Goal: Task Accomplishment & Management: Manage account settings

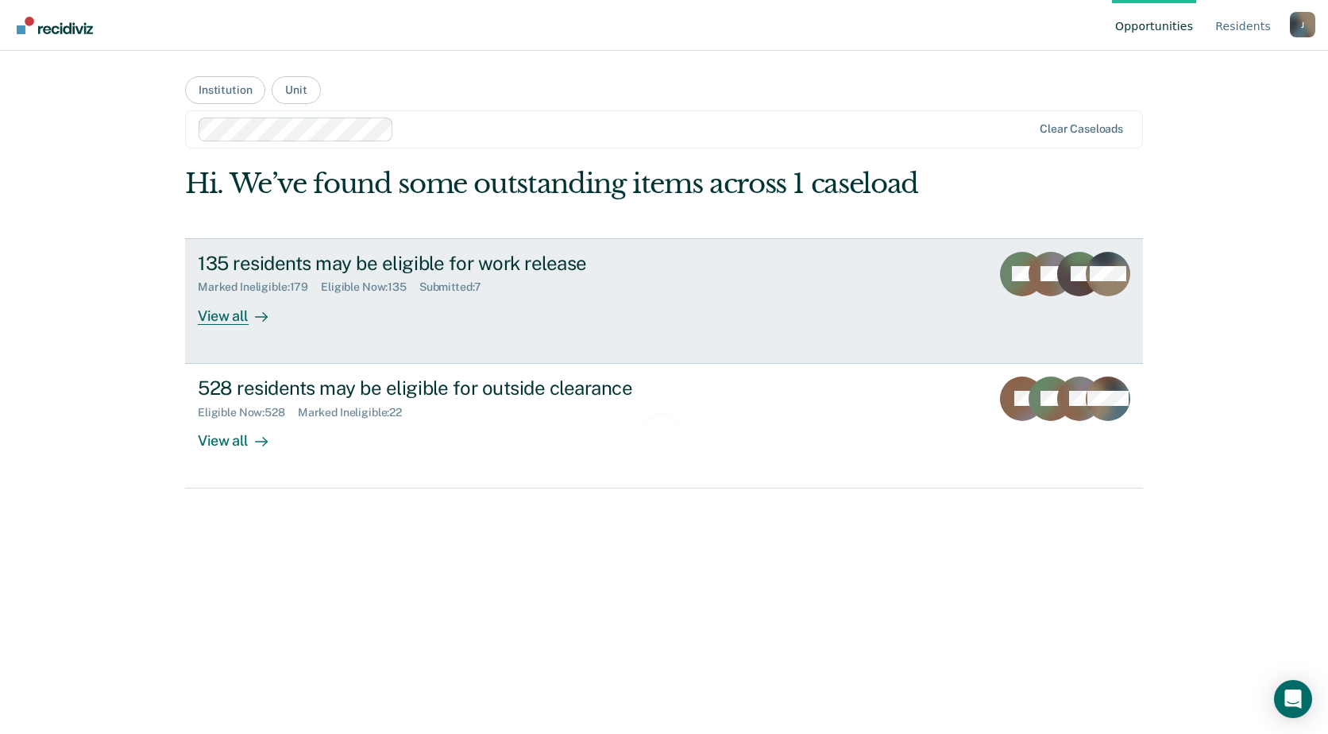
click at [531, 331] on link "135 residents may be eligible for work release Marked Ineligible : 179 Eligible…" at bounding box center [664, 301] width 958 height 126
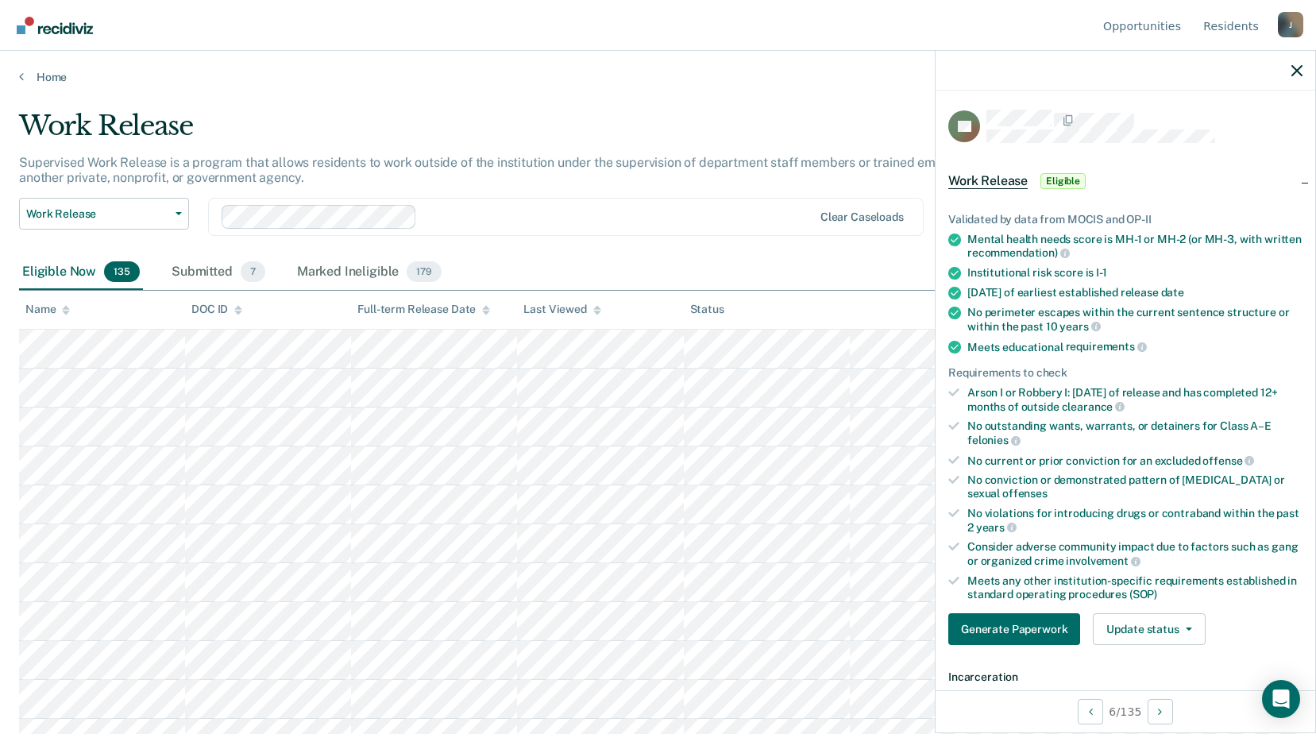
scroll to position [159, 0]
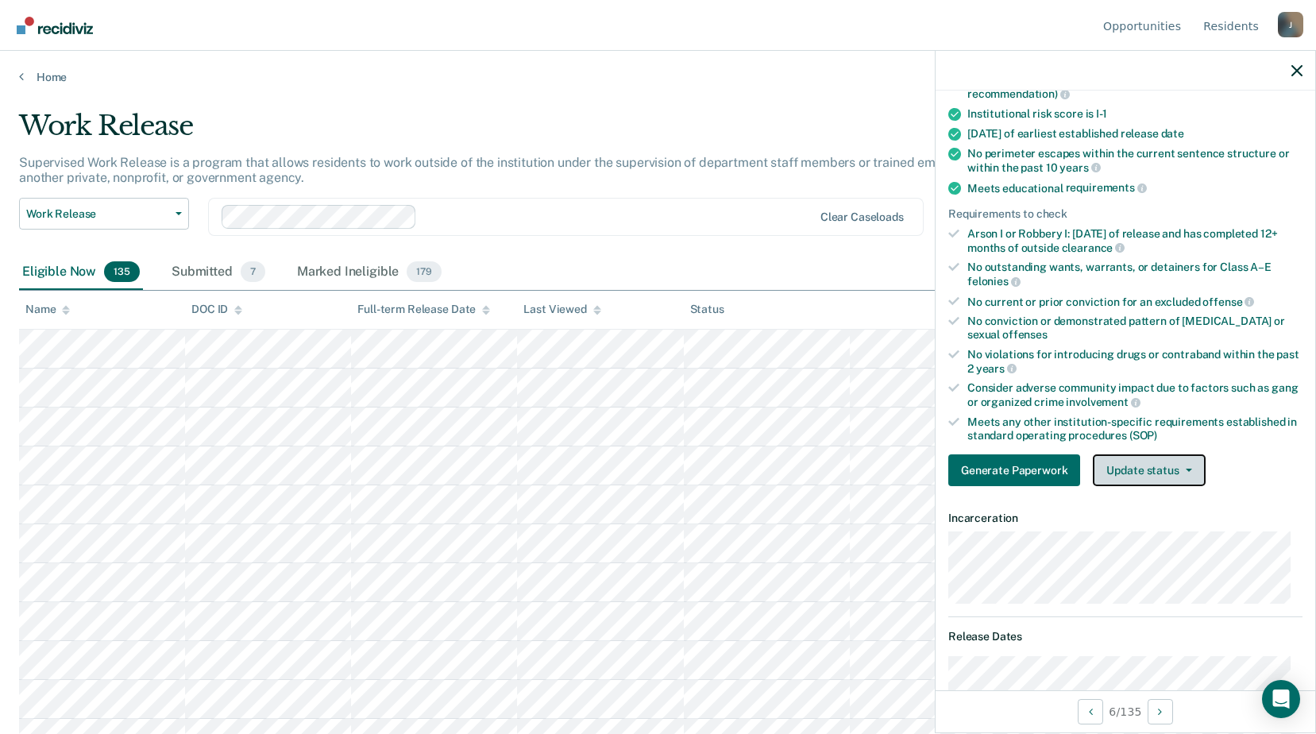
click at [1154, 474] on button "Update status" at bounding box center [1149, 470] width 112 height 32
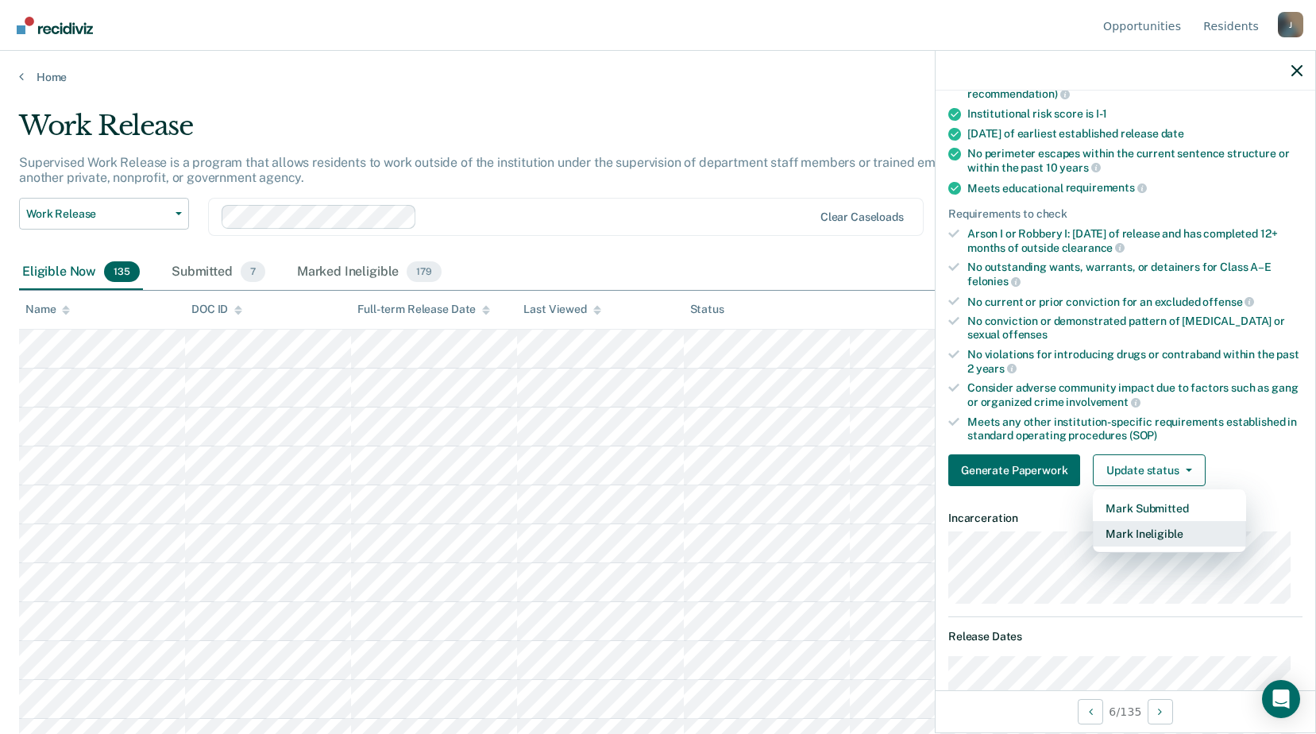
click at [1116, 540] on button "Mark Ineligible" at bounding box center [1169, 533] width 153 height 25
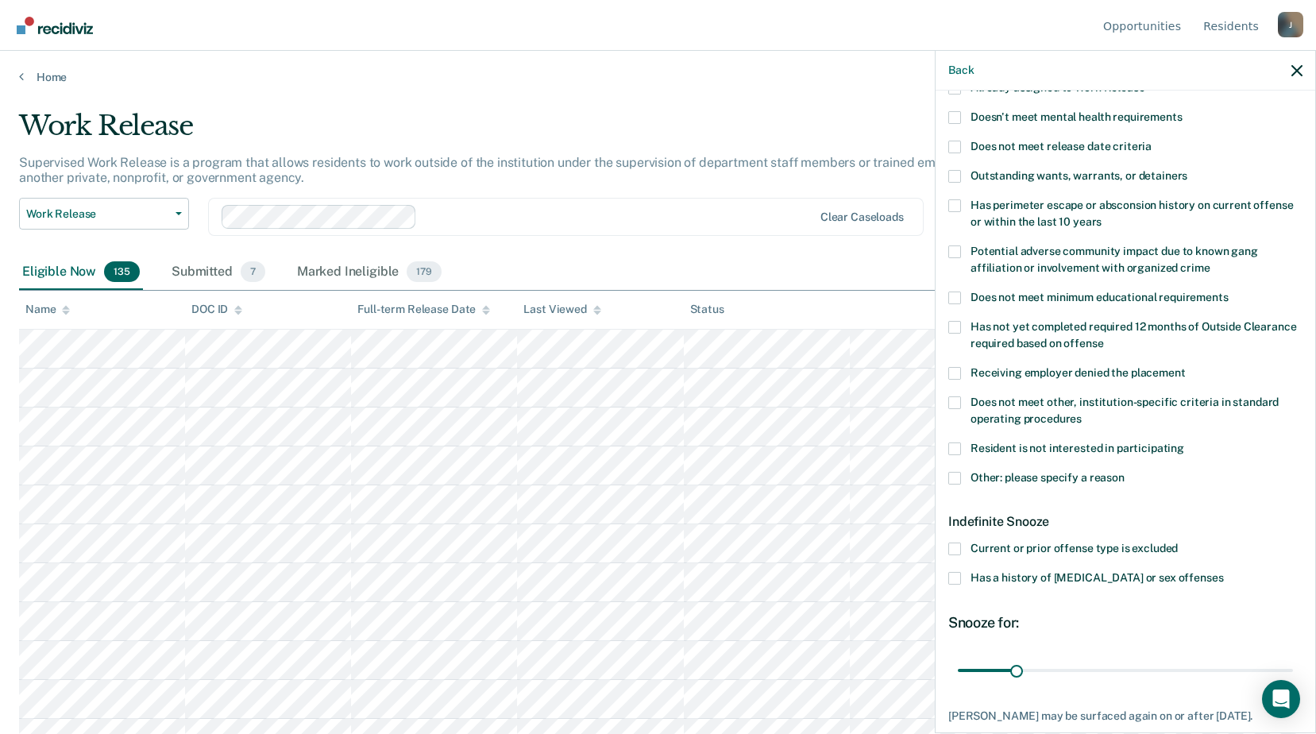
click at [959, 480] on span at bounding box center [955, 478] width 13 height 13
click at [1125, 472] on input "Other: please specify a reason" at bounding box center [1125, 472] width 0 height 0
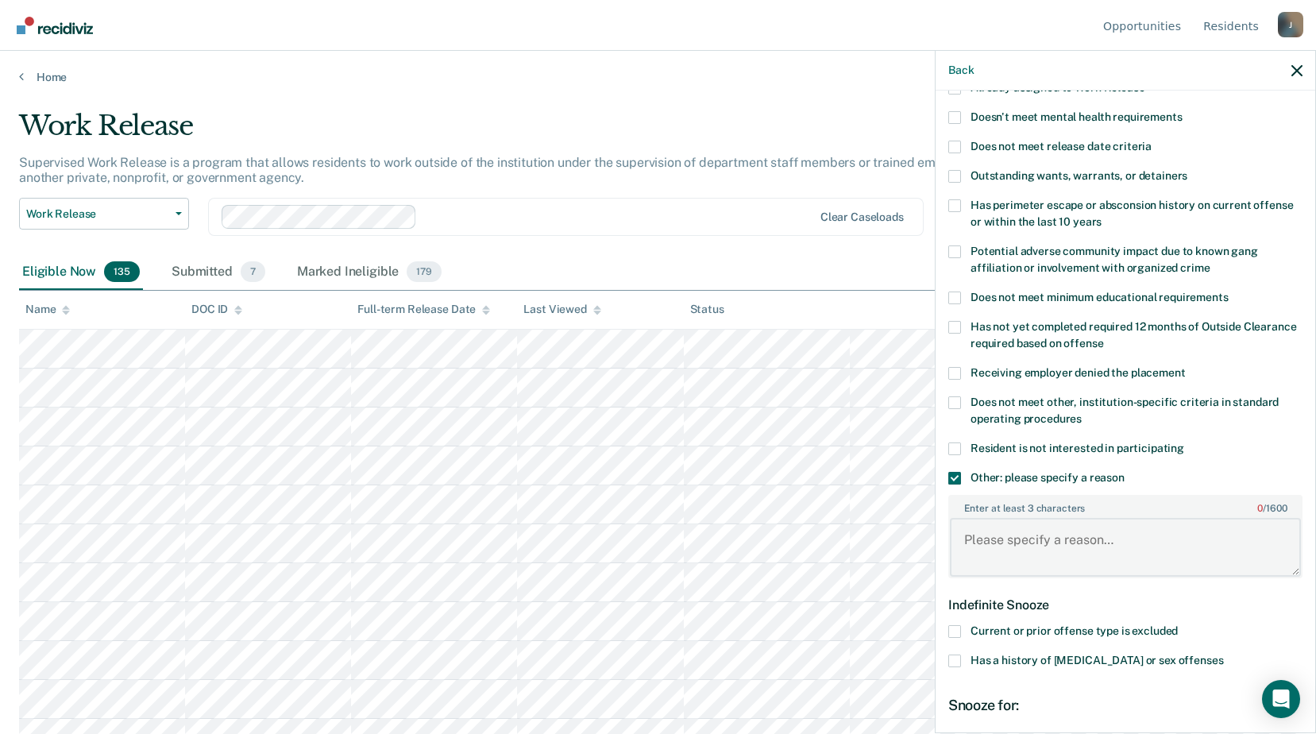
click at [980, 531] on textarea "Enter at least 3 characters 0 / 1600" at bounding box center [1125, 547] width 351 height 59
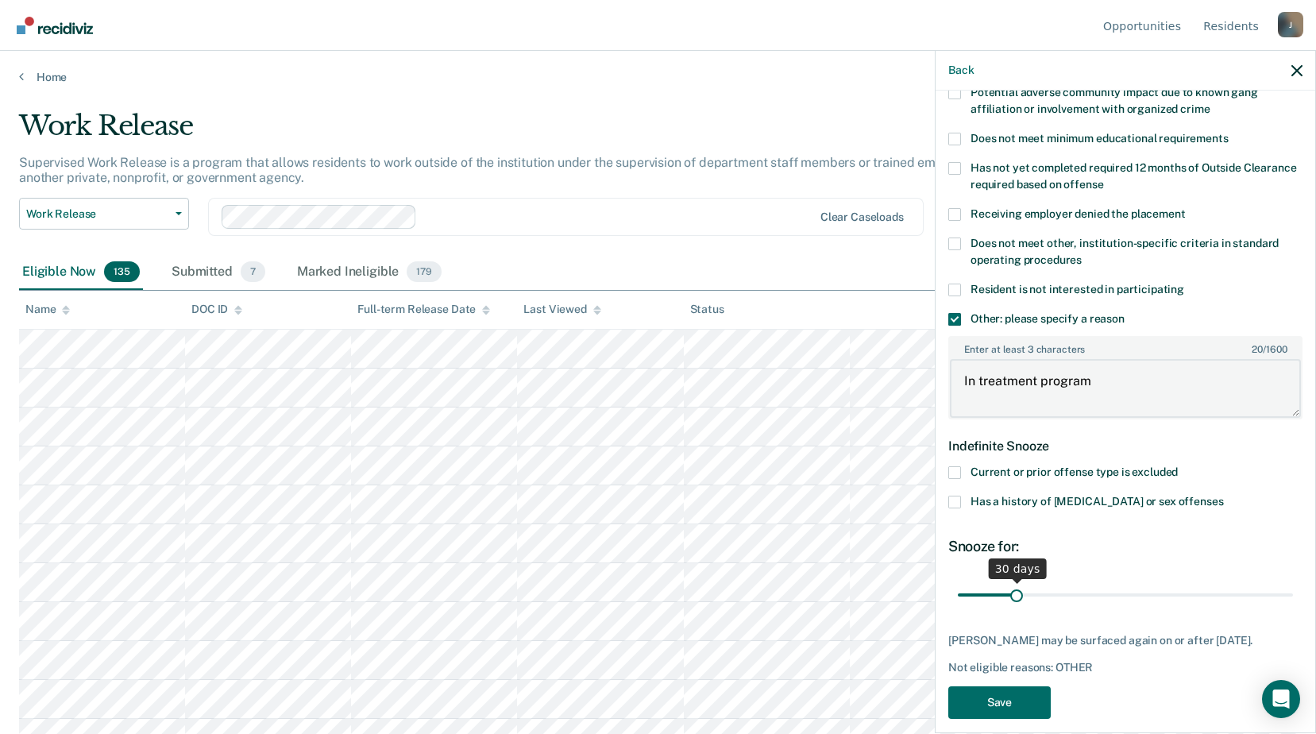
scroll to position [334, 0]
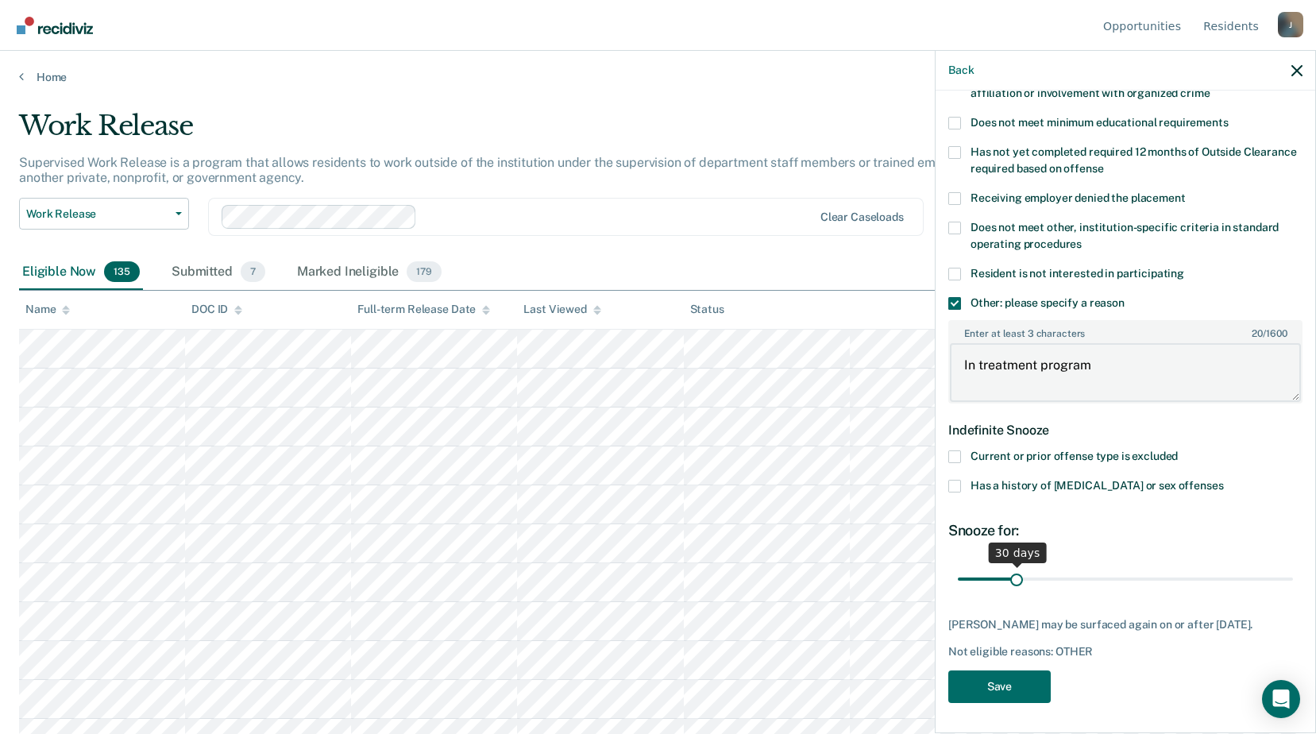
type textarea "In treatment program"
drag, startPoint x: 1021, startPoint y: 580, endPoint x: 1331, endPoint y: 595, distance: 310.2
type input "180"
click at [1293, 593] on input "range" at bounding box center [1125, 579] width 335 height 28
click at [1006, 693] on button "Save" at bounding box center [1000, 686] width 102 height 33
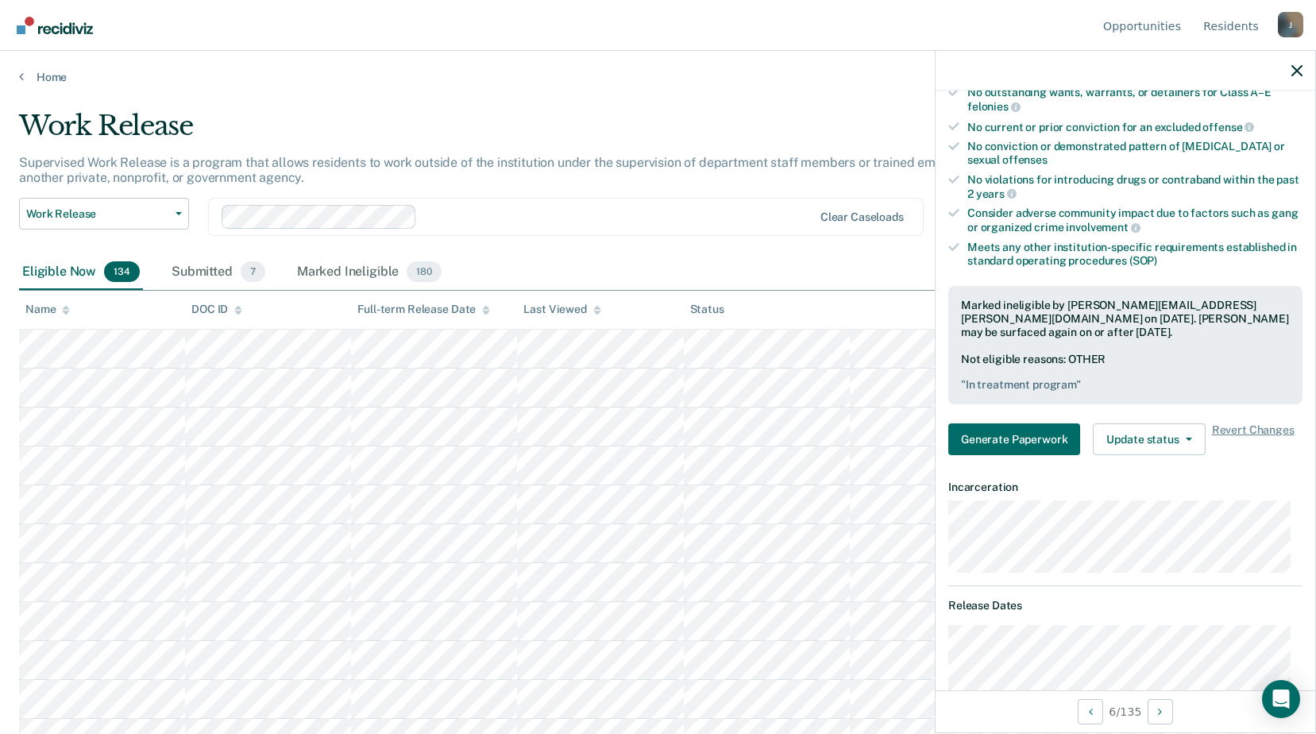
click at [1304, 68] on div at bounding box center [1126, 71] width 380 height 40
click at [1300, 74] on icon "button" at bounding box center [1297, 70] width 11 height 11
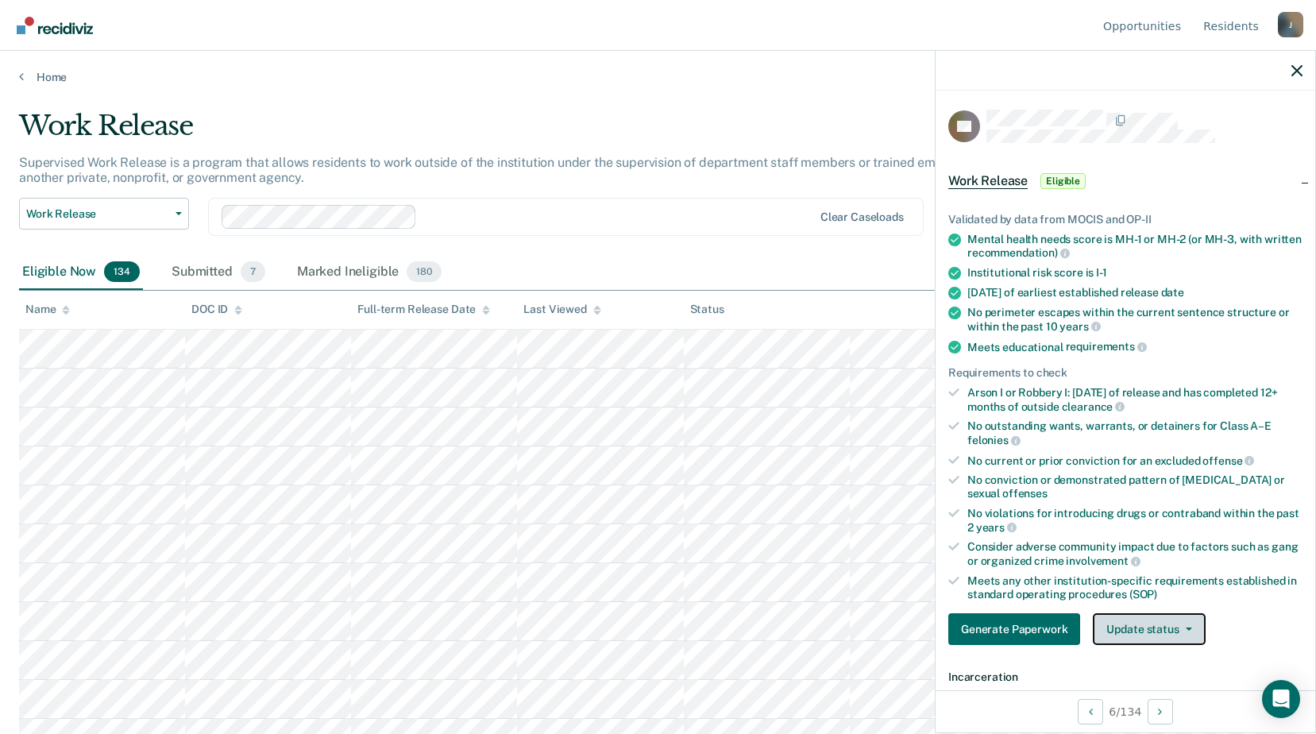
click at [1139, 630] on button "Update status" at bounding box center [1149, 629] width 112 height 32
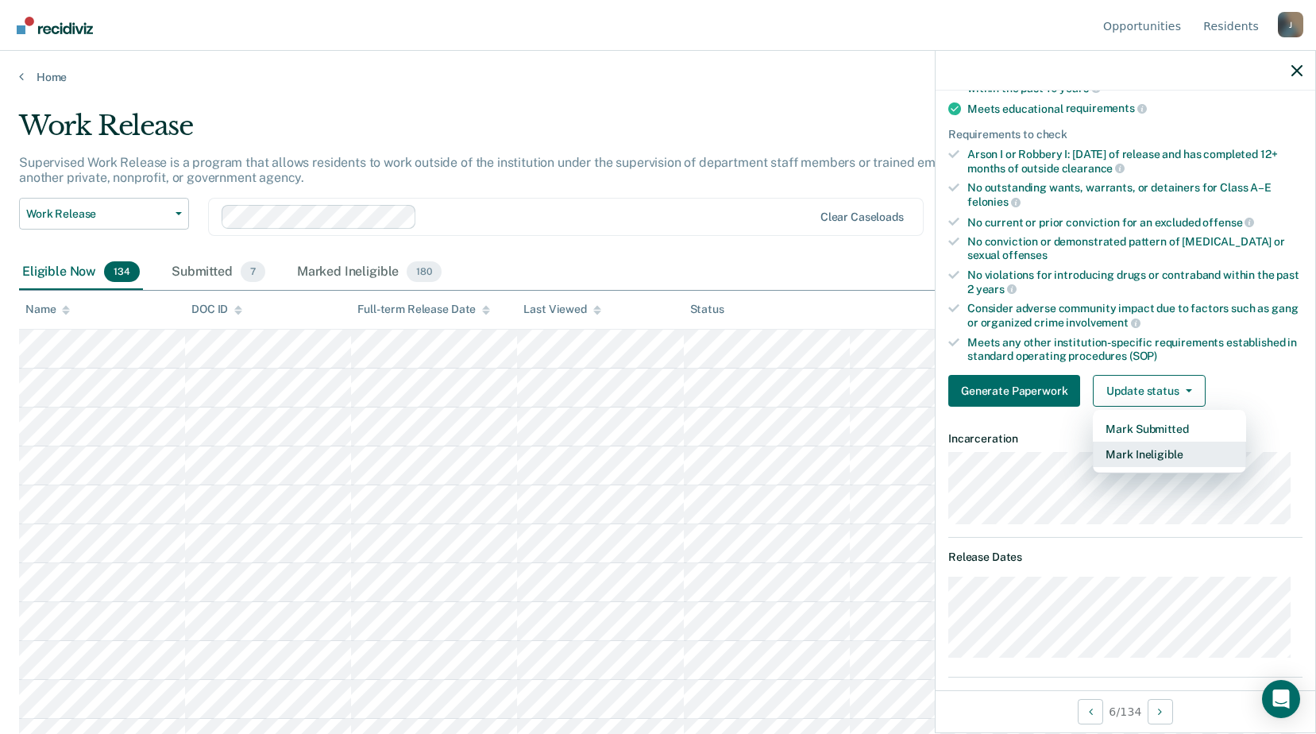
click at [1161, 458] on button "Mark Ineligible" at bounding box center [1169, 454] width 153 height 25
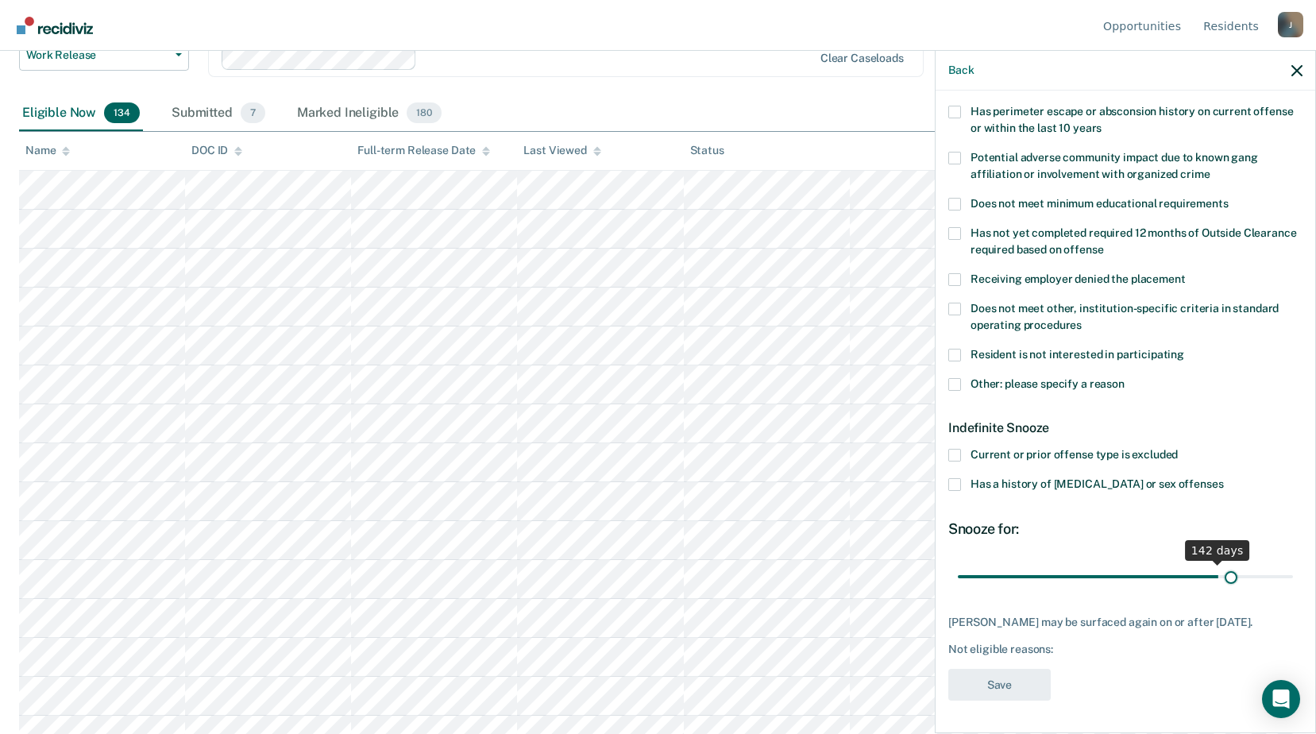
scroll to position [264, 0]
drag, startPoint x: 1010, startPoint y: 563, endPoint x: 1221, endPoint y: 582, distance: 212.2
type input "149"
click at [1221, 582] on input "range" at bounding box center [1125, 576] width 335 height 28
click at [951, 378] on span at bounding box center [955, 384] width 13 height 13
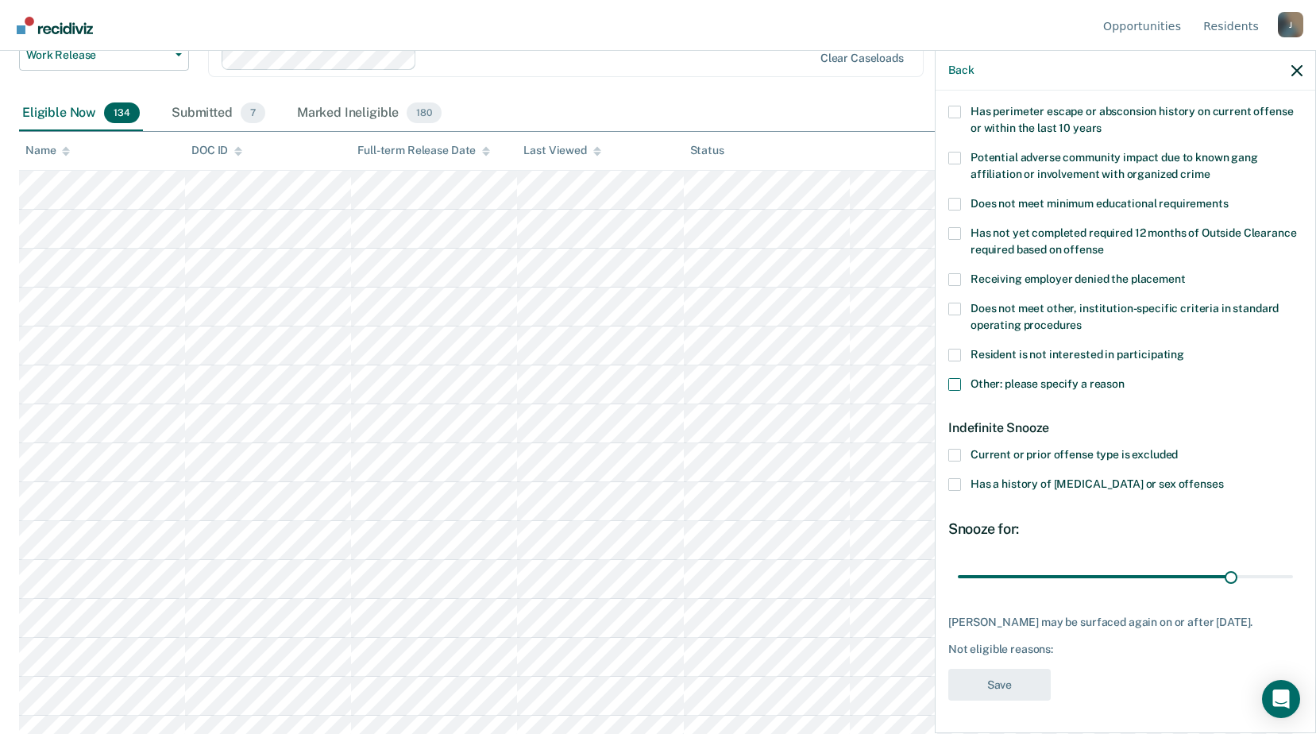
click at [1125, 378] on input "Other: please specify a reason" at bounding box center [1125, 378] width 0 height 0
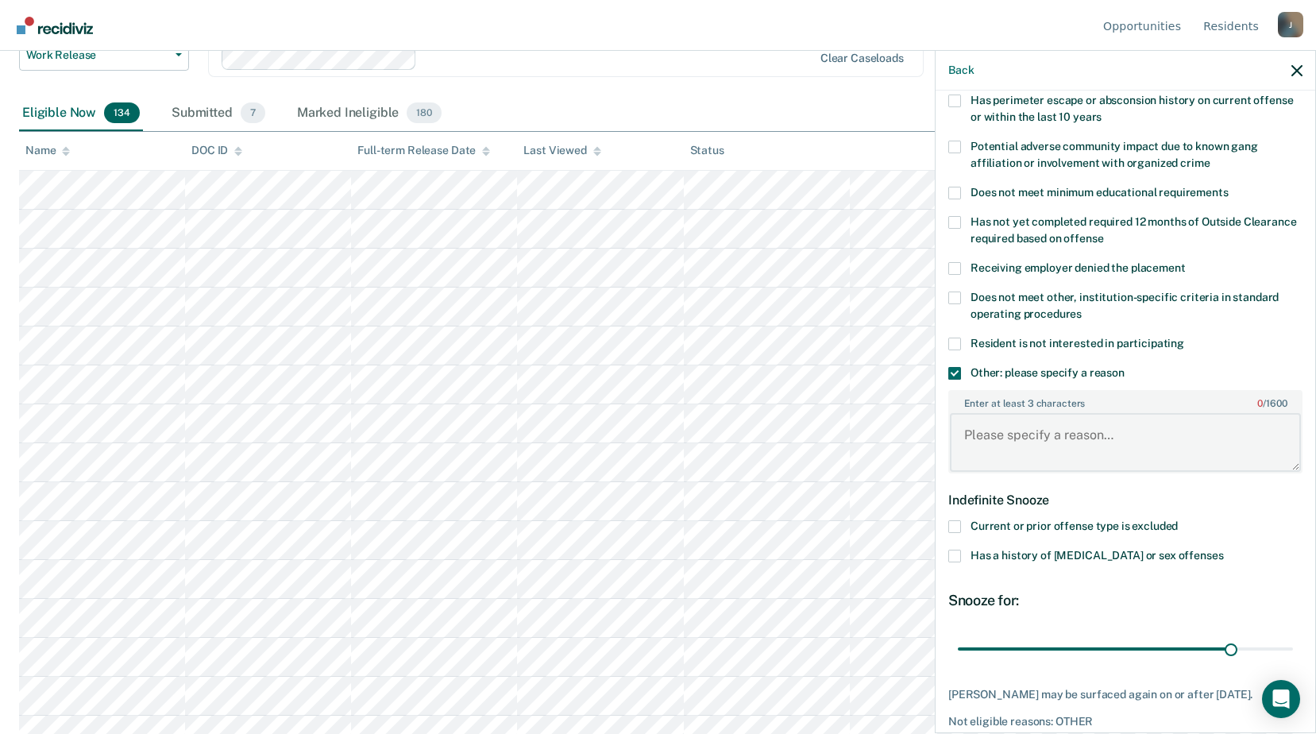
click at [987, 435] on textarea "Enter at least 3 characters 0 / 1600" at bounding box center [1125, 442] width 351 height 59
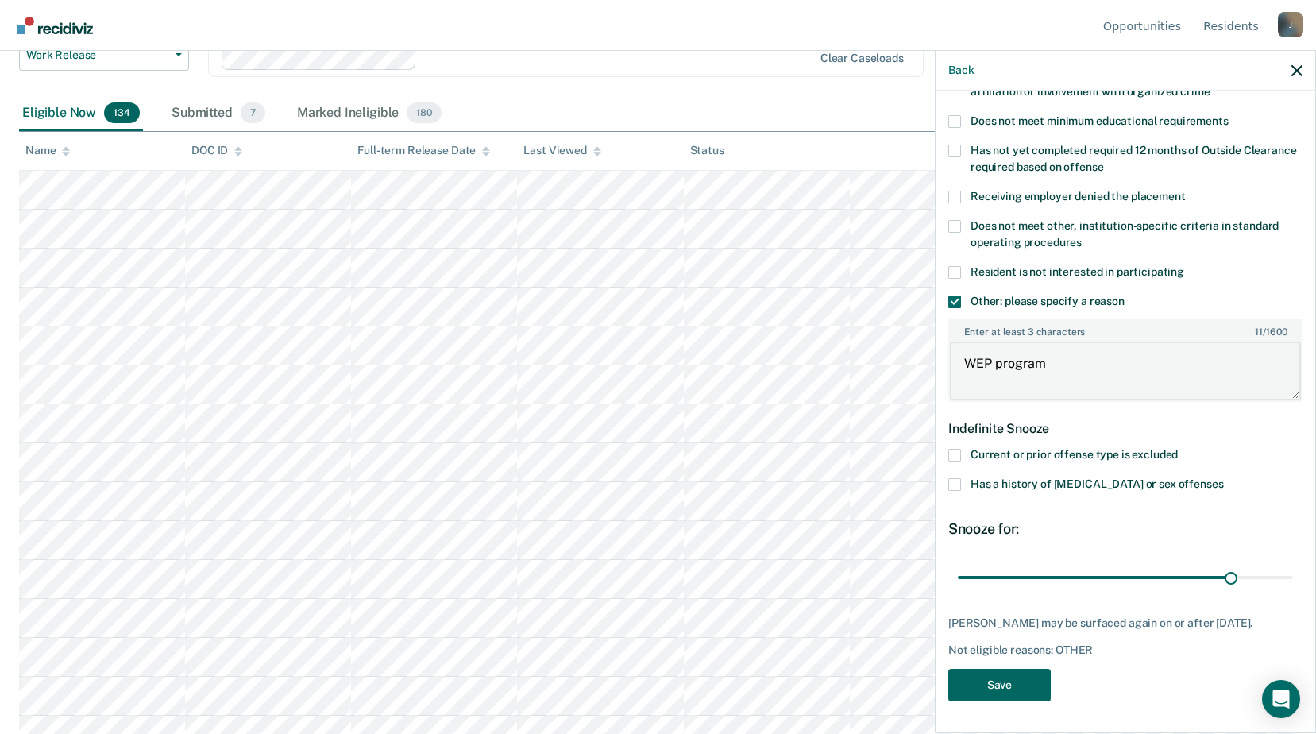
type textarea "WEP program"
click at [967, 686] on button "Save" at bounding box center [1000, 685] width 102 height 33
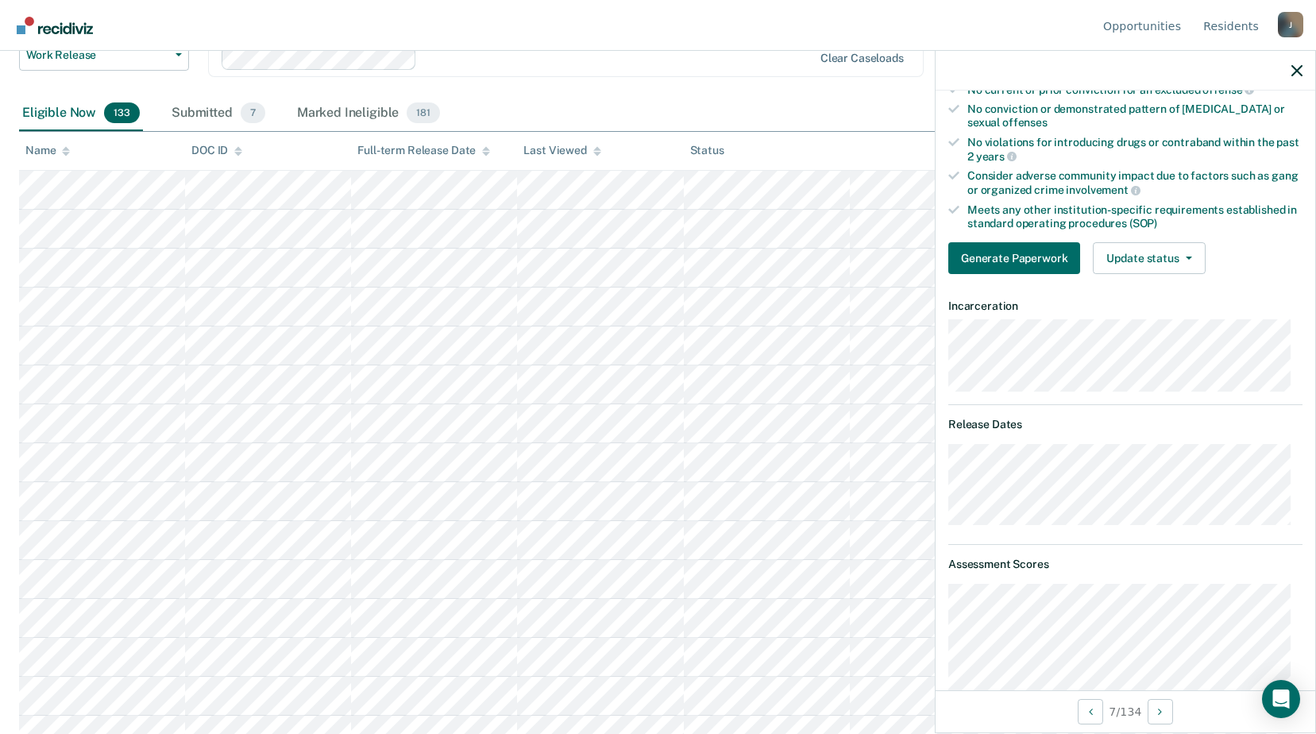
scroll to position [292, 0]
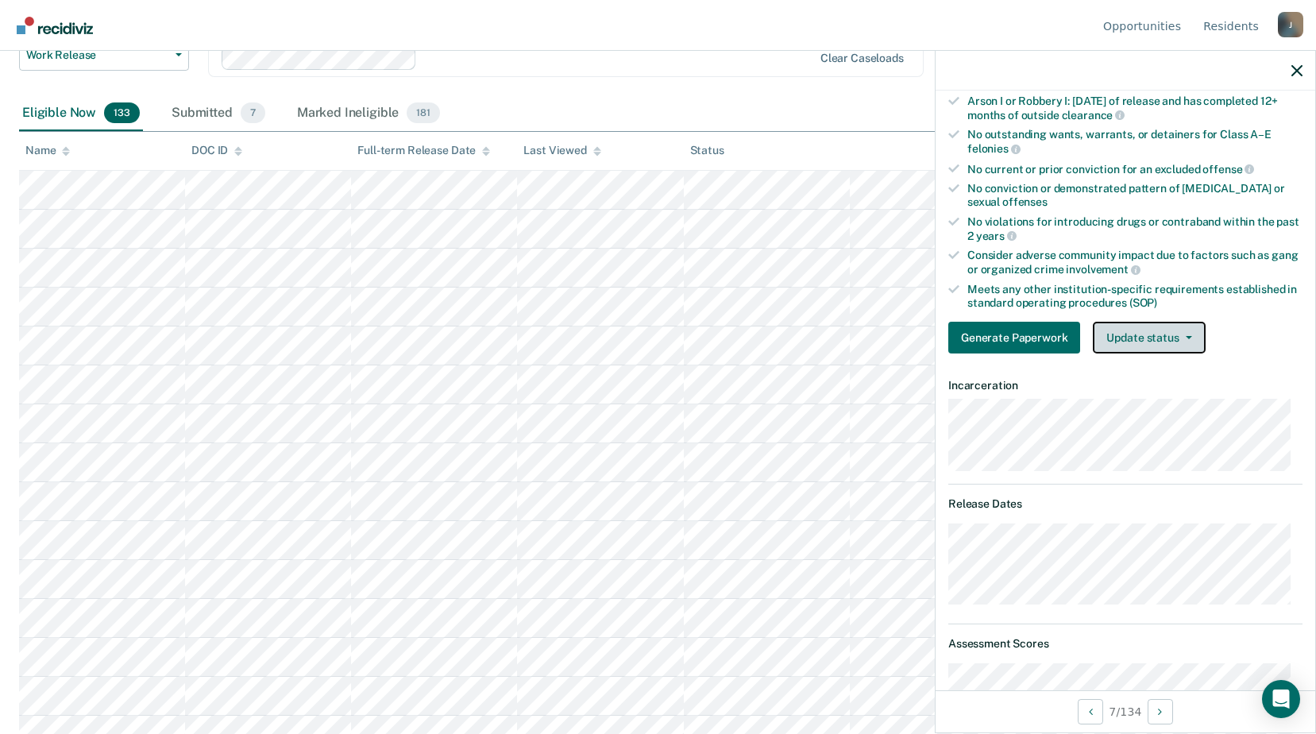
click at [1149, 339] on button "Update status" at bounding box center [1149, 338] width 112 height 32
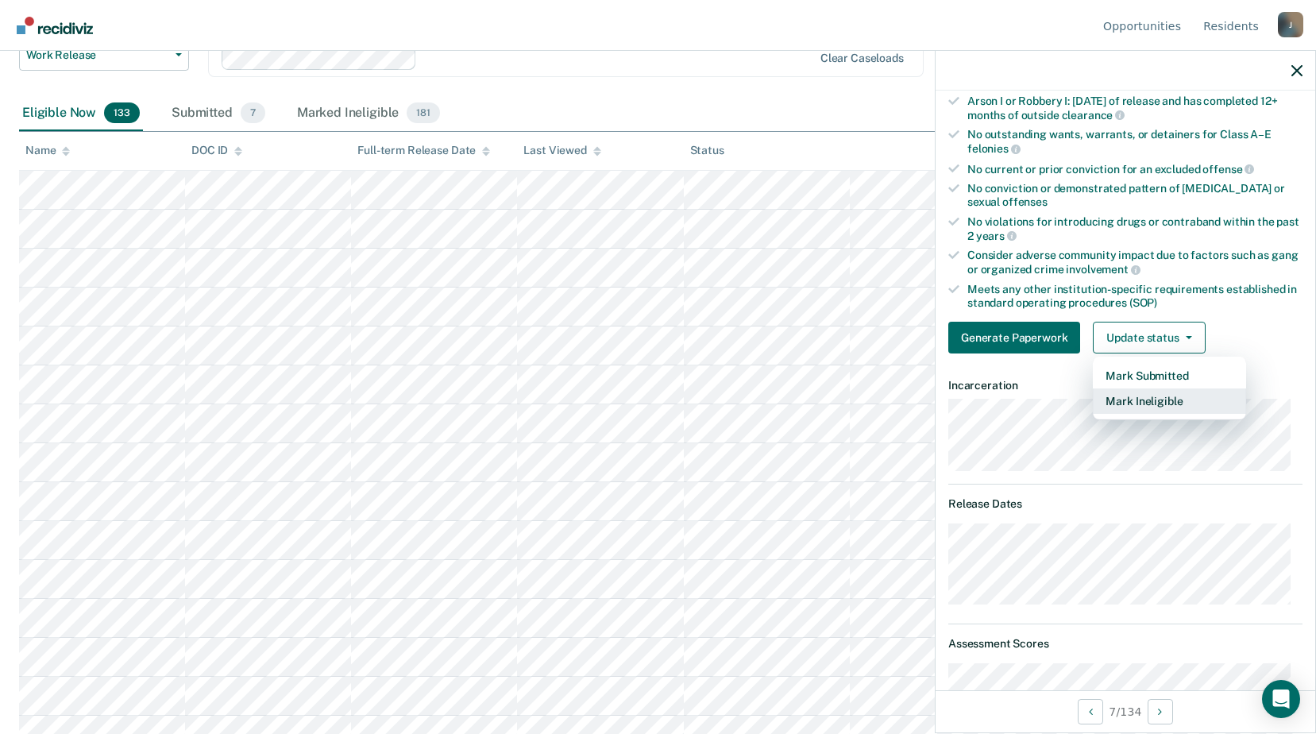
click at [1118, 388] on button "Mark Ineligible" at bounding box center [1169, 400] width 153 height 25
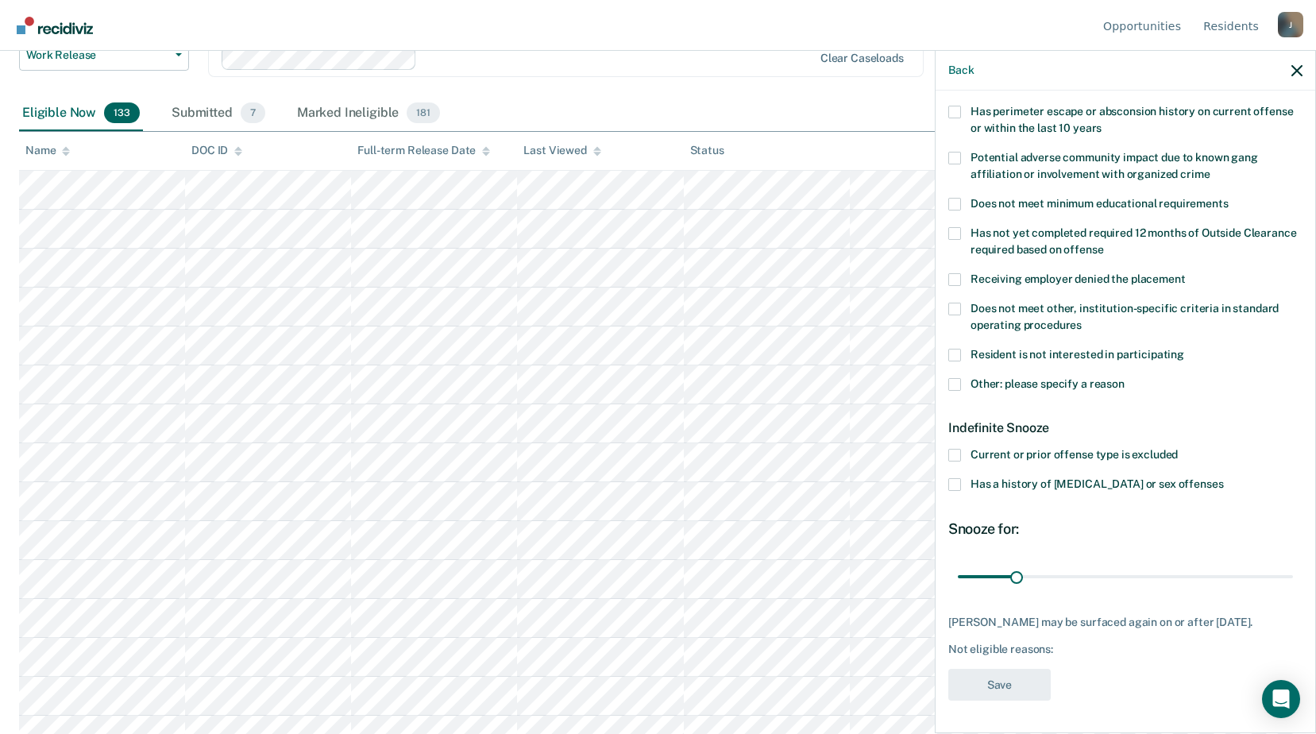
click at [960, 303] on span at bounding box center [955, 309] width 13 height 13
click at [1082, 319] on input "Does not meet other, institution-specific criteria in standard operating proced…" at bounding box center [1082, 319] width 0 height 0
drag, startPoint x: 1013, startPoint y: 563, endPoint x: 1051, endPoint y: 564, distance: 38.1
type input "51"
click at [1051, 564] on input "range" at bounding box center [1125, 576] width 335 height 28
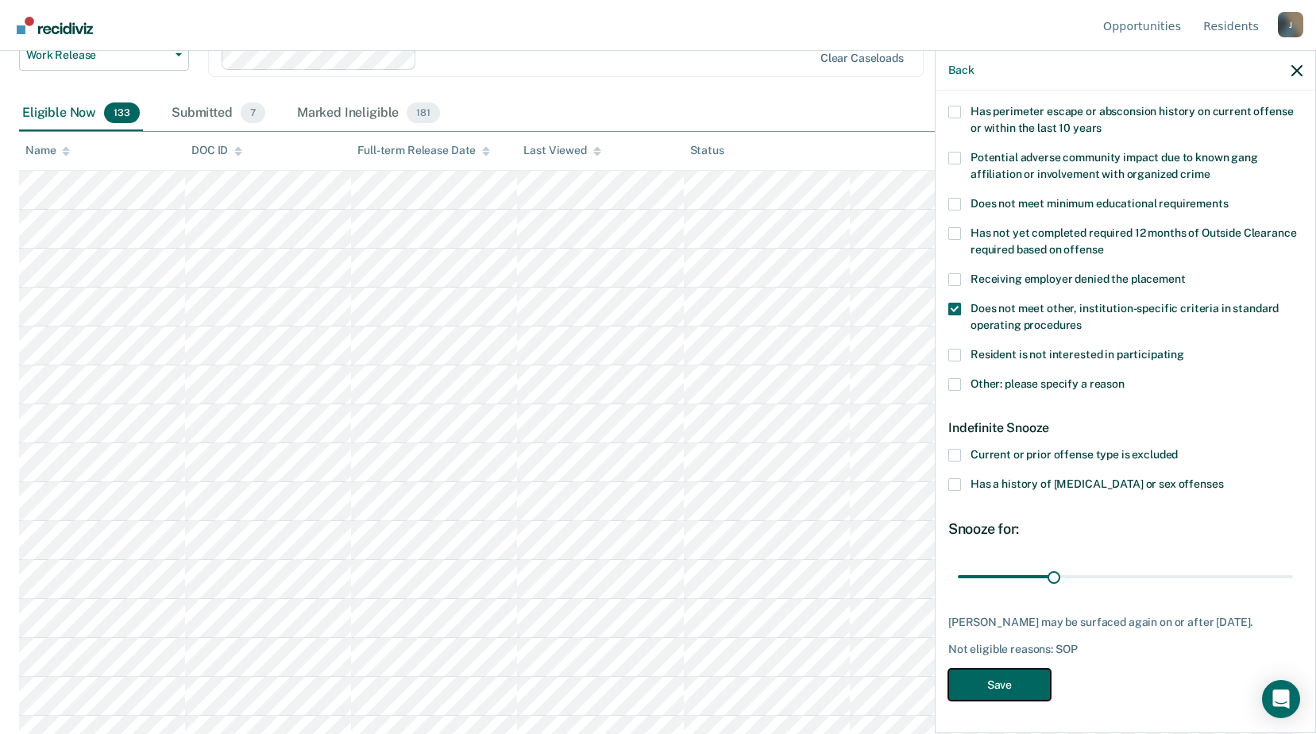
click at [1016, 681] on button "Save" at bounding box center [1000, 685] width 102 height 33
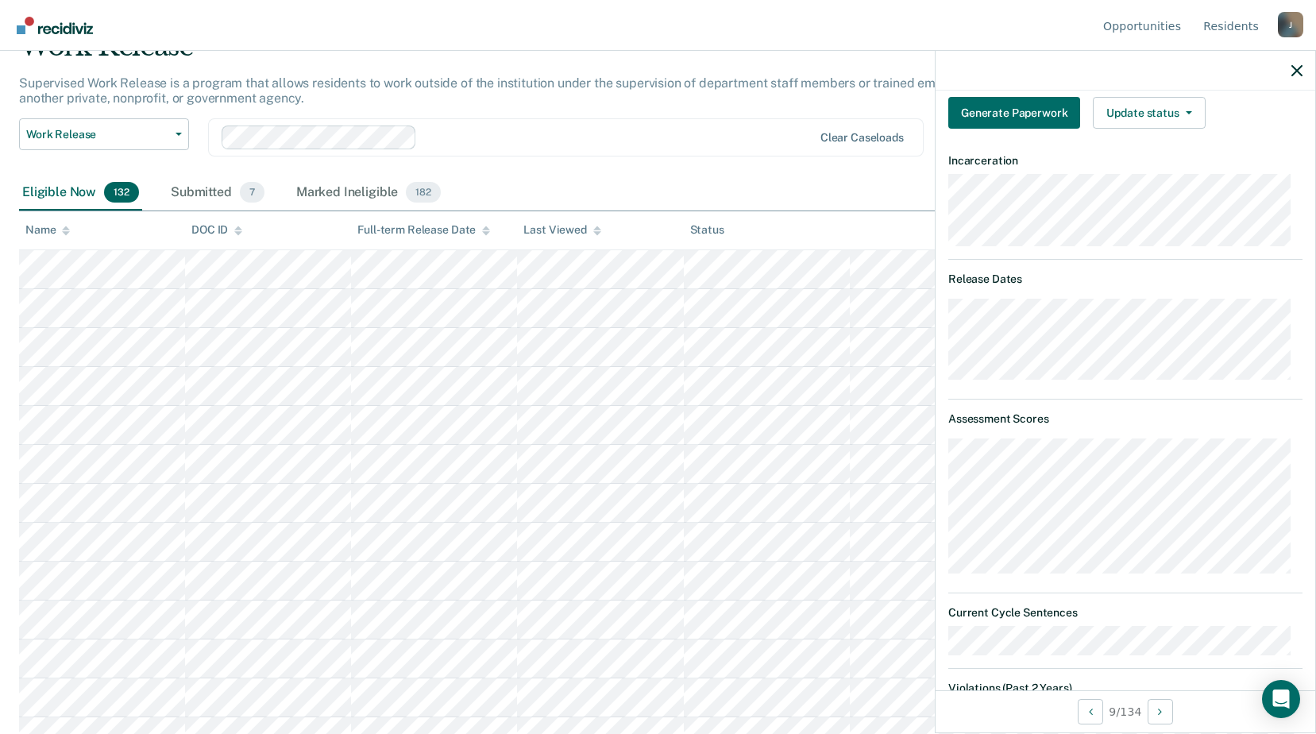
scroll to position [437, 0]
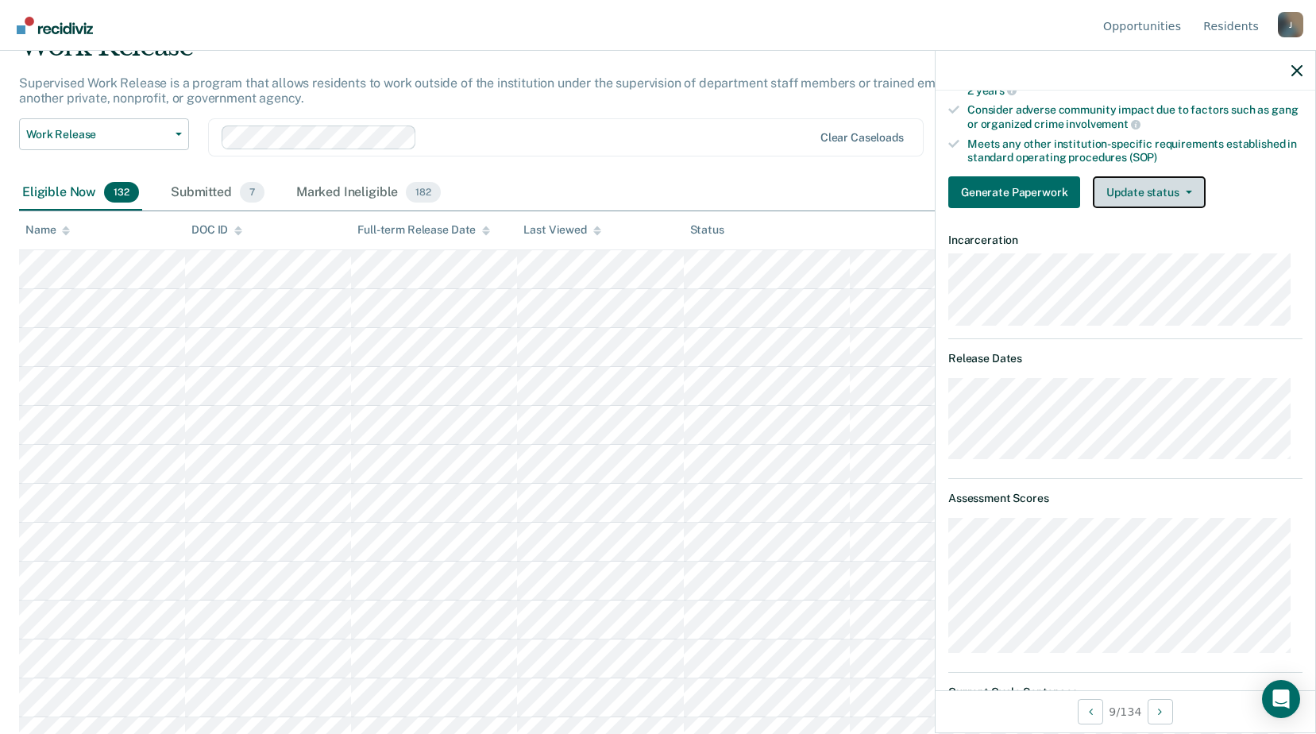
click at [1179, 179] on button "Update status" at bounding box center [1149, 192] width 112 height 32
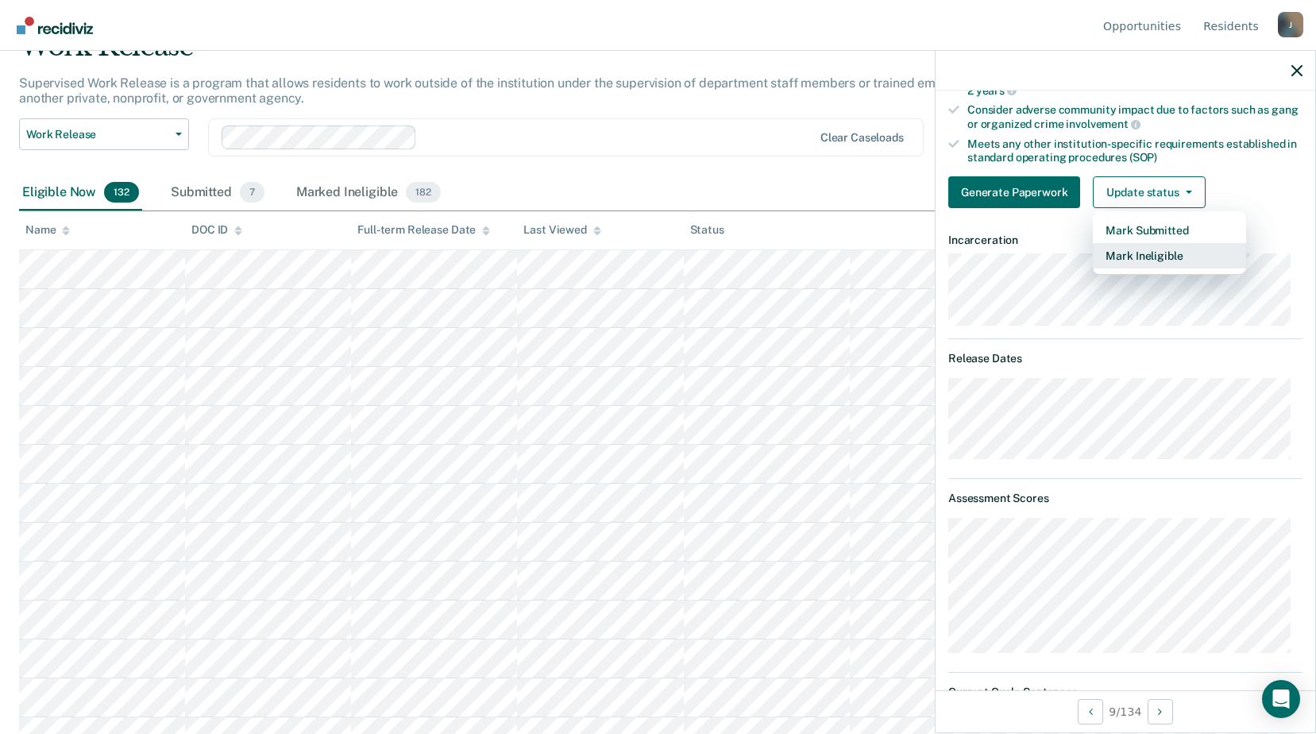
click at [1158, 260] on button "Mark Ineligible" at bounding box center [1169, 255] width 153 height 25
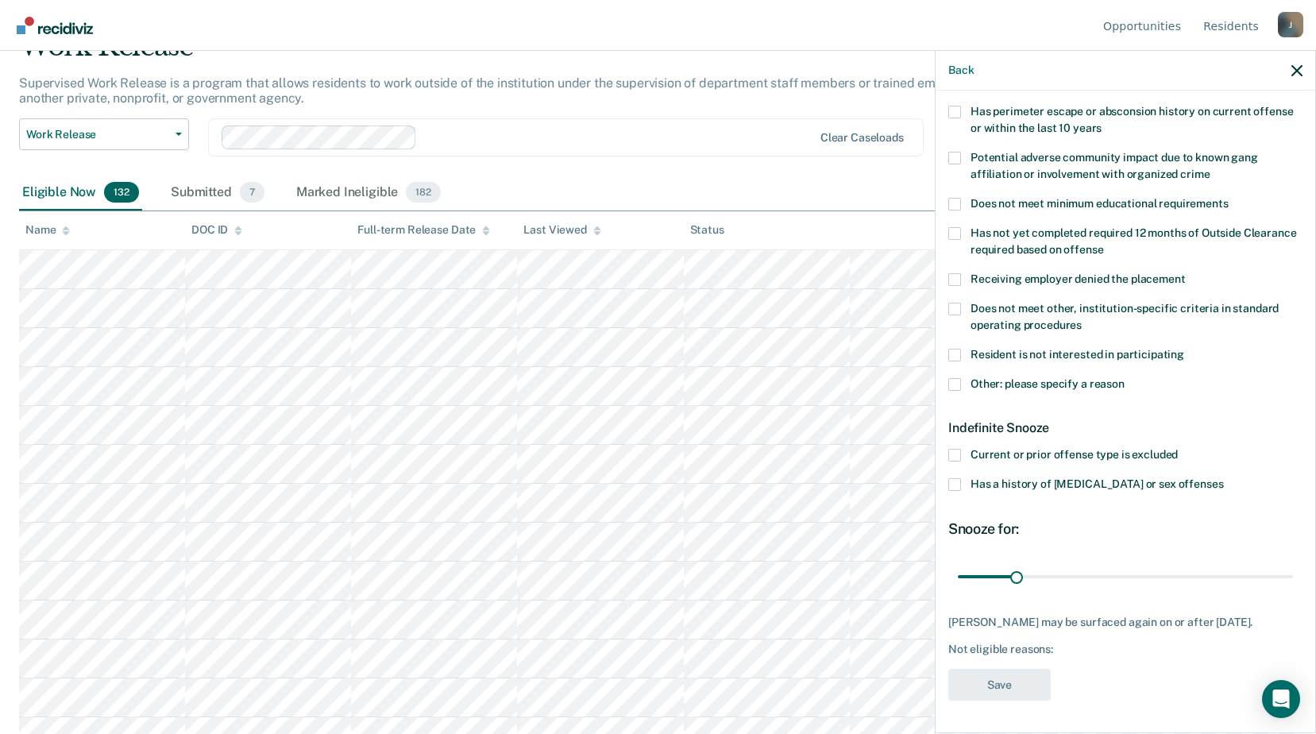
click at [957, 378] on span at bounding box center [955, 384] width 13 height 13
click at [1125, 378] on input "Other: please specify a reason" at bounding box center [1125, 378] width 0 height 0
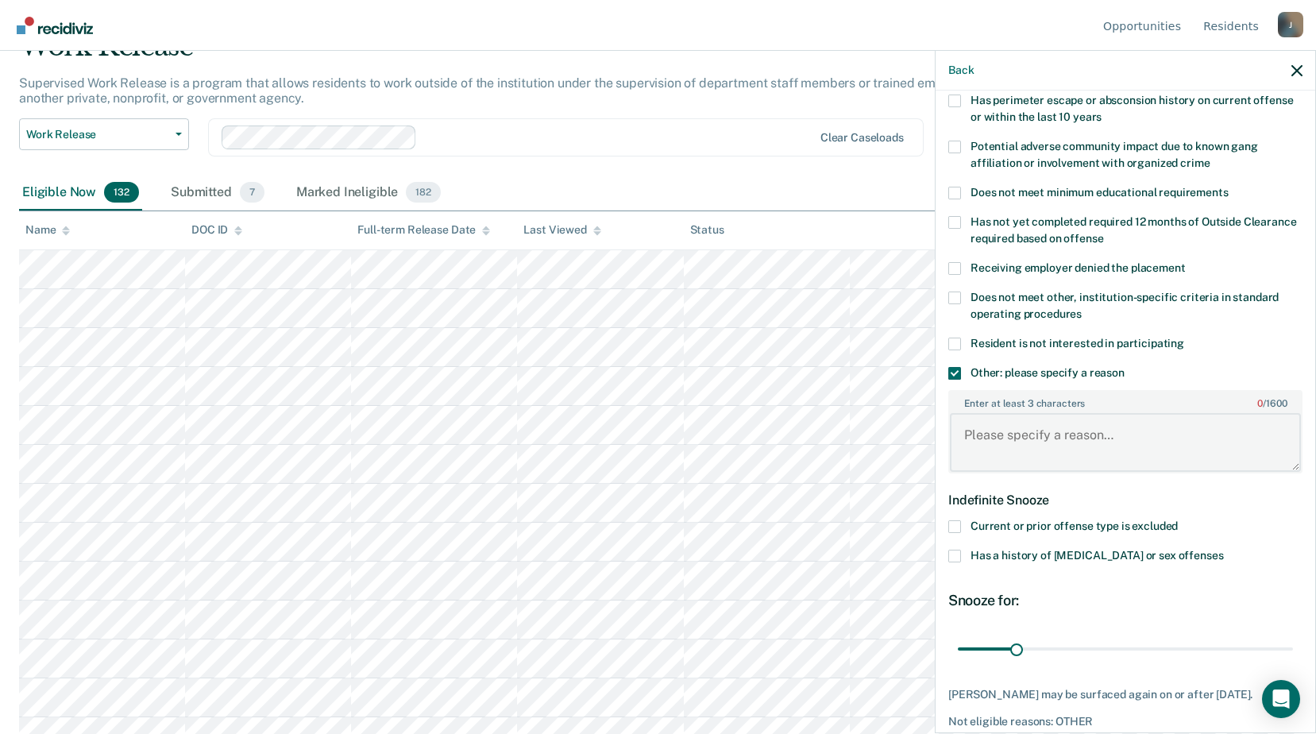
click at [1004, 446] on textarea "Enter at least 3 characters 0 / 1600" at bounding box center [1125, 442] width 351 height 59
type textarea "Medical Restriction"
drag, startPoint x: 1012, startPoint y: 651, endPoint x: 1048, endPoint y: 651, distance: 35.8
click at [1048, 651] on input "range" at bounding box center [1125, 649] width 335 height 28
drag, startPoint x: 1049, startPoint y: 648, endPoint x: 1072, endPoint y: 648, distance: 22.2
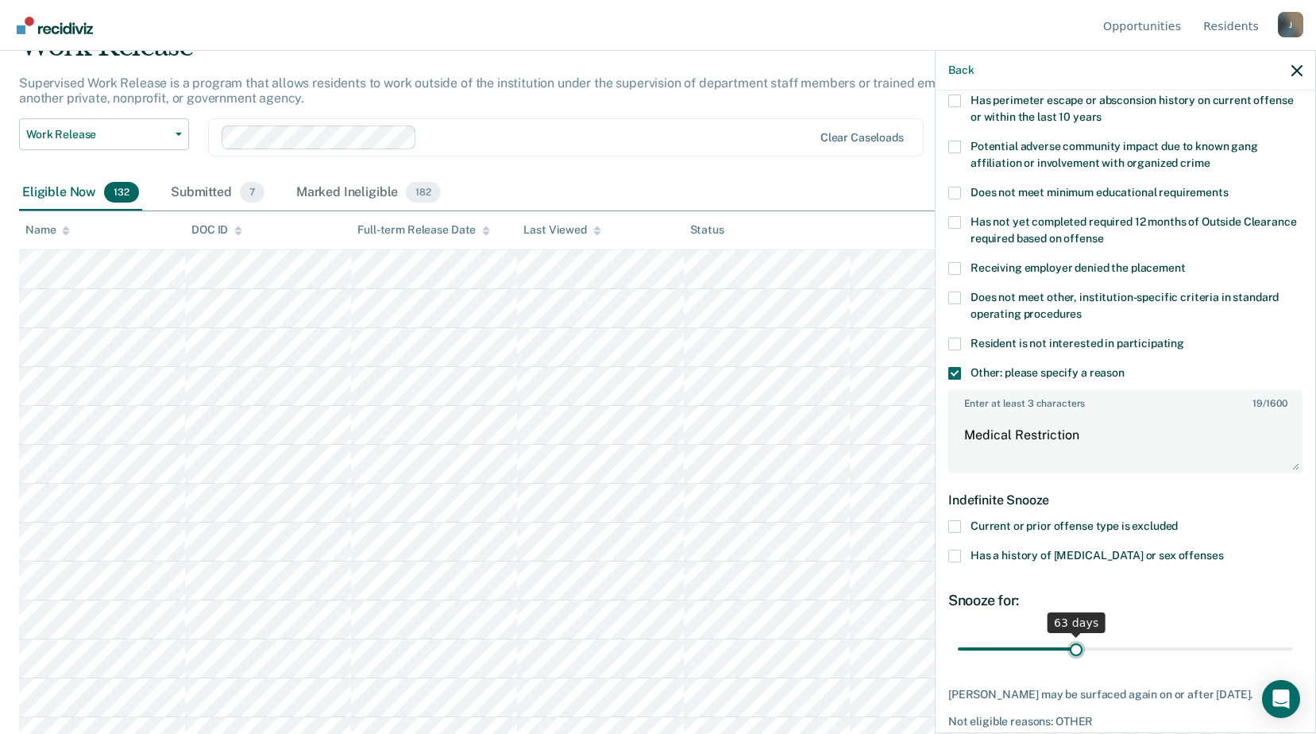
click at [1072, 648] on input "range" at bounding box center [1125, 649] width 335 height 28
drag, startPoint x: 1072, startPoint y: 648, endPoint x: 1095, endPoint y: 650, distance: 22.3
click at [1097, 649] on input "range" at bounding box center [1125, 649] width 335 height 28
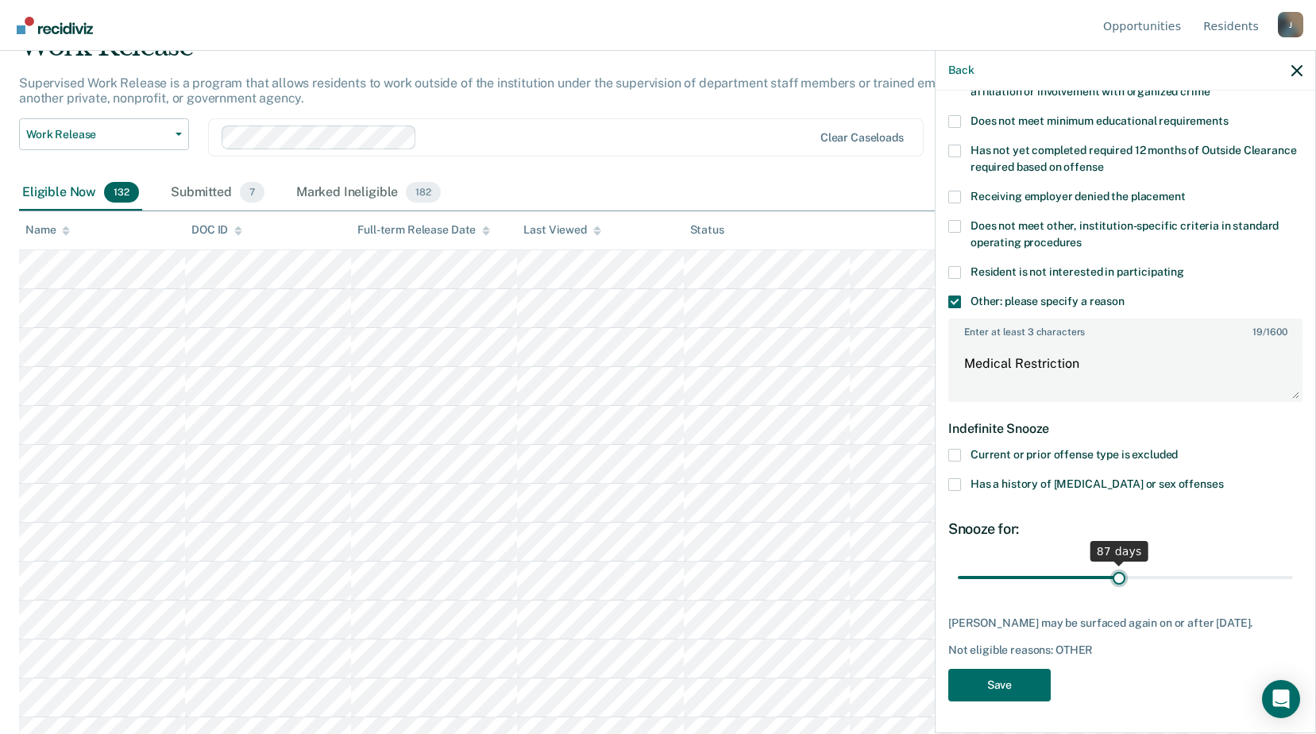
drag, startPoint x: 1099, startPoint y: 574, endPoint x: 1113, endPoint y: 574, distance: 13.5
type input "87"
click at [1113, 574] on input "range" at bounding box center [1125, 577] width 335 height 28
click at [1000, 679] on button "Save" at bounding box center [1000, 685] width 102 height 33
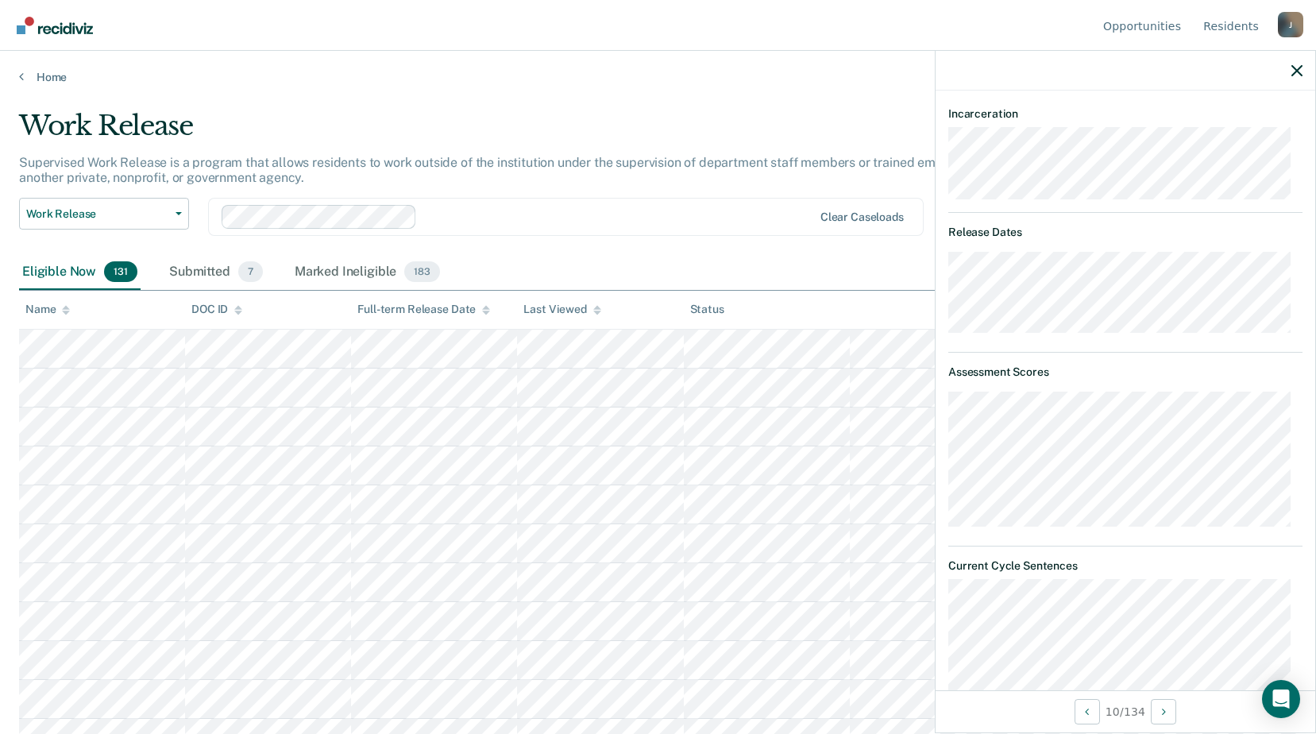
scroll to position [325, 0]
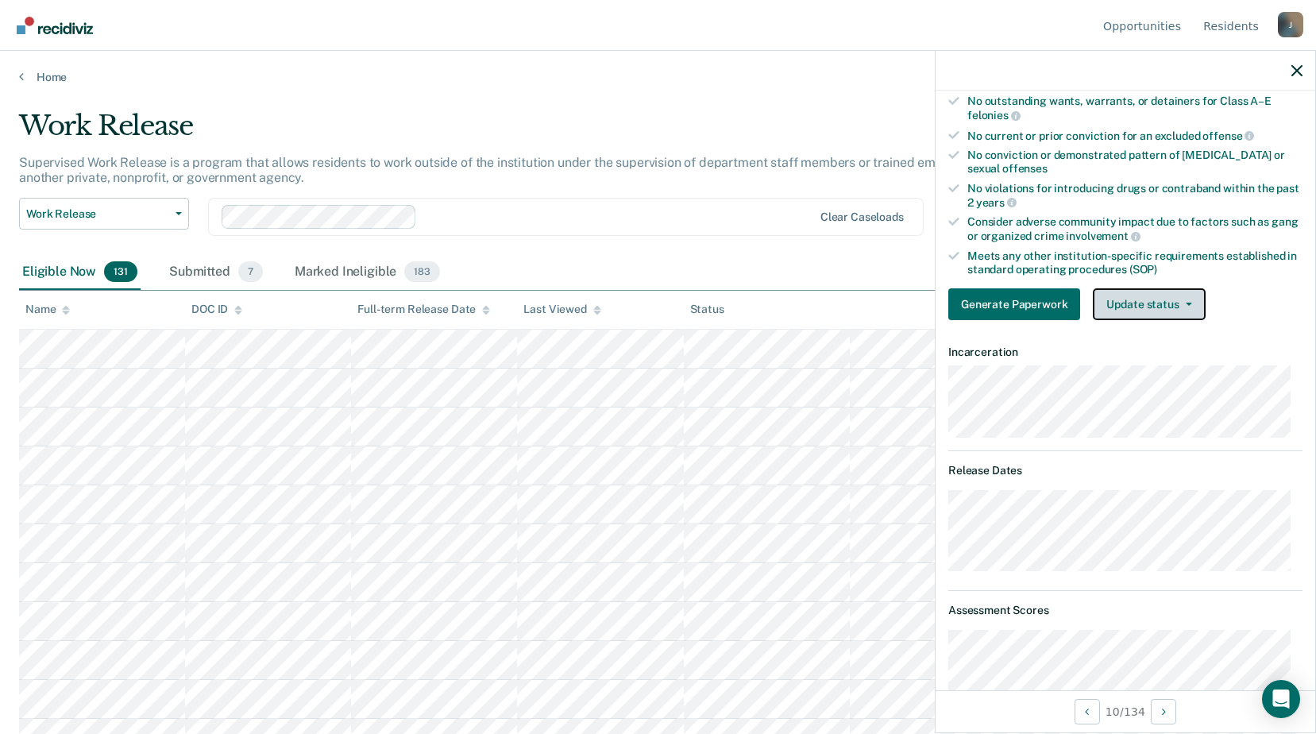
click at [1130, 309] on button "Update status" at bounding box center [1149, 304] width 112 height 32
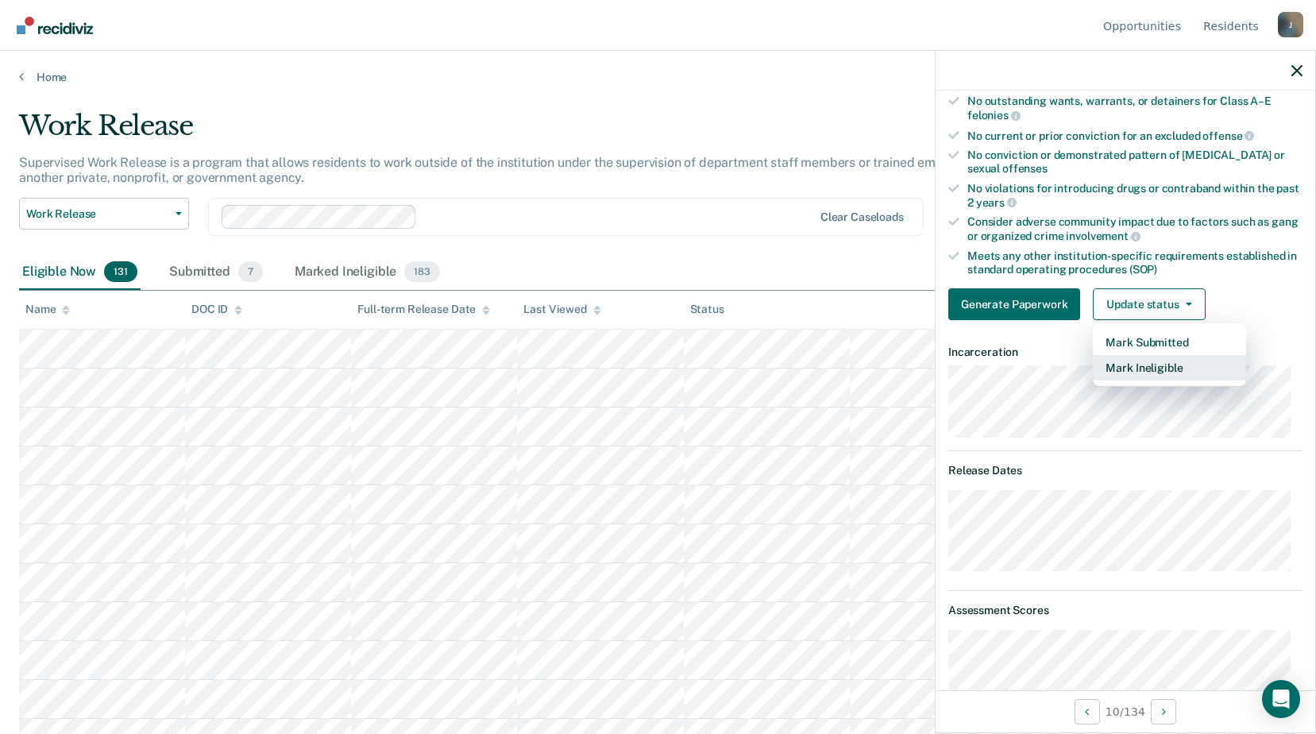
click at [1130, 361] on button "Mark Ineligible" at bounding box center [1169, 367] width 153 height 25
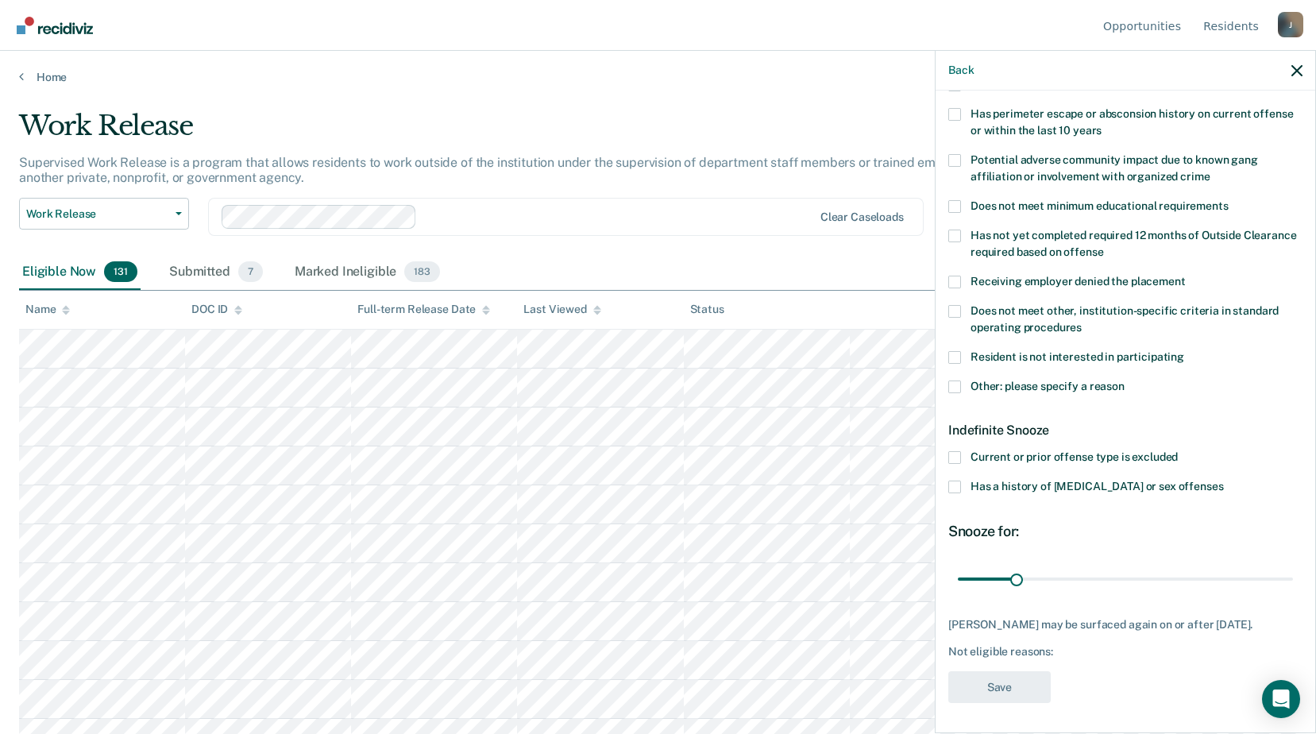
click at [965, 306] on label "Does not meet other, institution-specific criteria in standard operating proced…" at bounding box center [1126, 321] width 354 height 33
click at [1082, 322] on input "Does not meet other, institution-specific criteria in standard operating proced…" at bounding box center [1082, 322] width 0 height 0
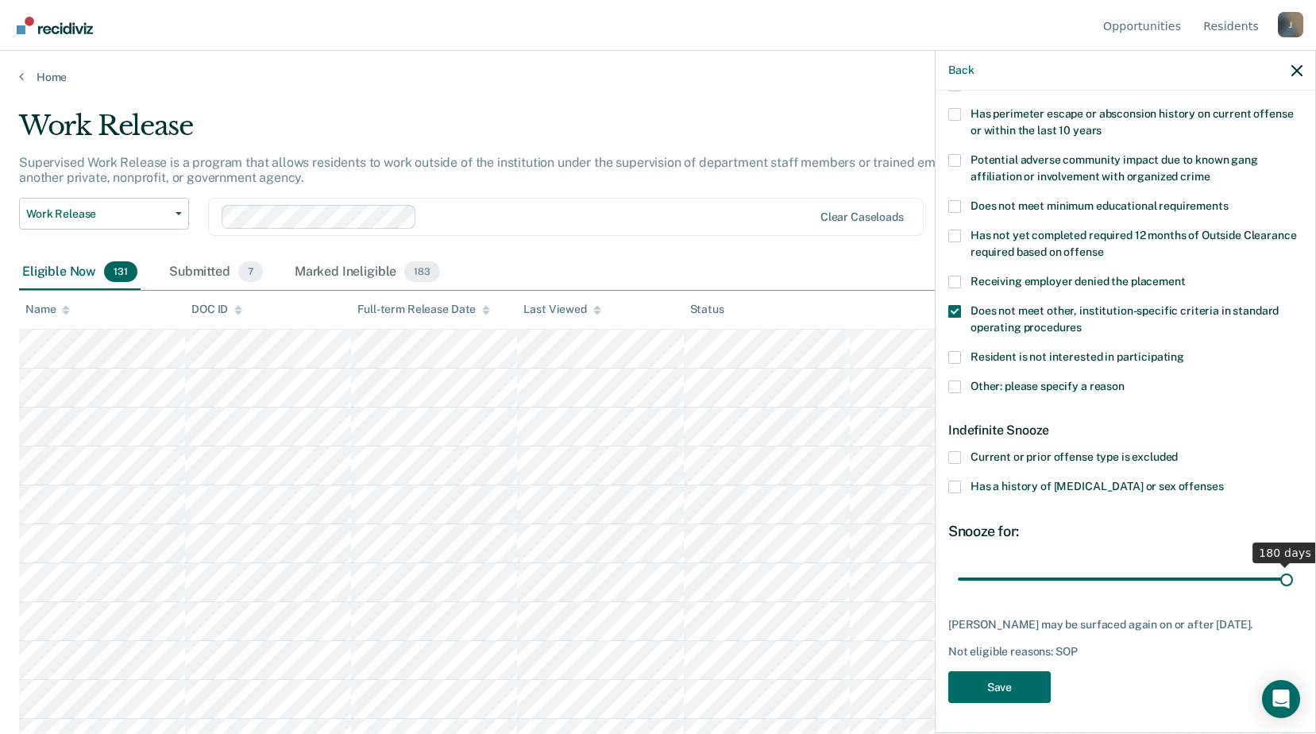
drag, startPoint x: 1018, startPoint y: 571, endPoint x: 1302, endPoint y: 585, distance: 284.7
type input "180"
click at [1293, 585] on input "range" at bounding box center [1125, 579] width 335 height 28
click at [983, 687] on button "Save" at bounding box center [1000, 687] width 102 height 33
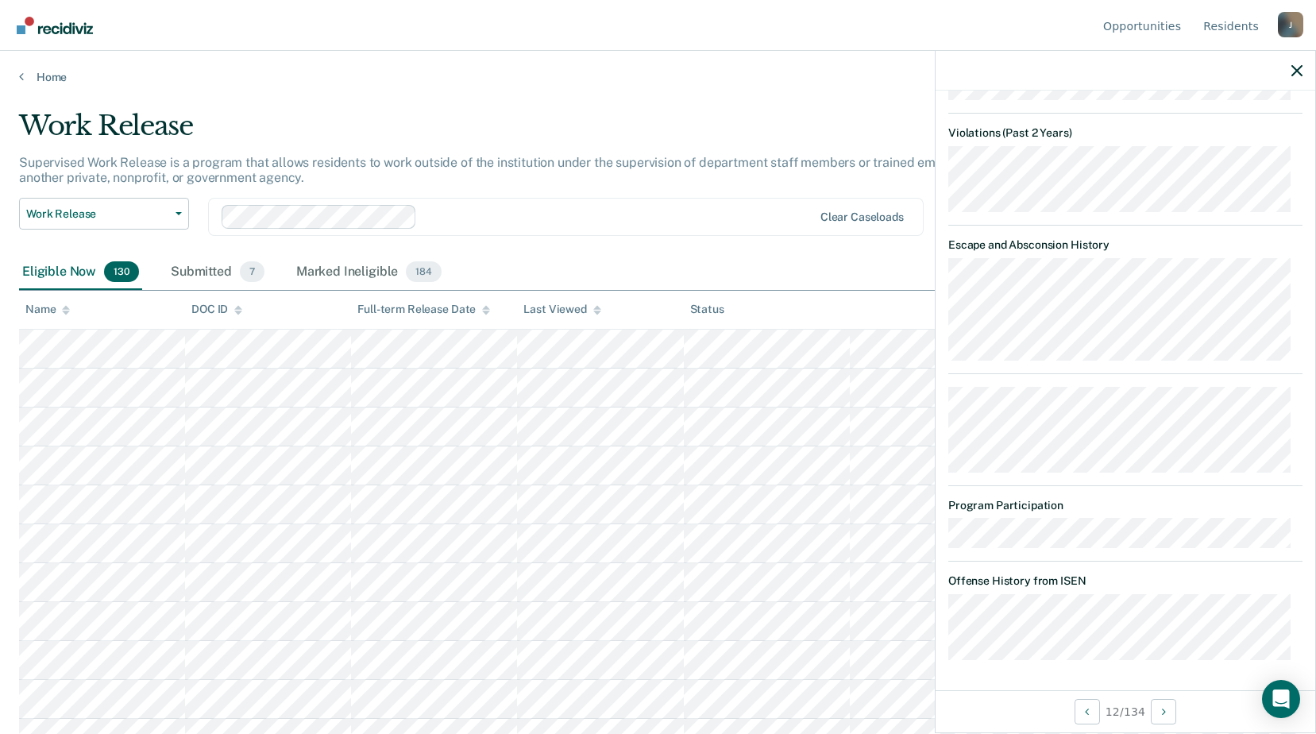
scroll to position [204, 0]
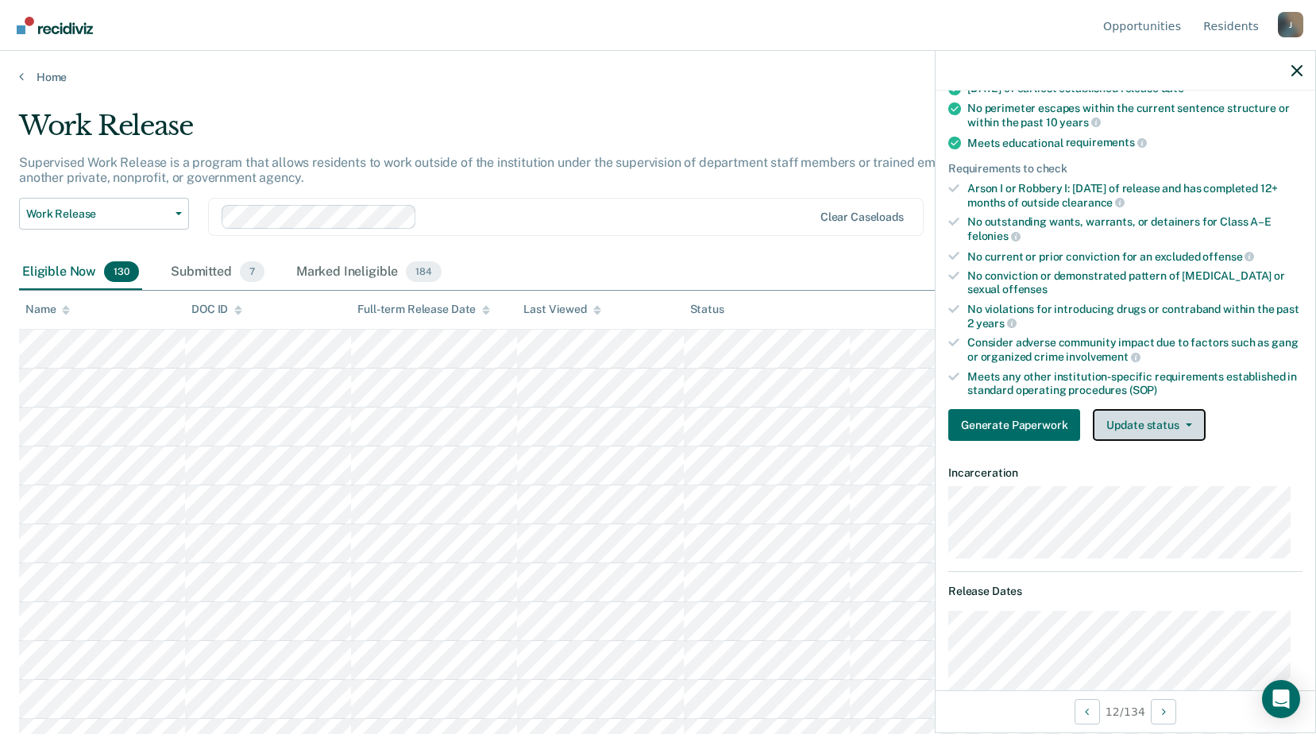
click at [1132, 418] on button "Update status" at bounding box center [1149, 425] width 112 height 32
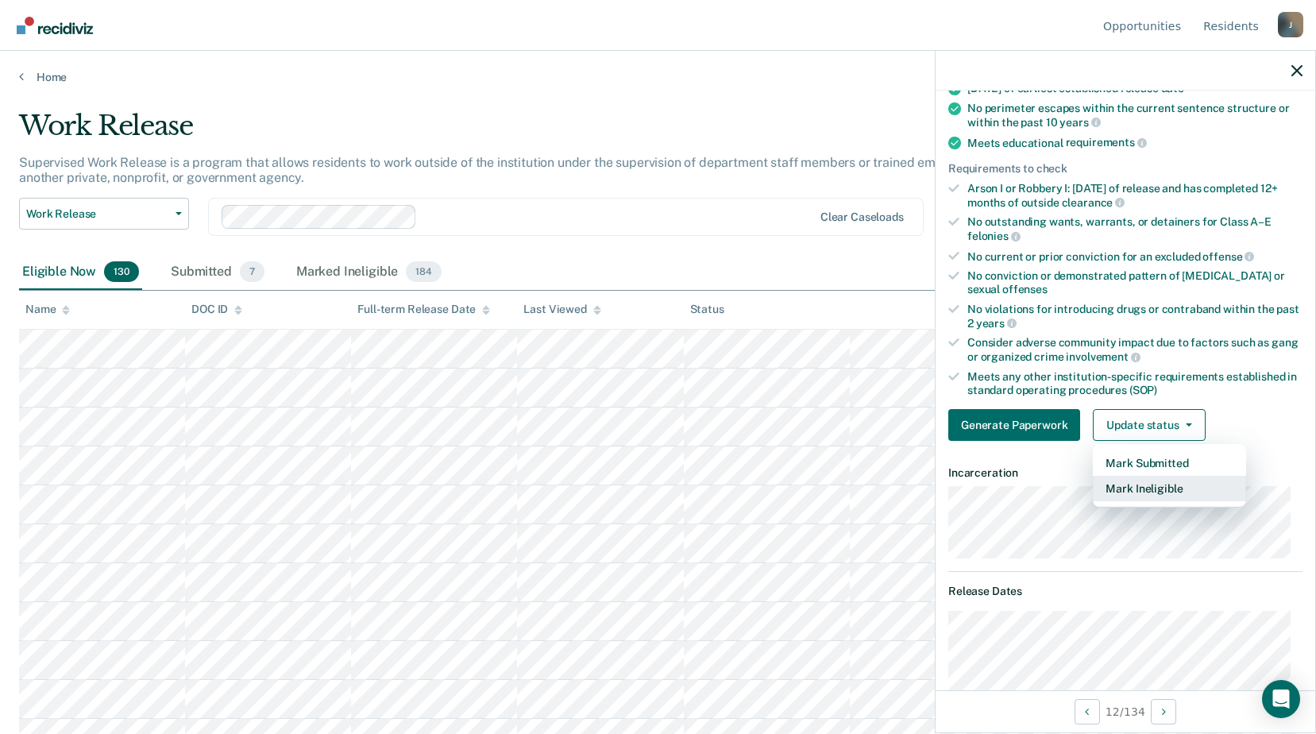
click at [1142, 486] on button "Mark Ineligible" at bounding box center [1169, 488] width 153 height 25
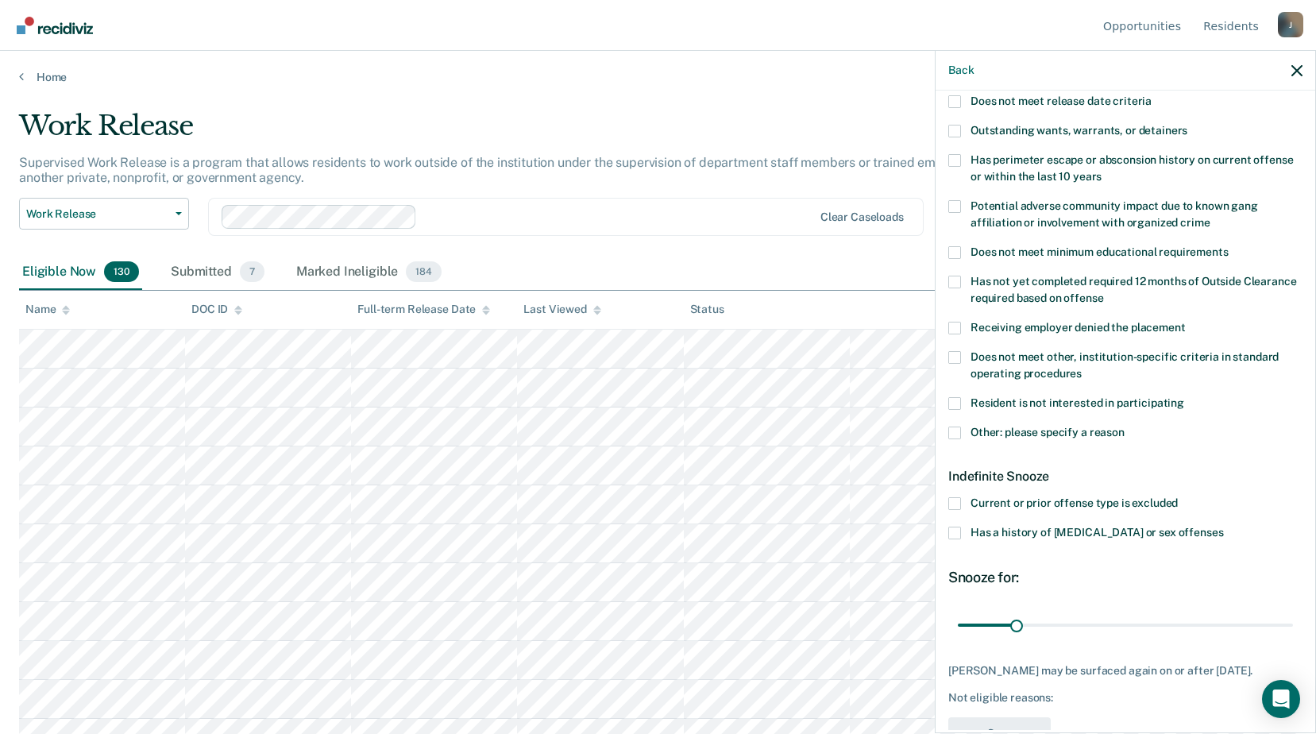
scroll to position [0, 0]
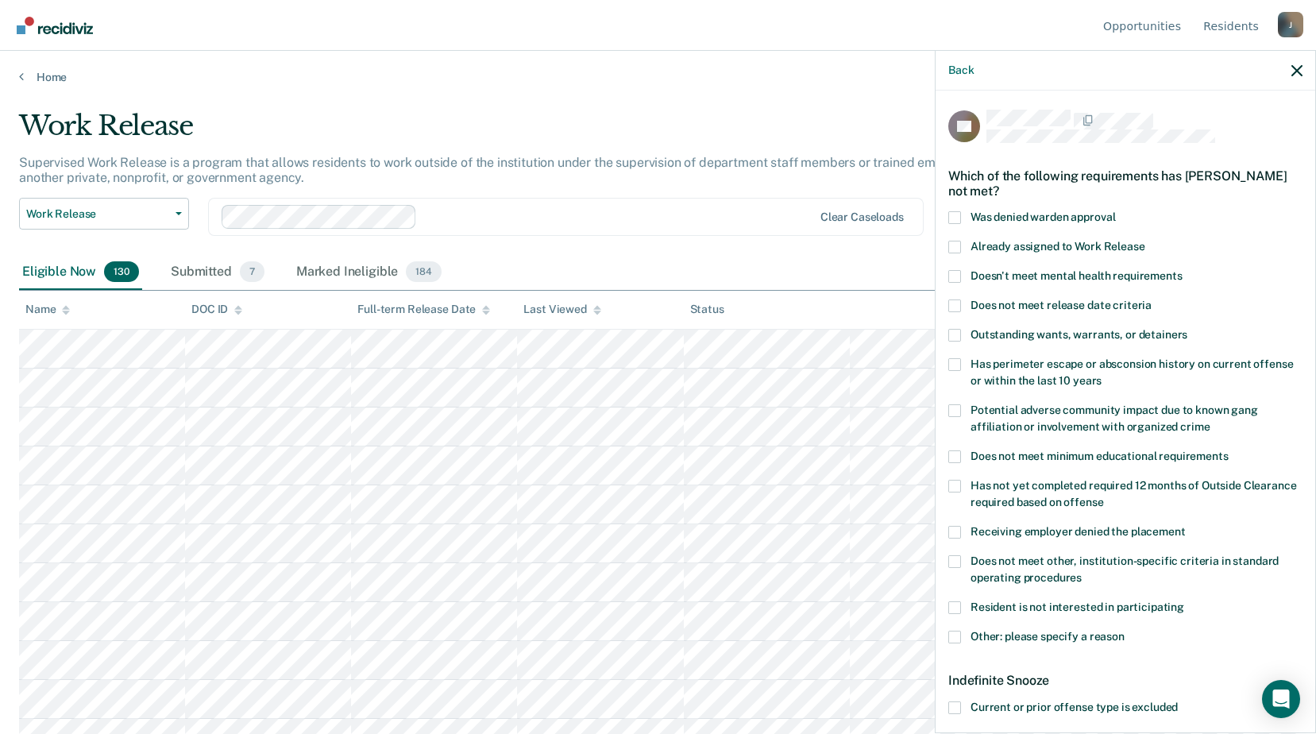
click at [959, 329] on span at bounding box center [955, 335] width 13 height 13
click at [1188, 329] on input "Outstanding wants, warrants, or detainers" at bounding box center [1188, 329] width 0 height 0
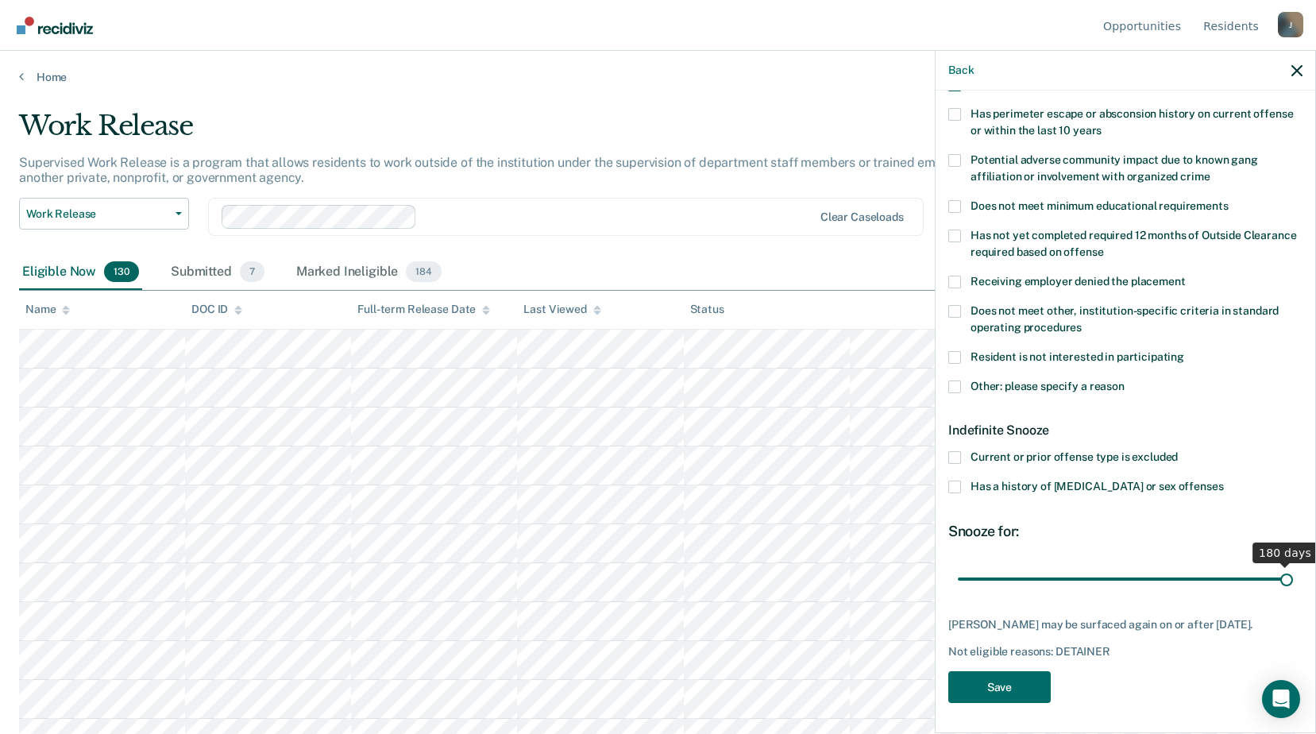
drag, startPoint x: 1019, startPoint y: 575, endPoint x: 1331, endPoint y: 630, distance: 316.2
type input "180"
click at [1293, 593] on input "range" at bounding box center [1125, 579] width 335 height 28
click at [979, 684] on button "Save" at bounding box center [1000, 687] width 102 height 33
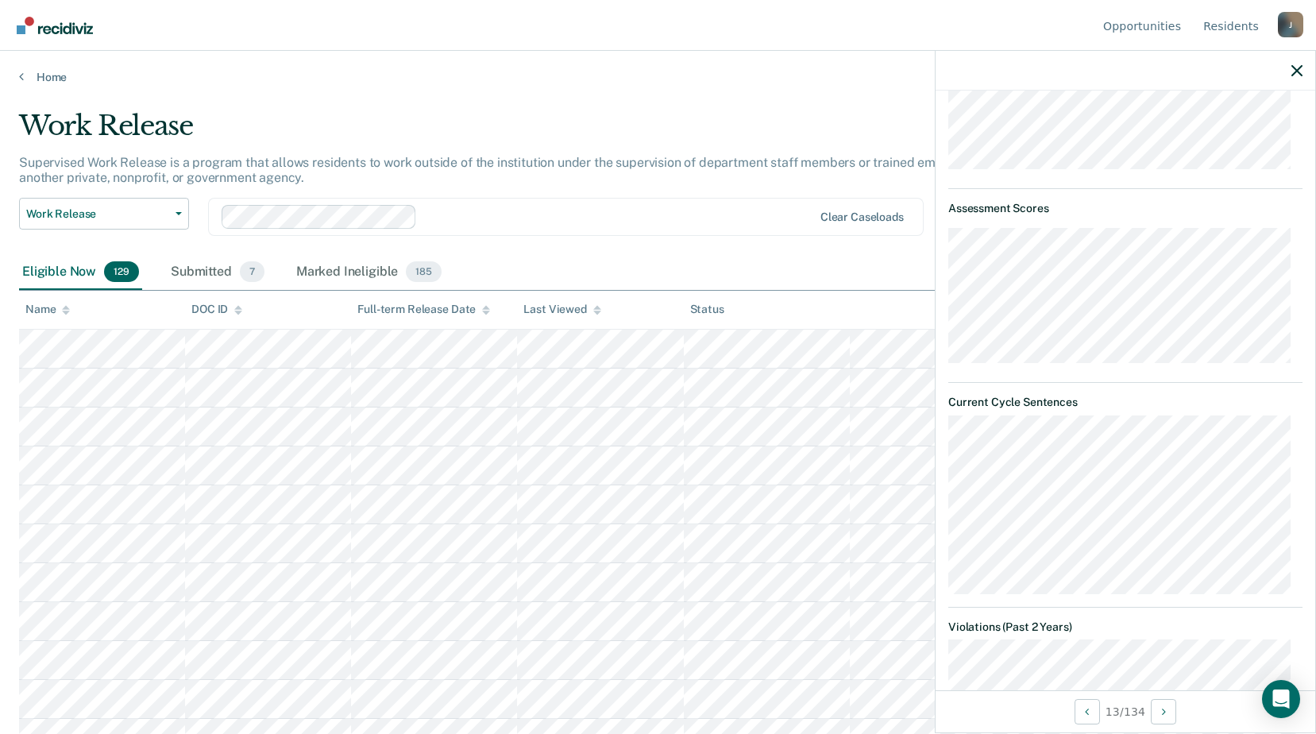
scroll to position [409, 0]
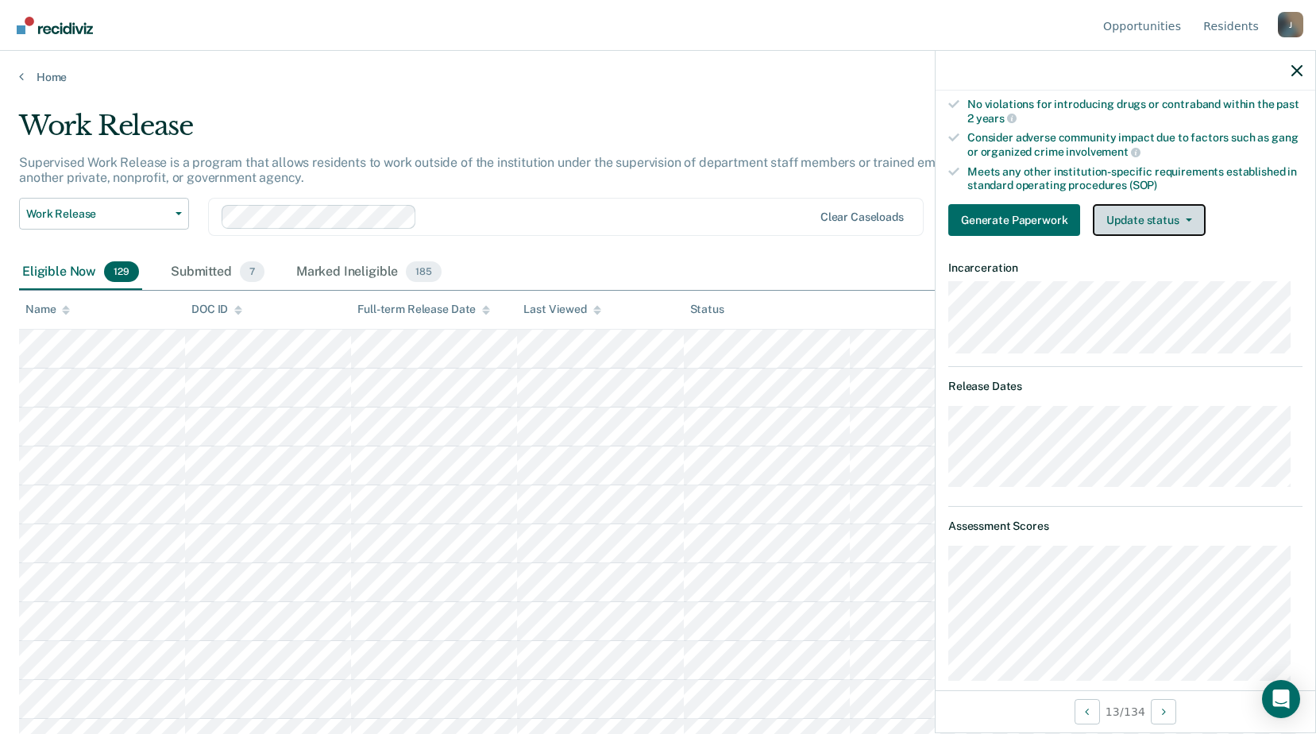
click at [1111, 223] on button "Update status" at bounding box center [1149, 220] width 112 height 32
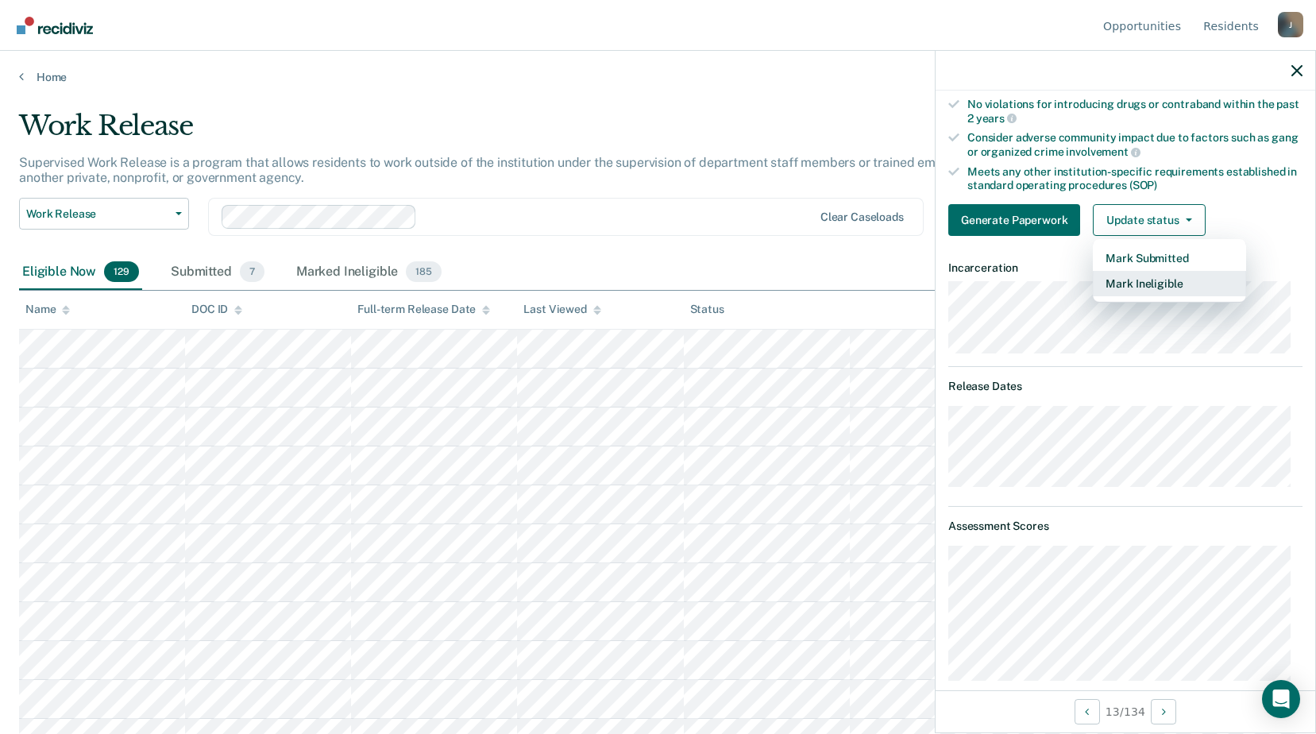
click at [1142, 294] on button "Mark Ineligible" at bounding box center [1169, 283] width 153 height 25
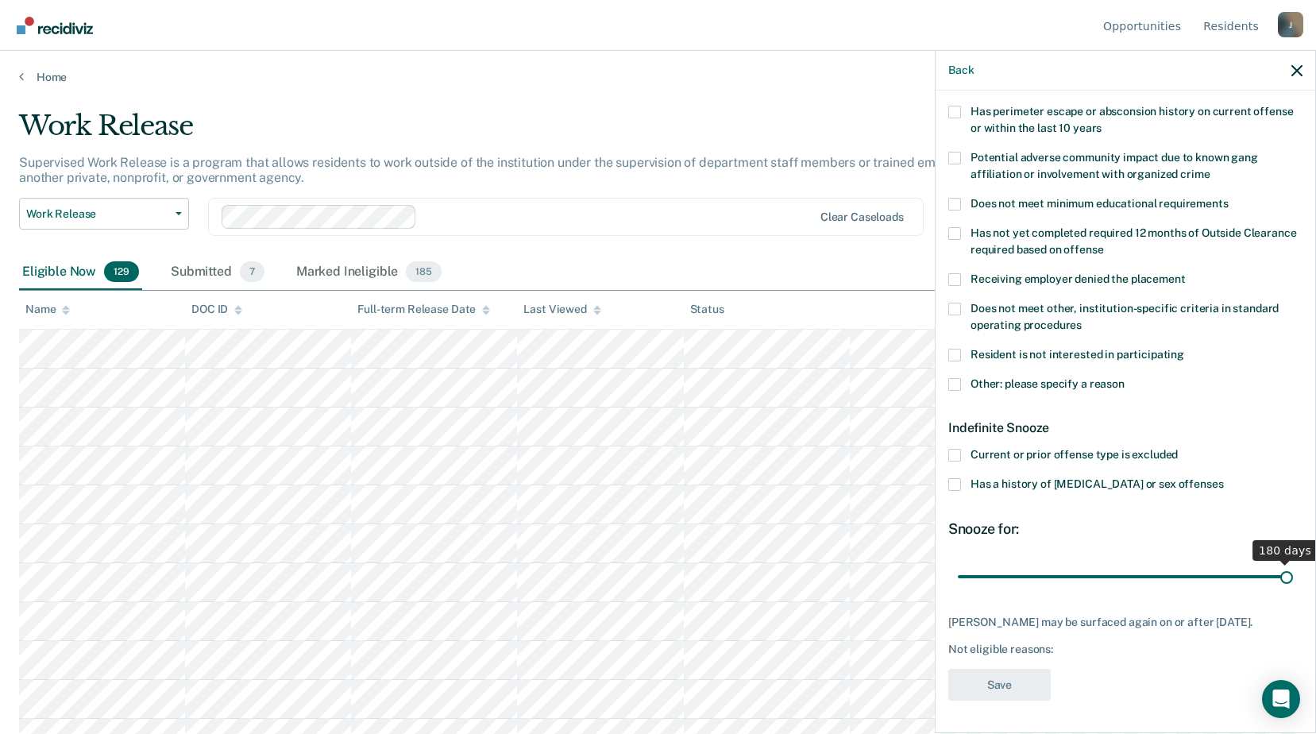
drag, startPoint x: 1014, startPoint y: 570, endPoint x: 1294, endPoint y: 545, distance: 280.8
type input "180"
click at [1293, 562] on input "range" at bounding box center [1125, 576] width 335 height 28
click at [958, 378] on span at bounding box center [955, 384] width 13 height 13
click at [1125, 378] on input "Other: please specify a reason" at bounding box center [1125, 378] width 0 height 0
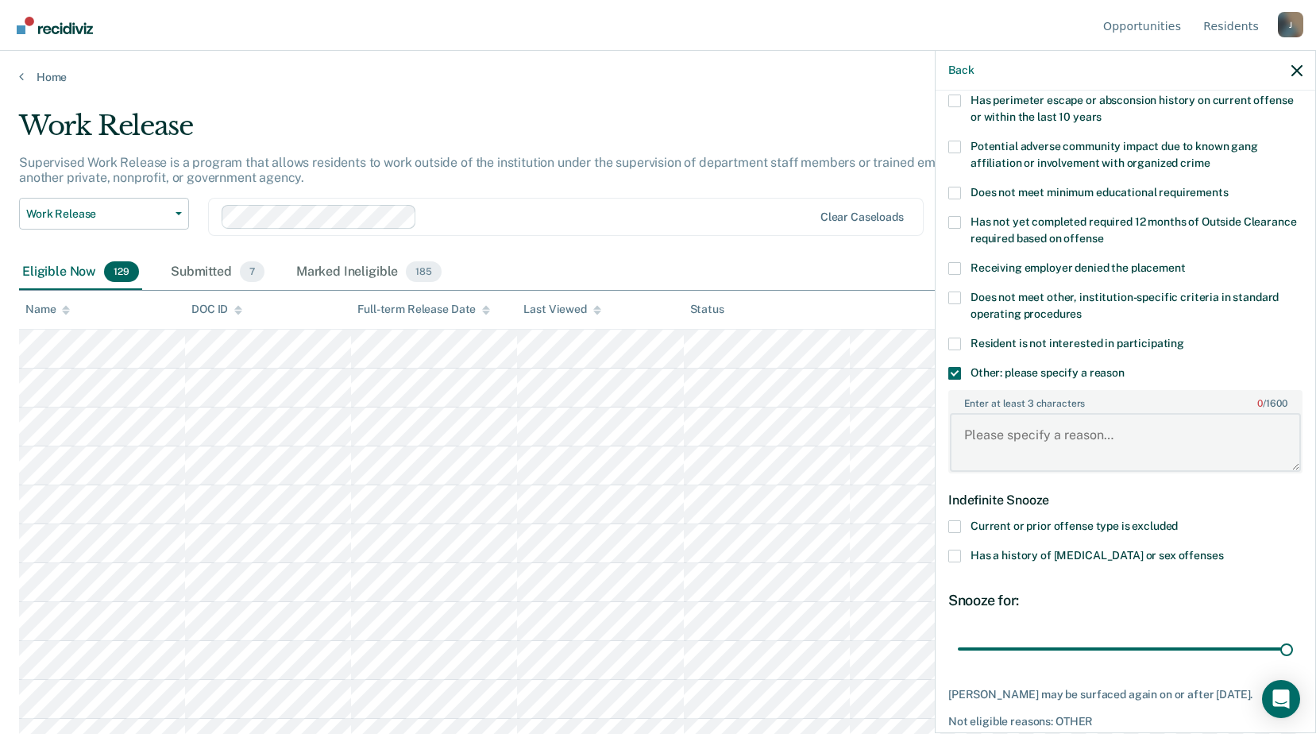
click at [1018, 423] on textarea "Enter at least 3 characters 0 / 1600" at bounding box center [1125, 442] width 351 height 59
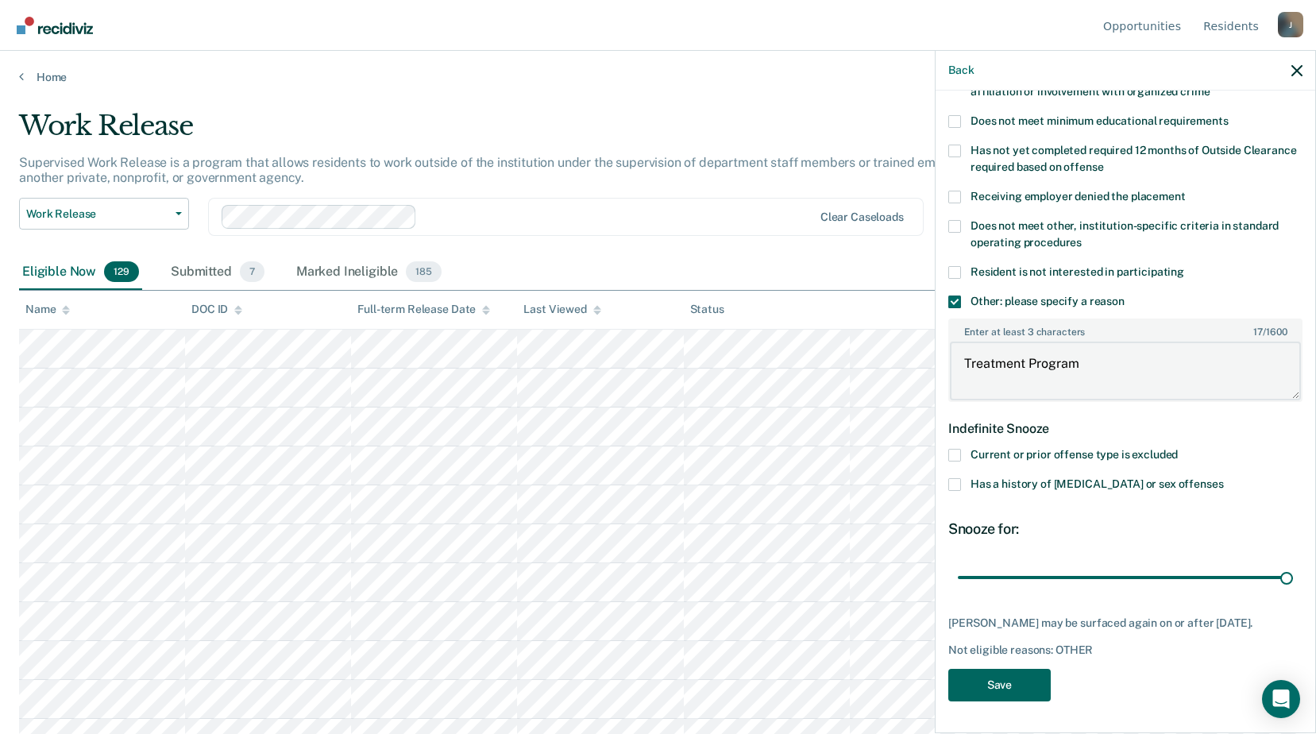
type textarea "Treatment Program"
click at [1014, 682] on button "Save" at bounding box center [1000, 685] width 102 height 33
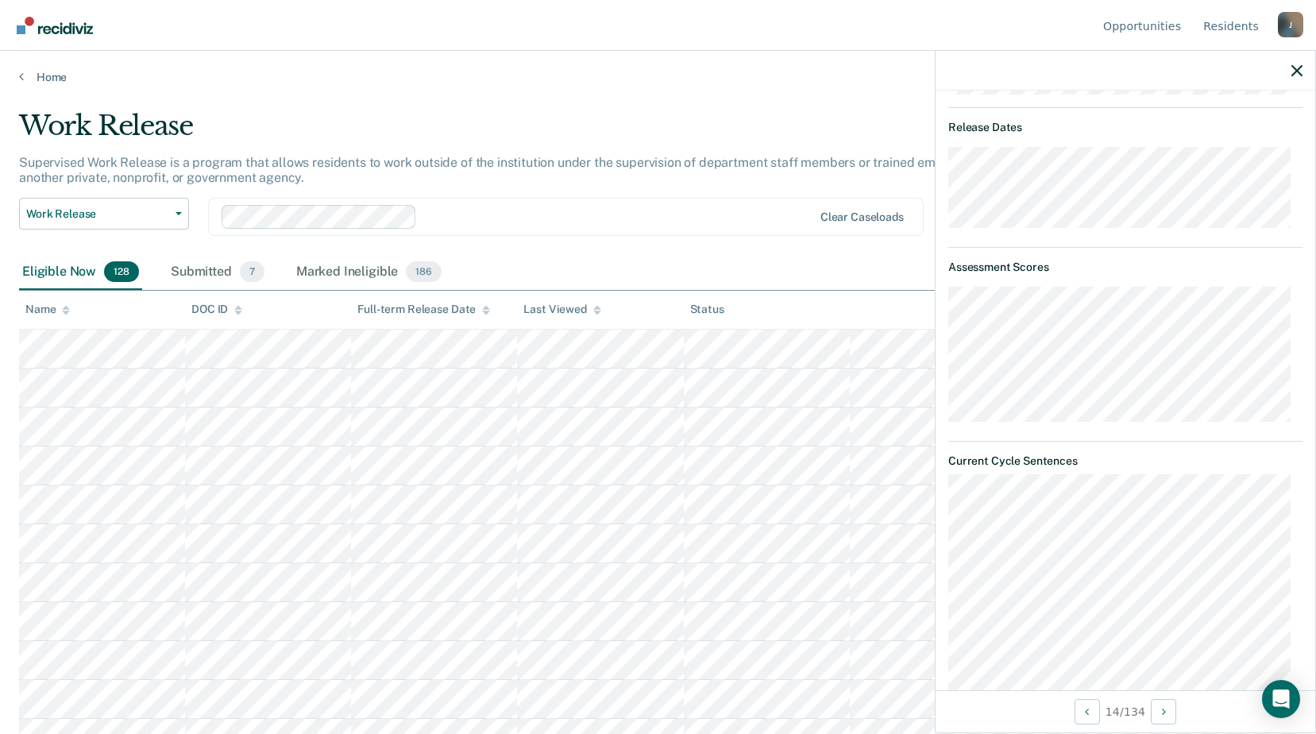
scroll to position [0, 0]
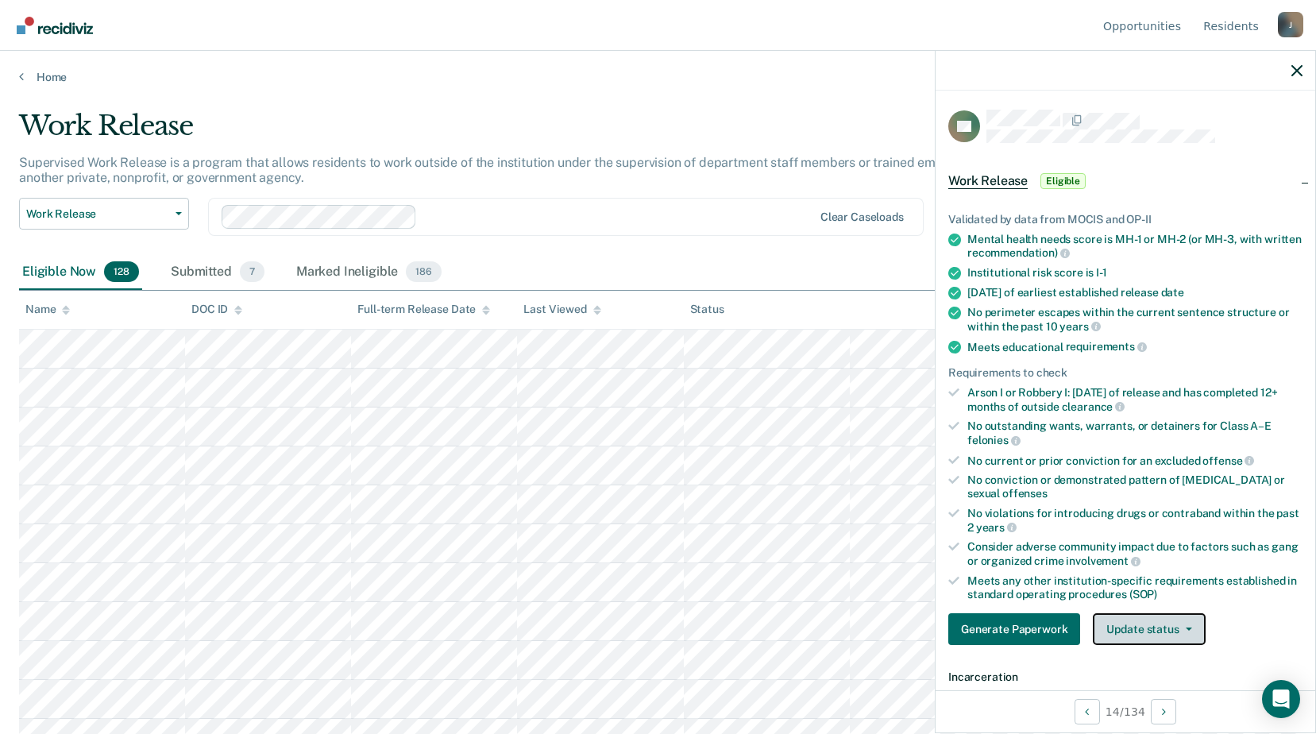
click at [1133, 632] on button "Update status" at bounding box center [1149, 629] width 112 height 32
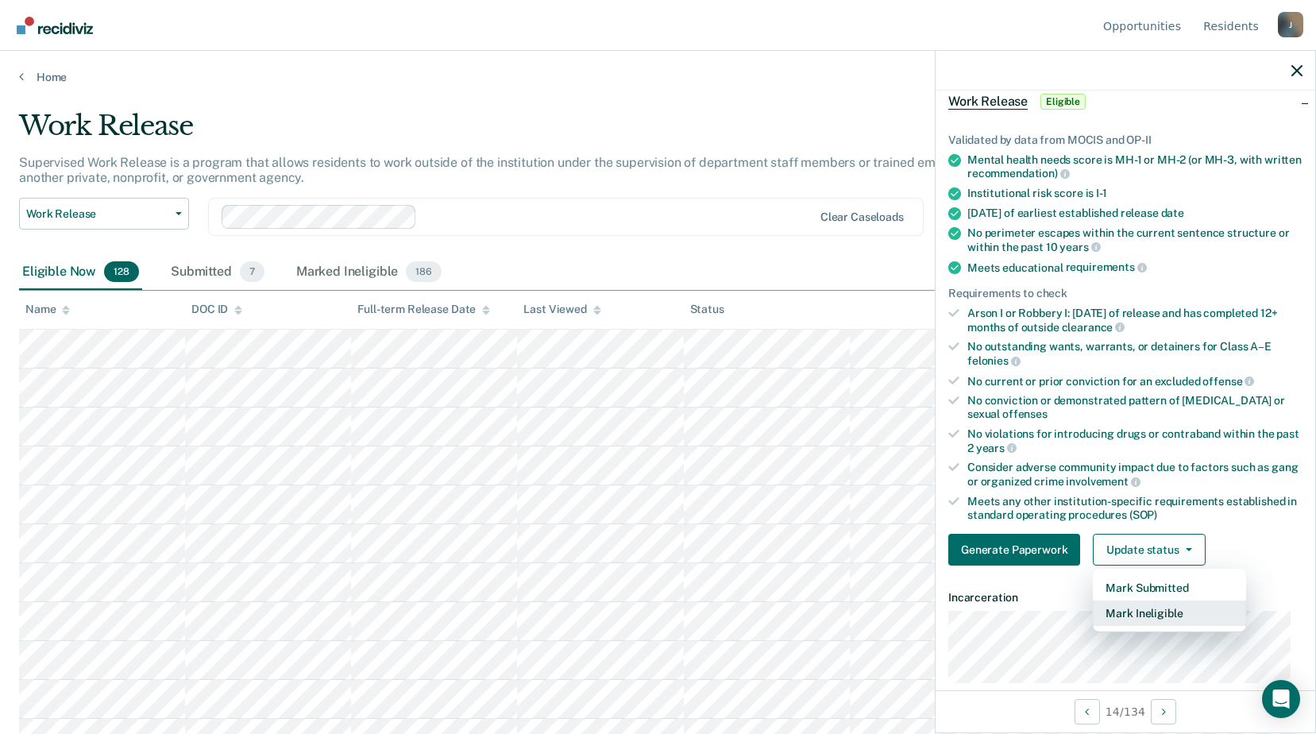
click at [1129, 619] on button "Mark Ineligible" at bounding box center [1169, 613] width 153 height 25
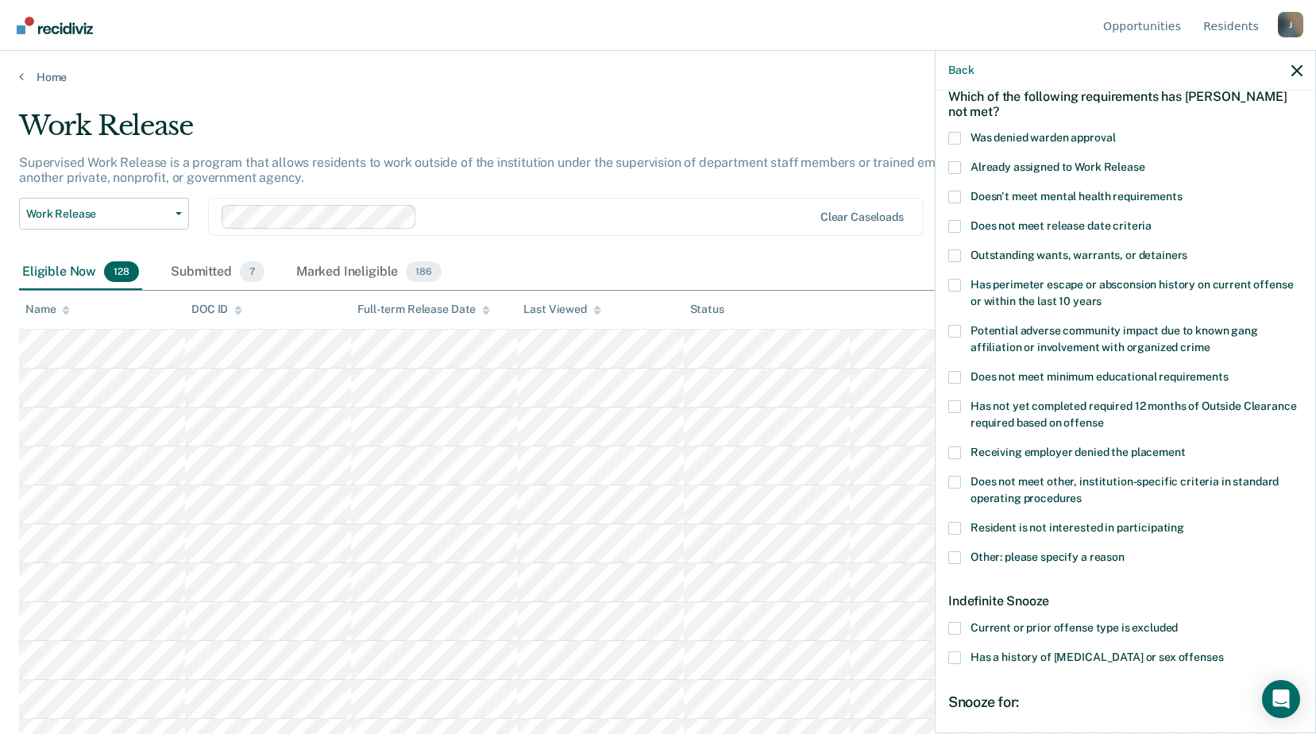
click at [953, 552] on span at bounding box center [955, 557] width 13 height 13
click at [1125, 551] on input "Other: please specify a reason" at bounding box center [1125, 551] width 0 height 0
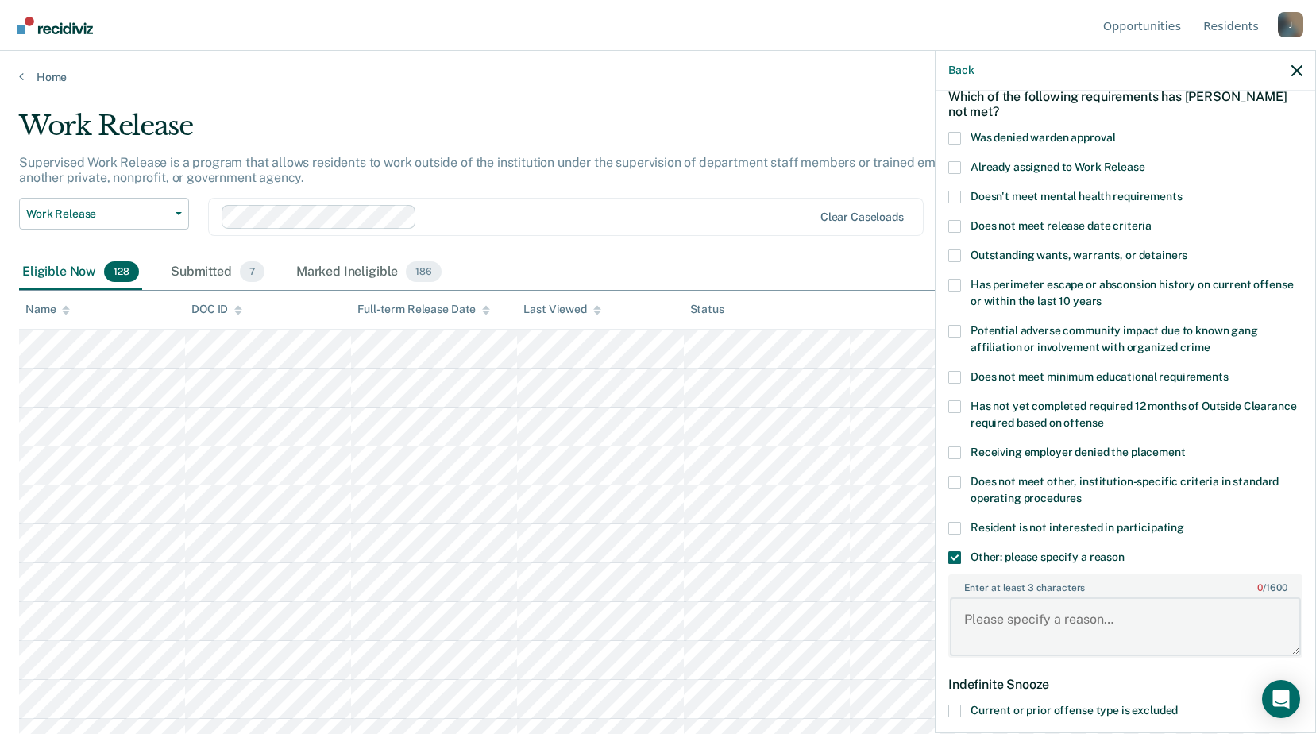
click at [1006, 618] on textarea "Enter at least 3 characters 0 / 1600" at bounding box center [1125, 626] width 351 height 59
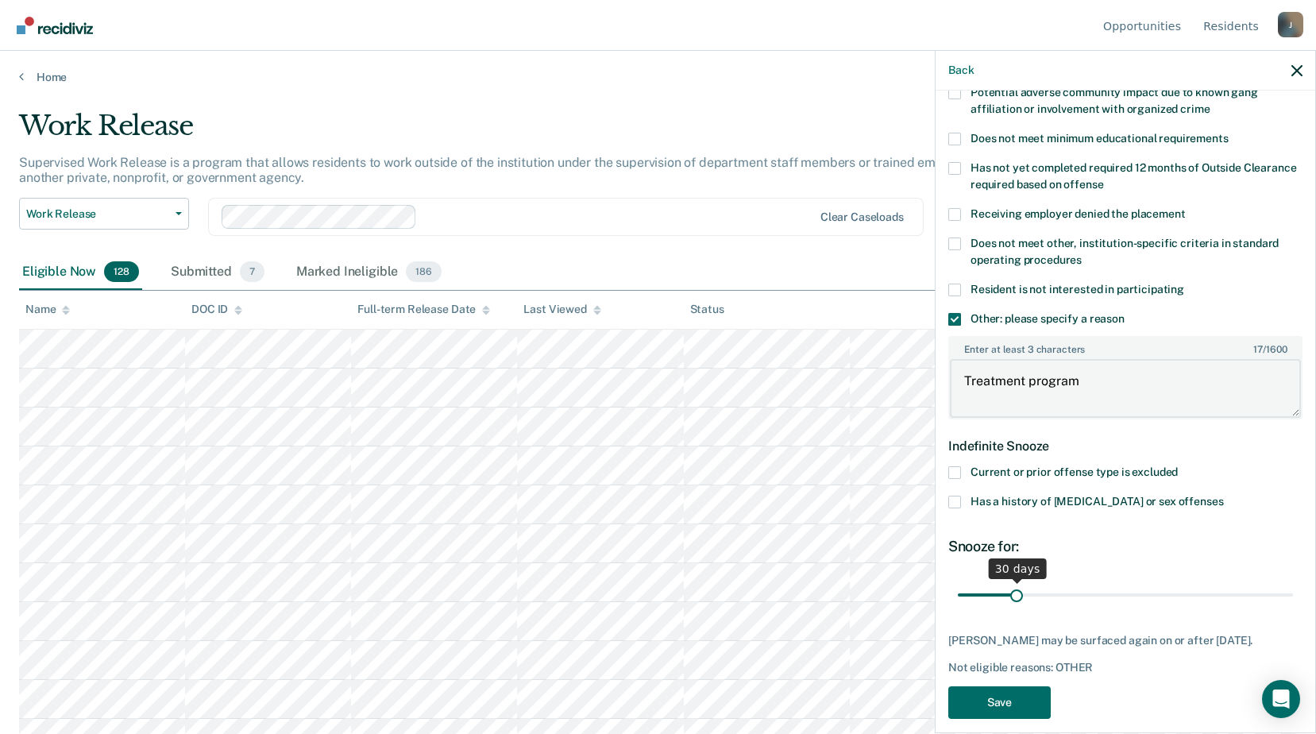
type textarea "Treatment program"
drag, startPoint x: 1021, startPoint y: 594, endPoint x: 1215, endPoint y: 607, distance: 194.3
type input "145"
click at [1215, 607] on input "range" at bounding box center [1125, 595] width 335 height 28
click at [1012, 705] on button "Save" at bounding box center [1000, 702] width 102 height 33
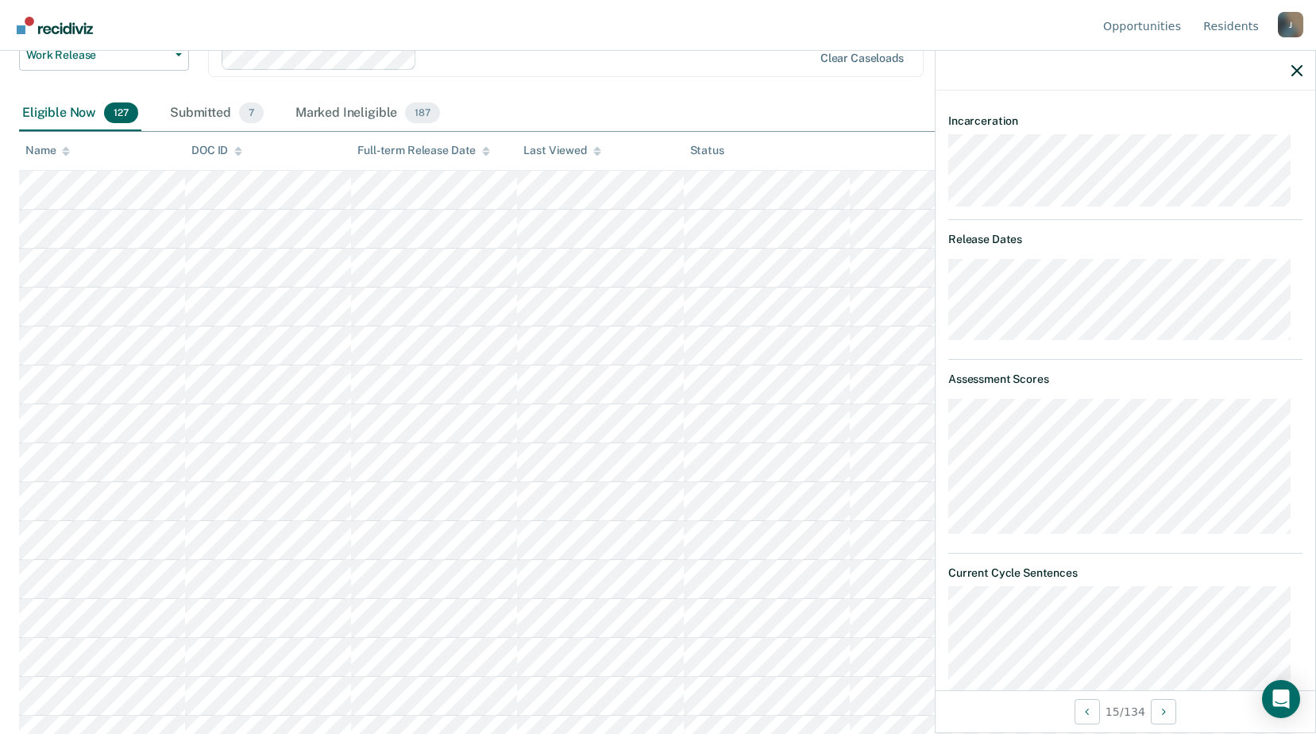
scroll to position [0, 0]
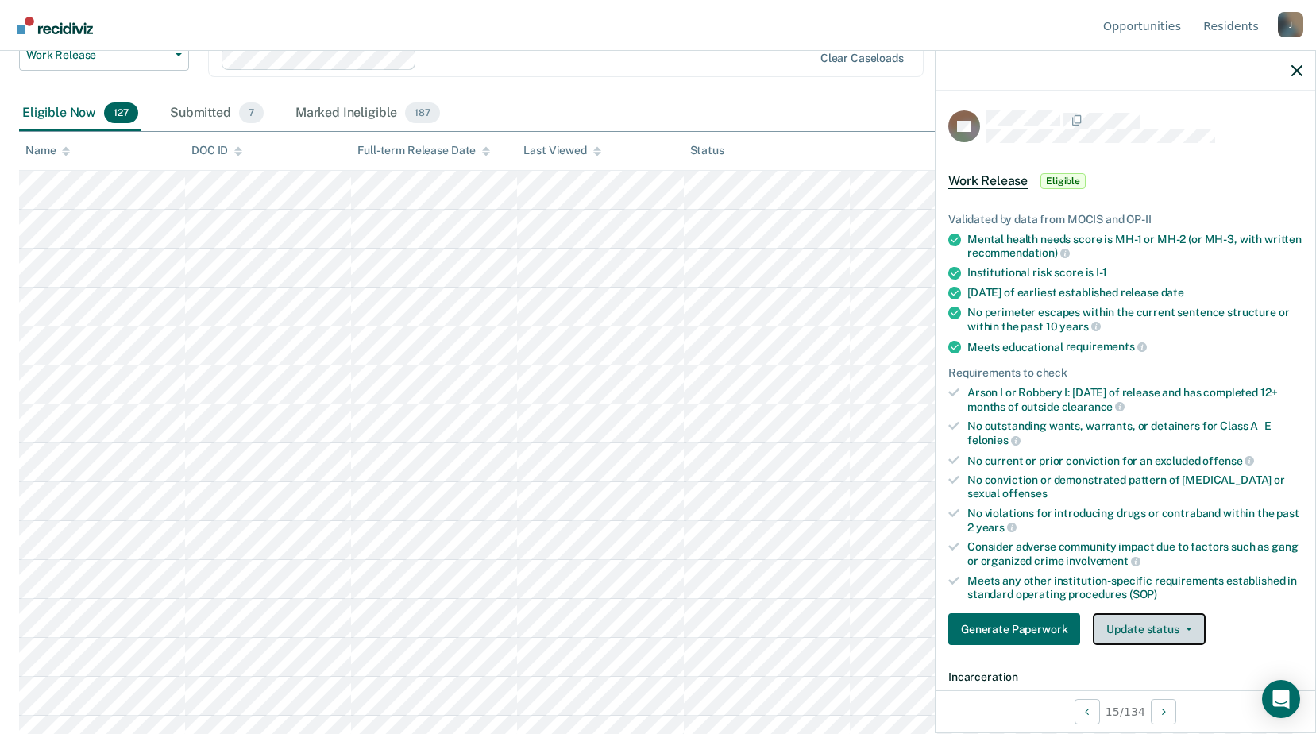
click at [1172, 631] on button "Update status" at bounding box center [1149, 629] width 112 height 32
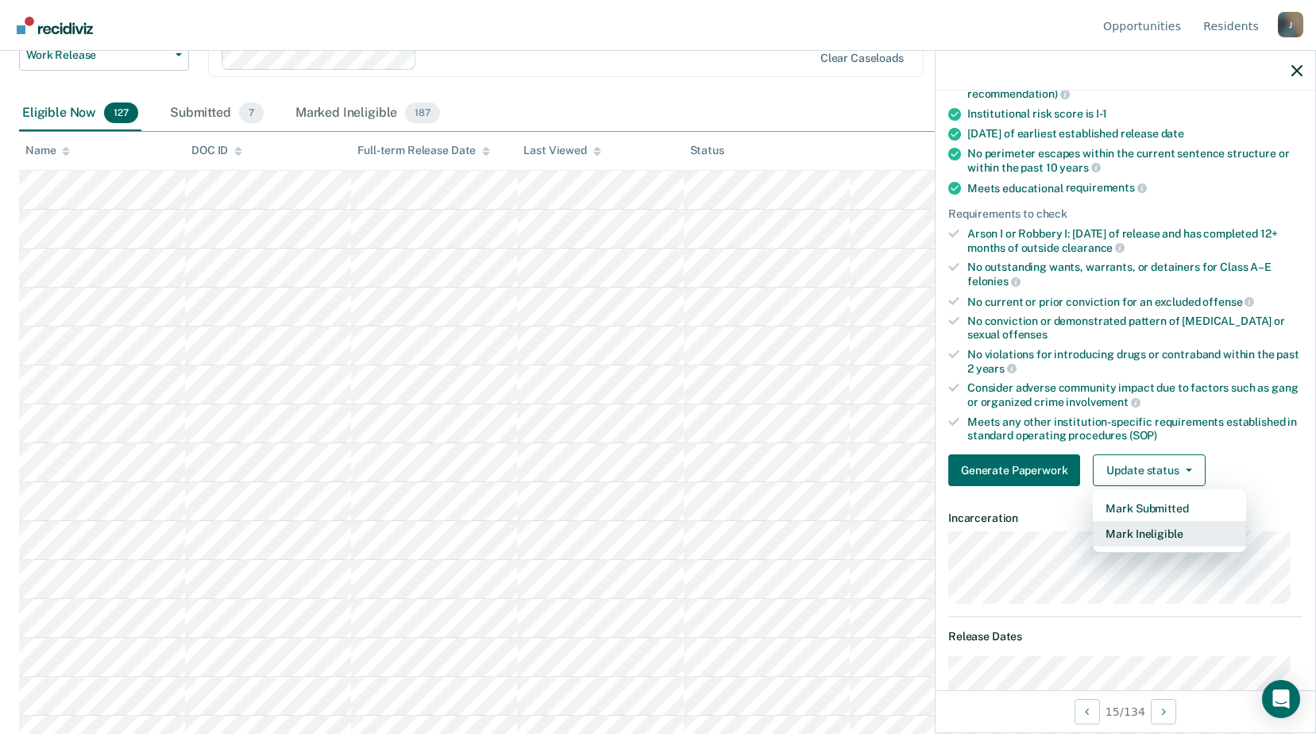
click at [1130, 524] on button "Mark Ineligible" at bounding box center [1169, 533] width 153 height 25
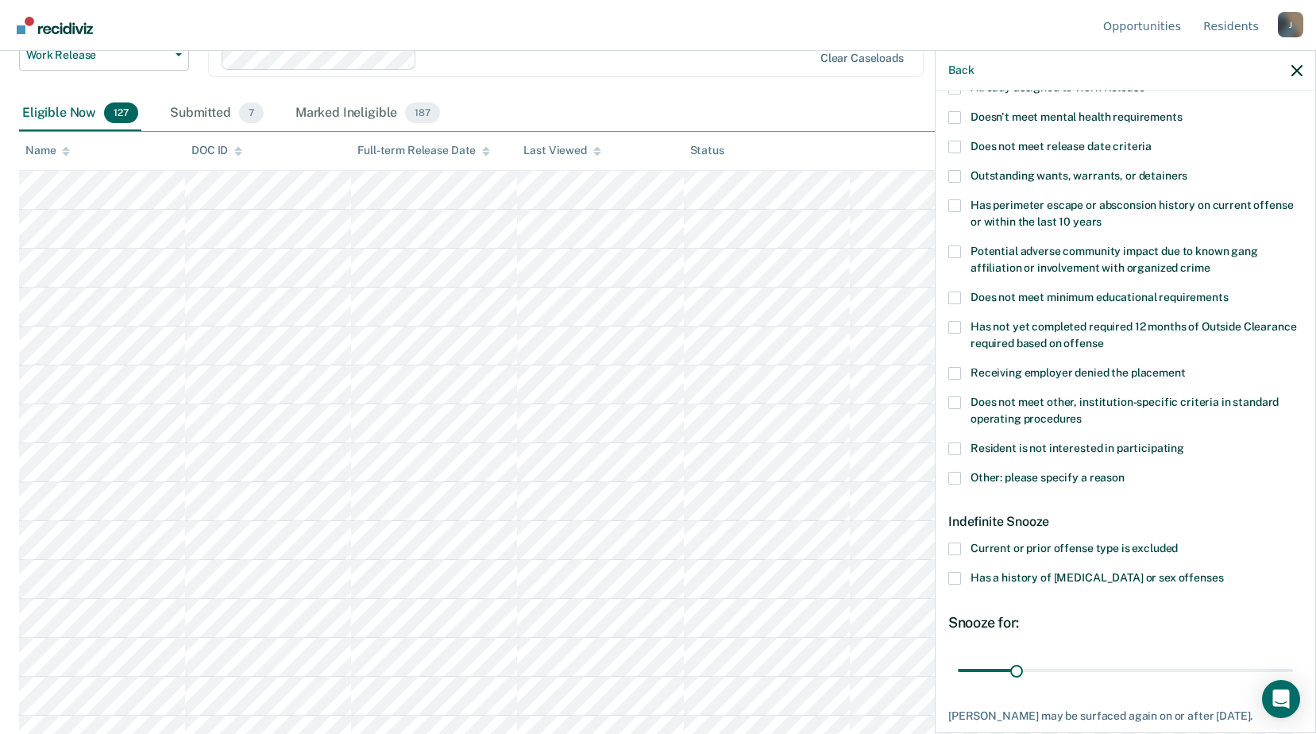
click at [958, 477] on span at bounding box center [955, 478] width 13 height 13
click at [1125, 472] on input "Other: please specify a reason" at bounding box center [1125, 472] width 0 height 0
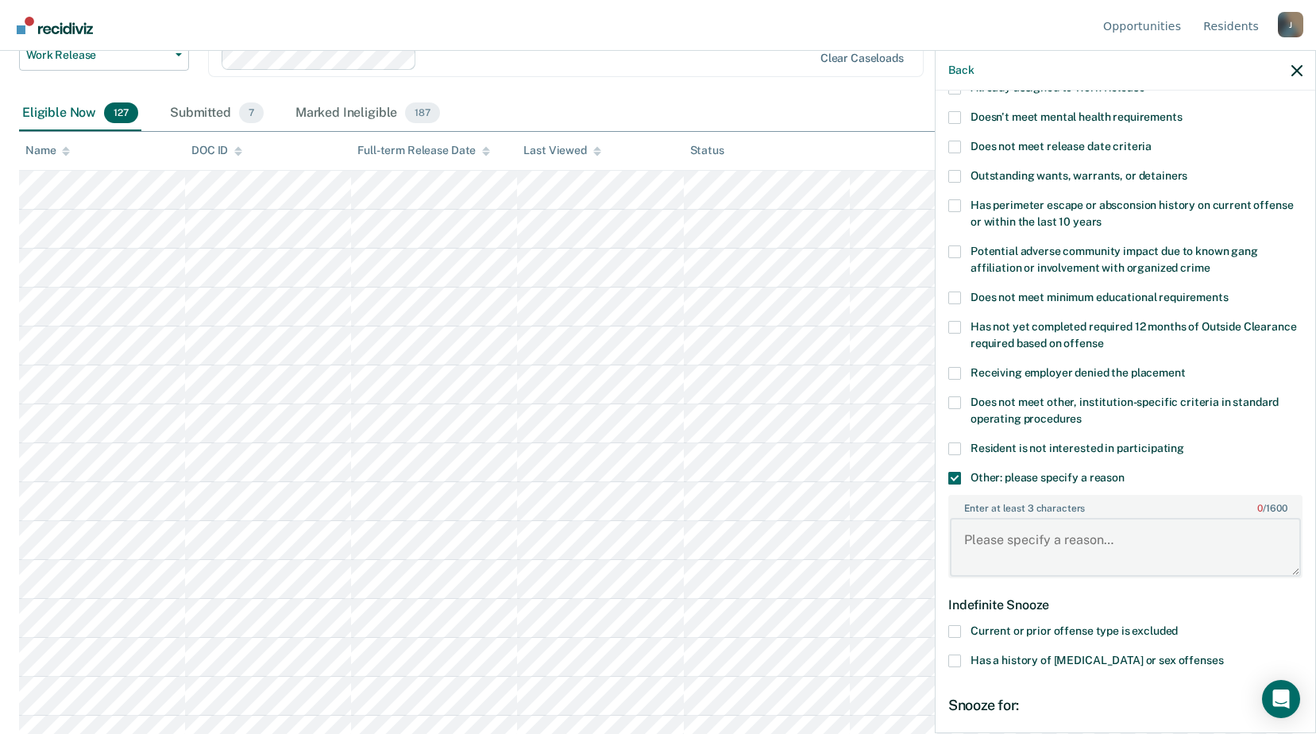
click at [1022, 558] on textarea "Enter at least 3 characters 0 / 1600" at bounding box center [1125, 547] width 351 height 59
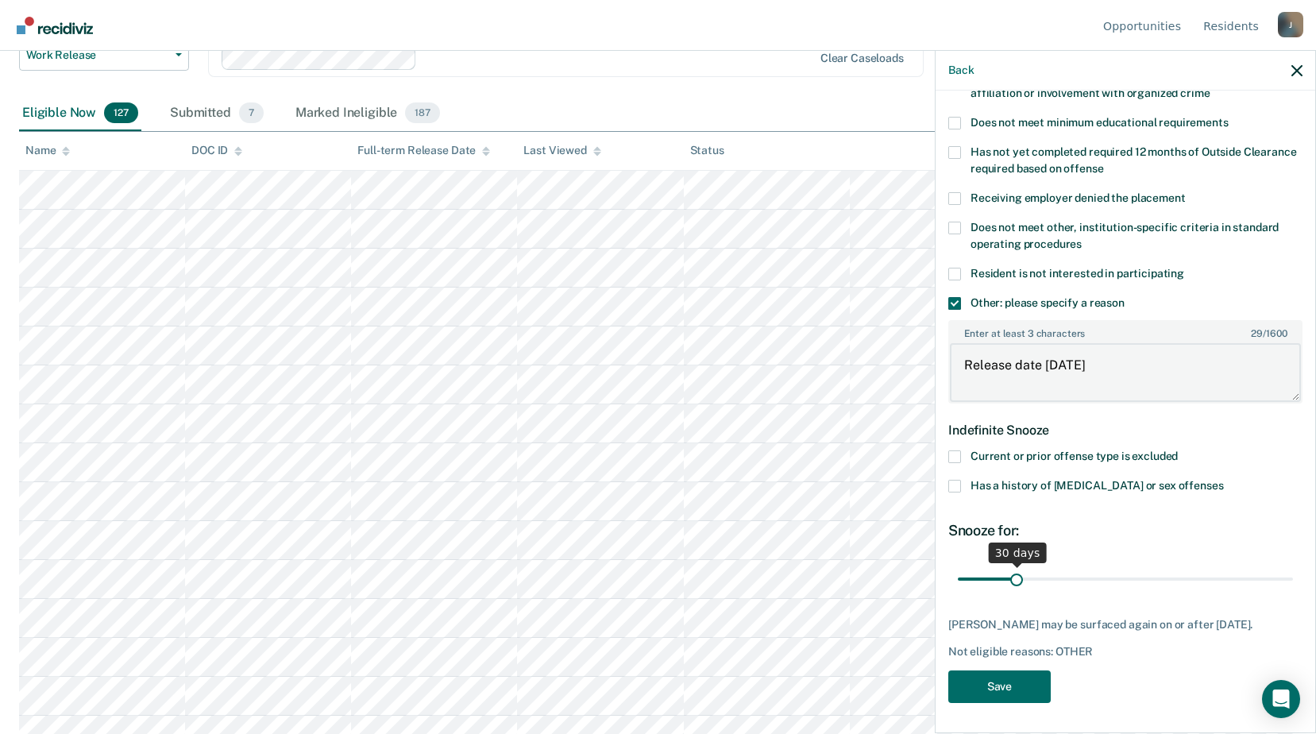
type textarea "Release date [DATE]"
drag, startPoint x: 1019, startPoint y: 577, endPoint x: 1084, endPoint y: 616, distance: 75.2
type input "180"
click at [1293, 593] on input "range" at bounding box center [1125, 579] width 335 height 28
click at [995, 678] on button "Save" at bounding box center [1000, 686] width 102 height 33
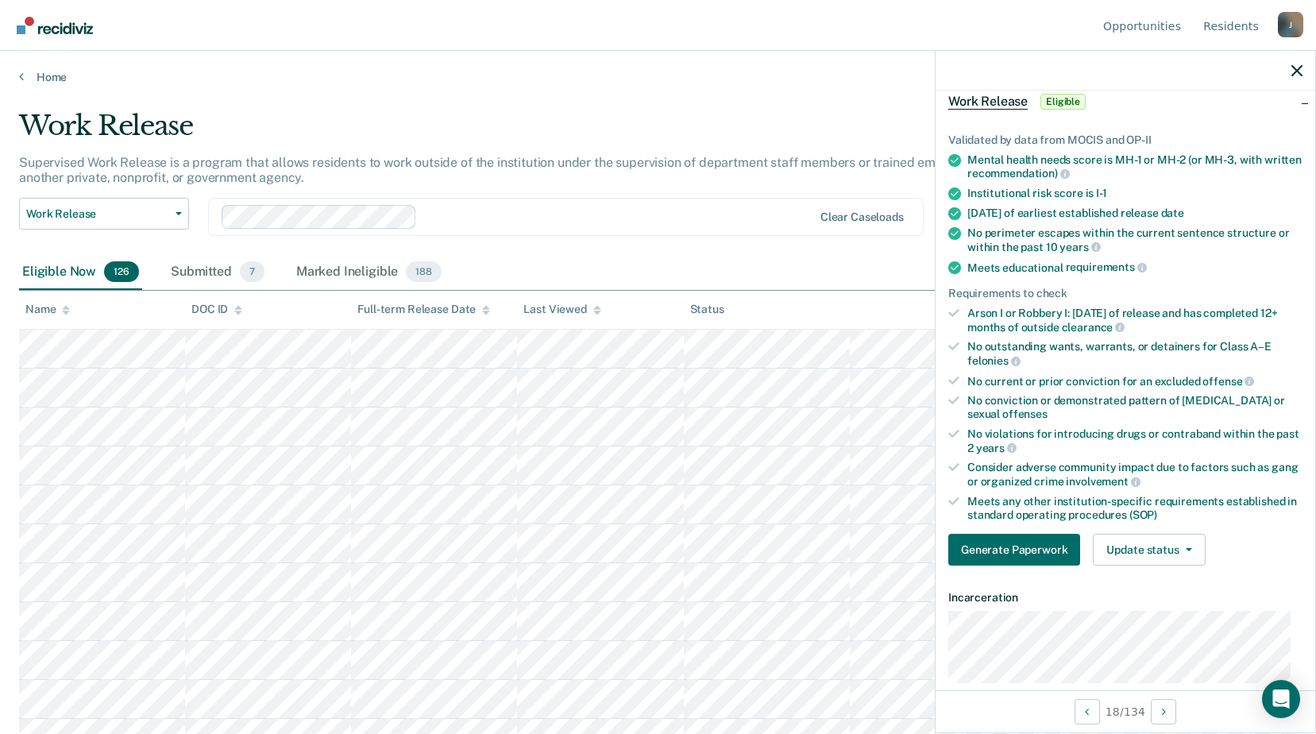
scroll to position [79, 0]
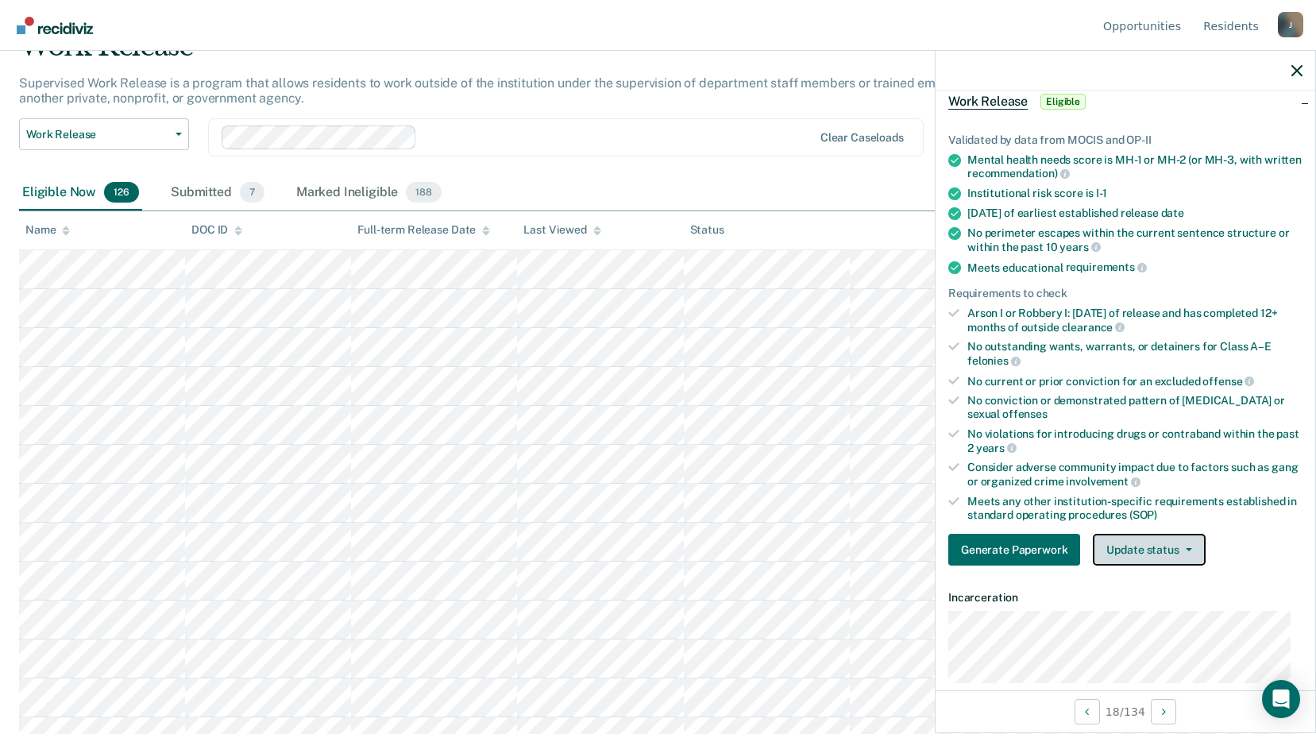
click at [1146, 543] on button "Update status" at bounding box center [1149, 550] width 112 height 32
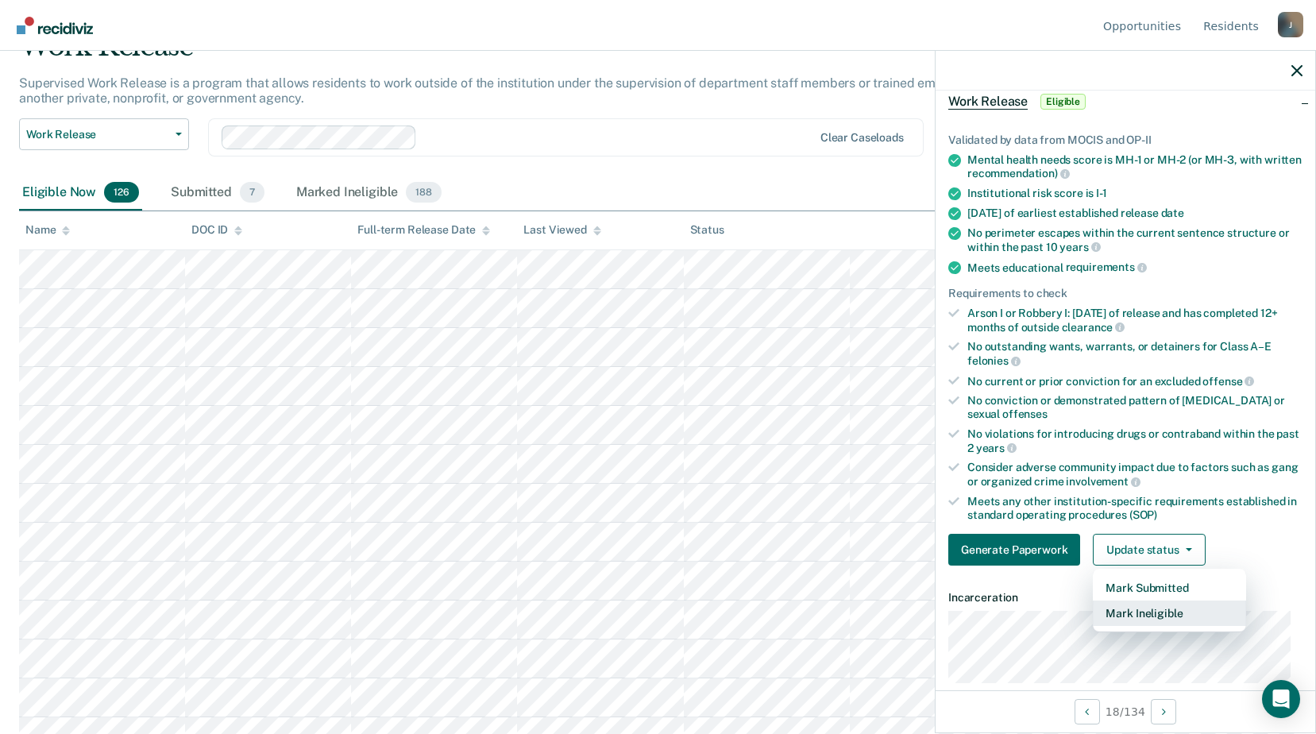
click at [1114, 618] on button "Mark Ineligible" at bounding box center [1169, 613] width 153 height 25
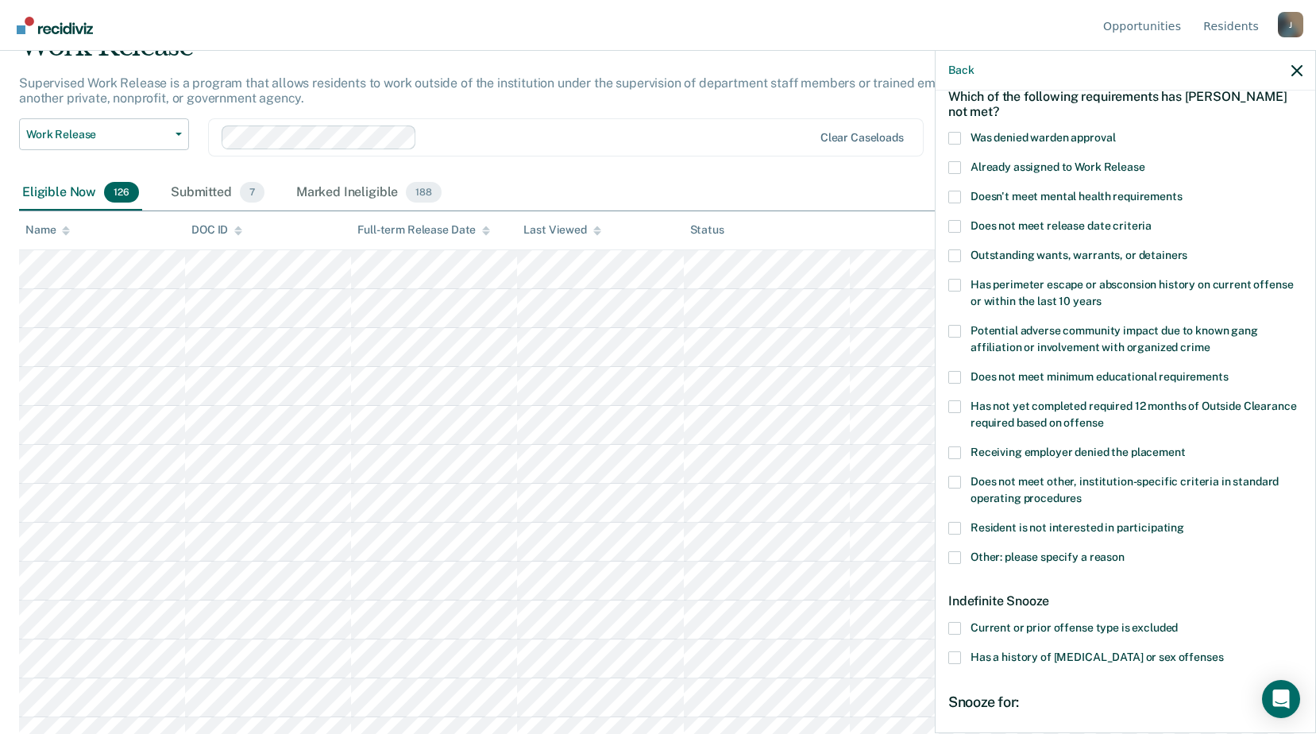
scroll to position [238, 0]
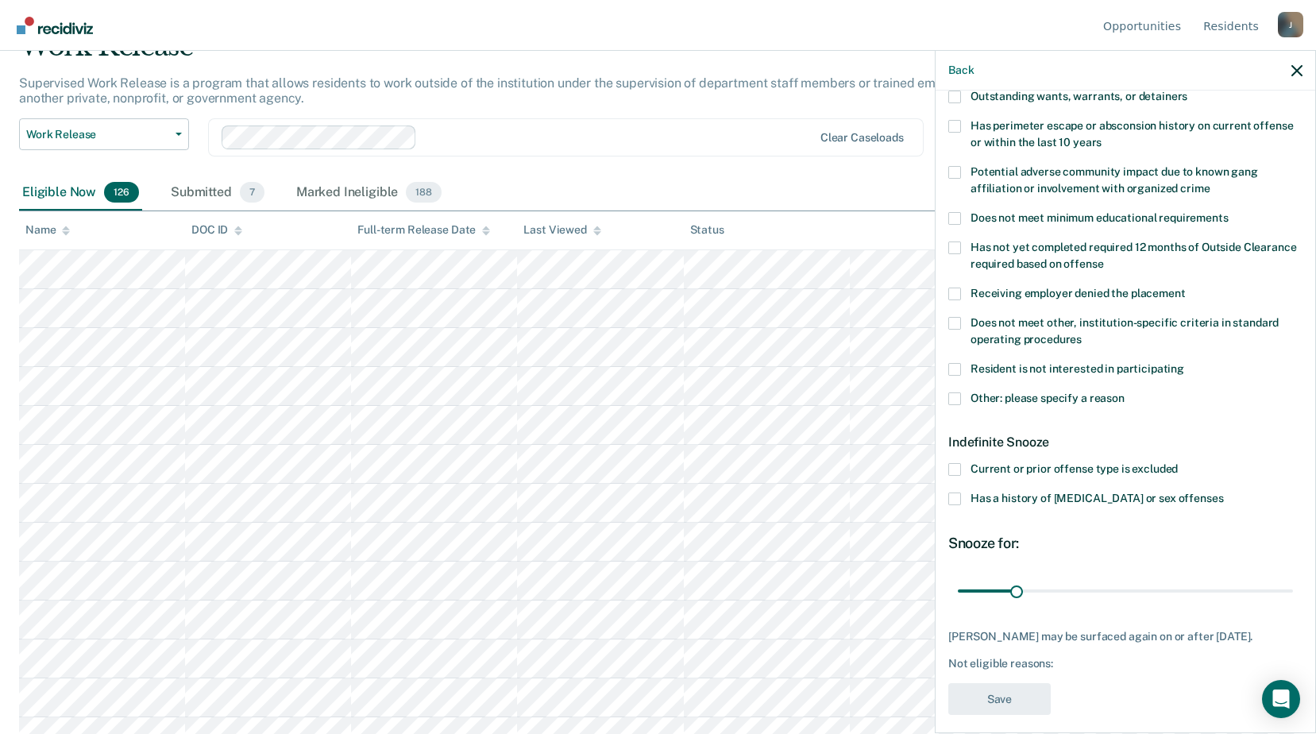
click at [956, 463] on span at bounding box center [955, 469] width 13 height 13
click at [1178, 463] on input "Current or prior offense type is excluded" at bounding box center [1178, 463] width 0 height 0
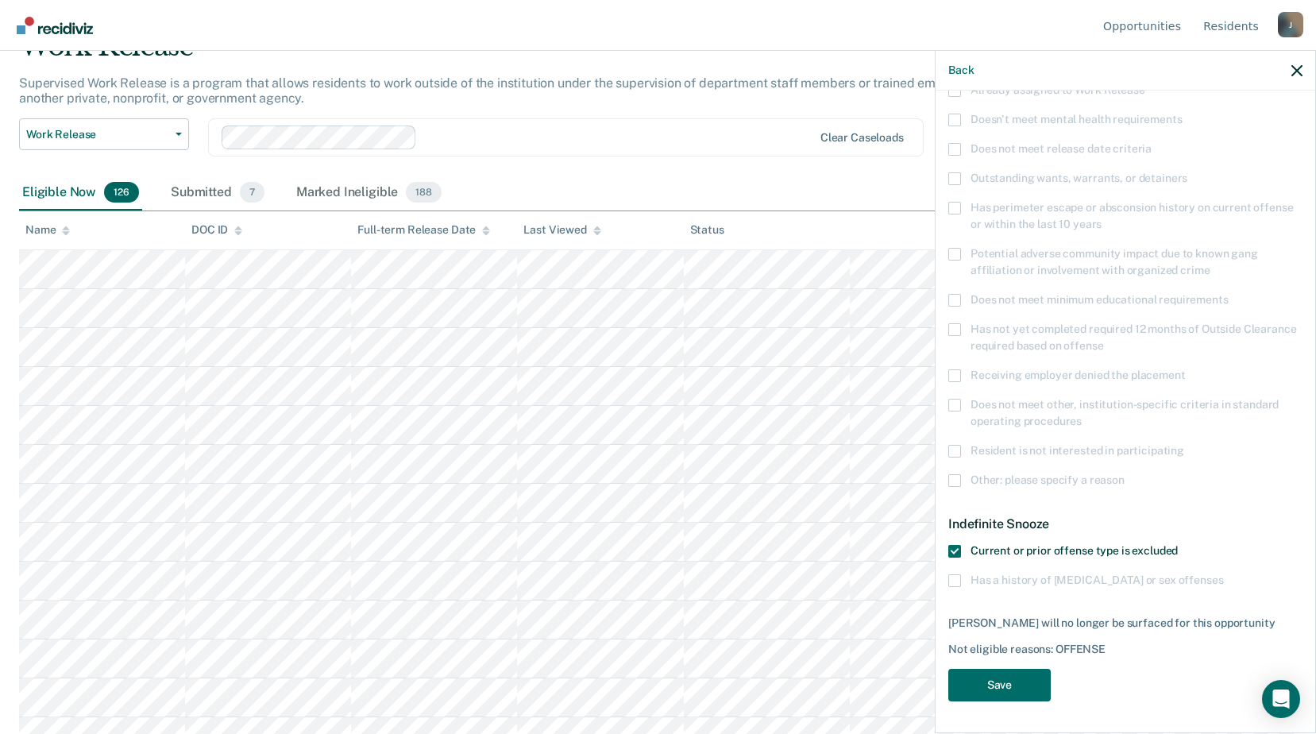
scroll to position [155, 0]
click at [1006, 681] on button "Save" at bounding box center [1000, 686] width 102 height 33
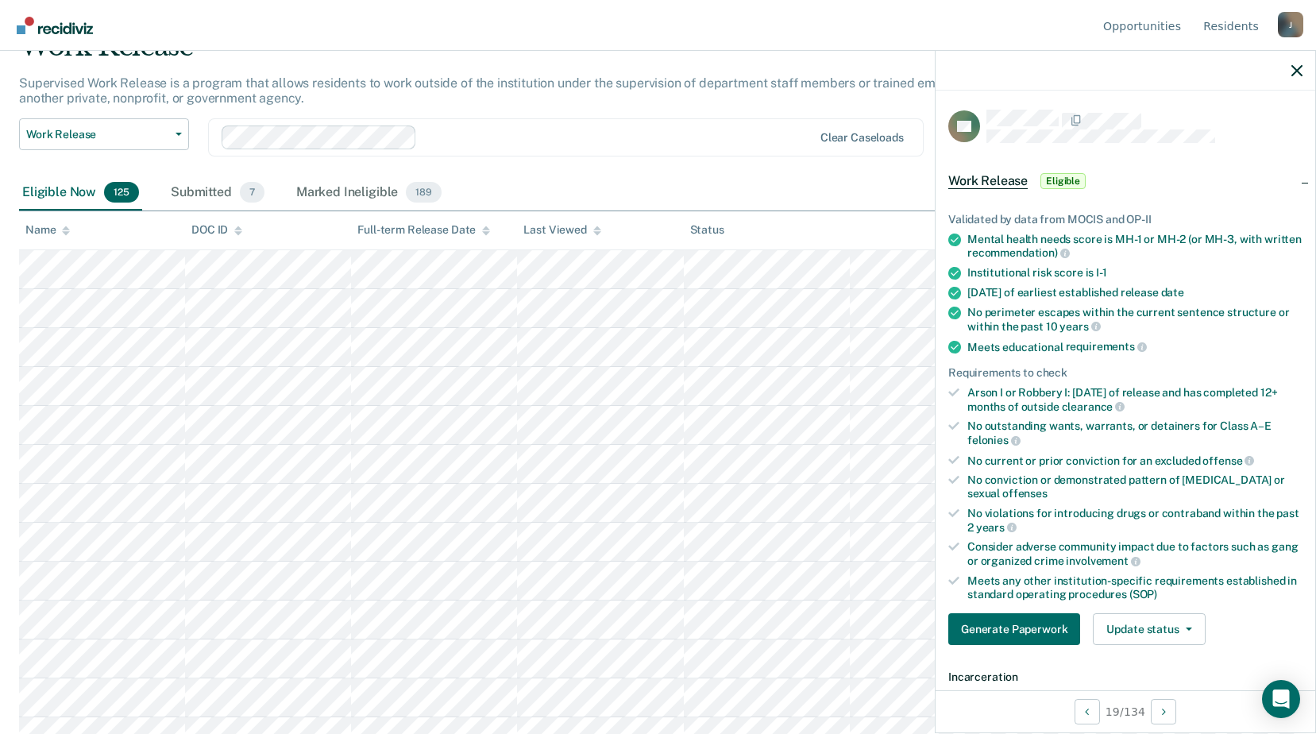
scroll to position [0, 0]
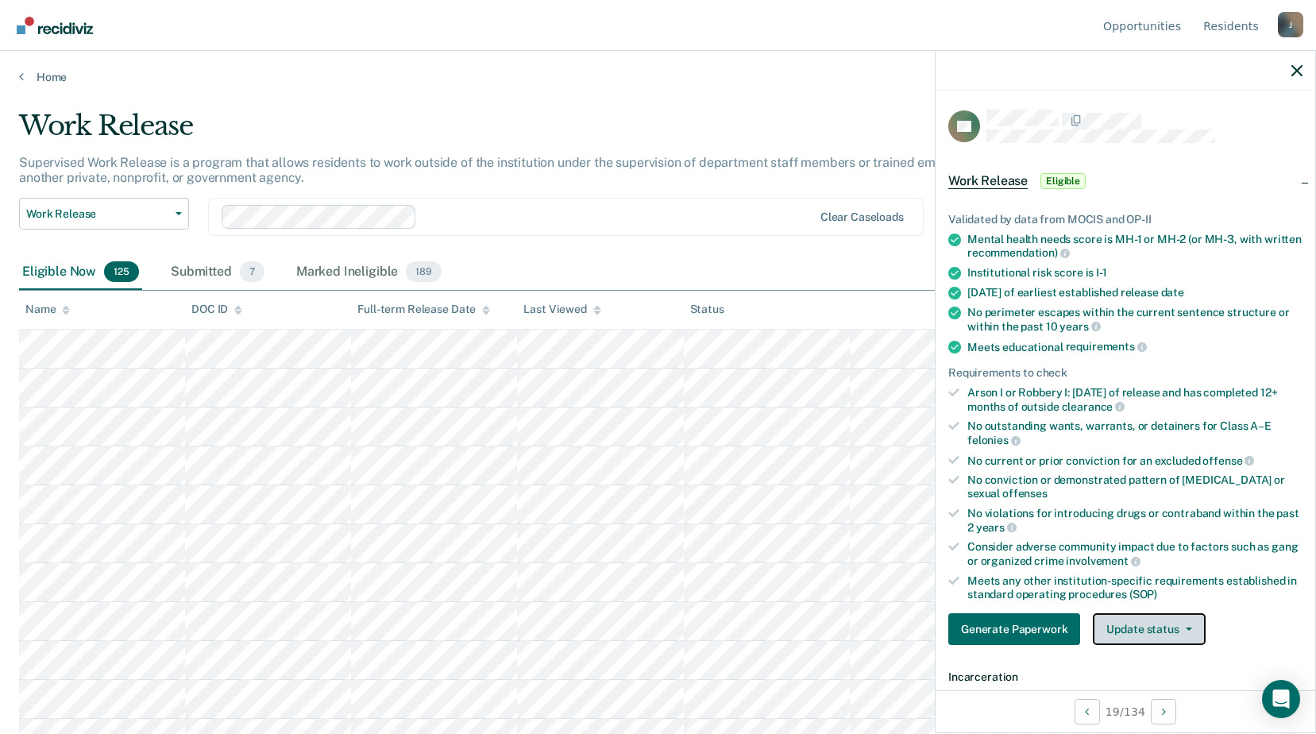
click at [1118, 628] on button "Update status" at bounding box center [1149, 629] width 112 height 32
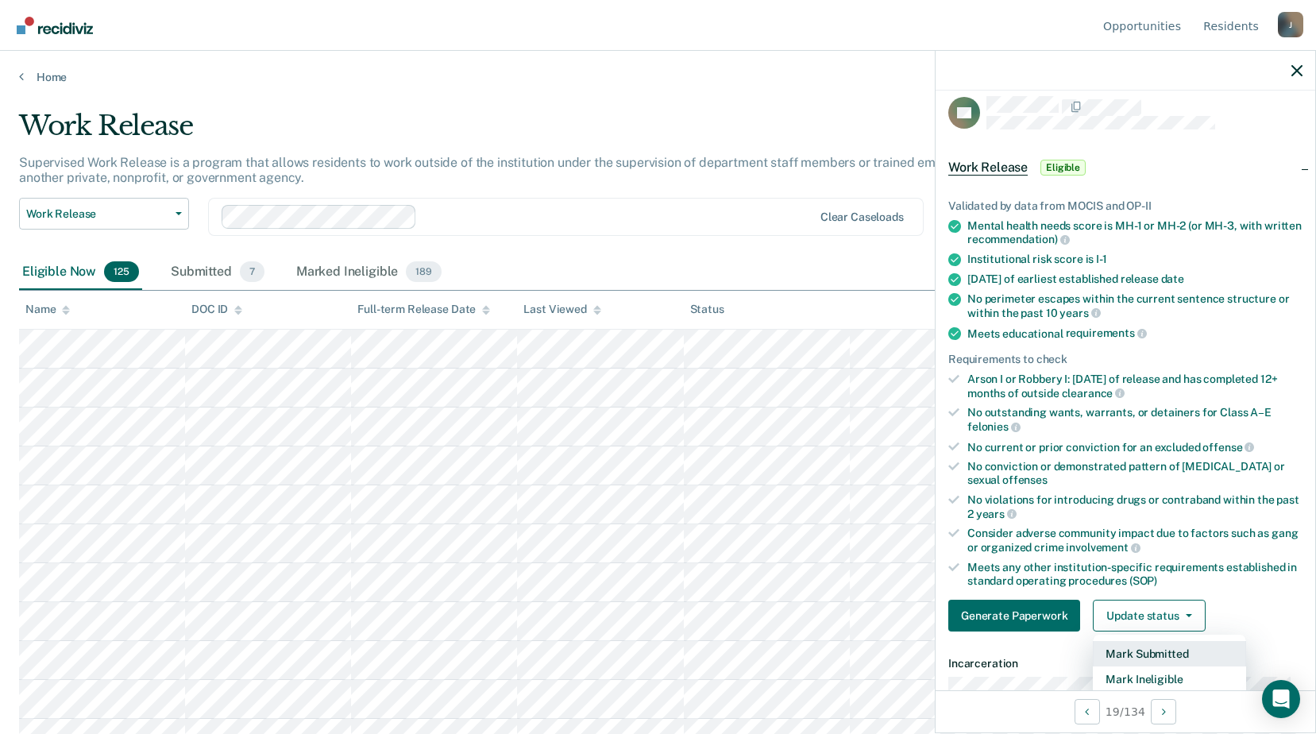
scroll to position [93, 0]
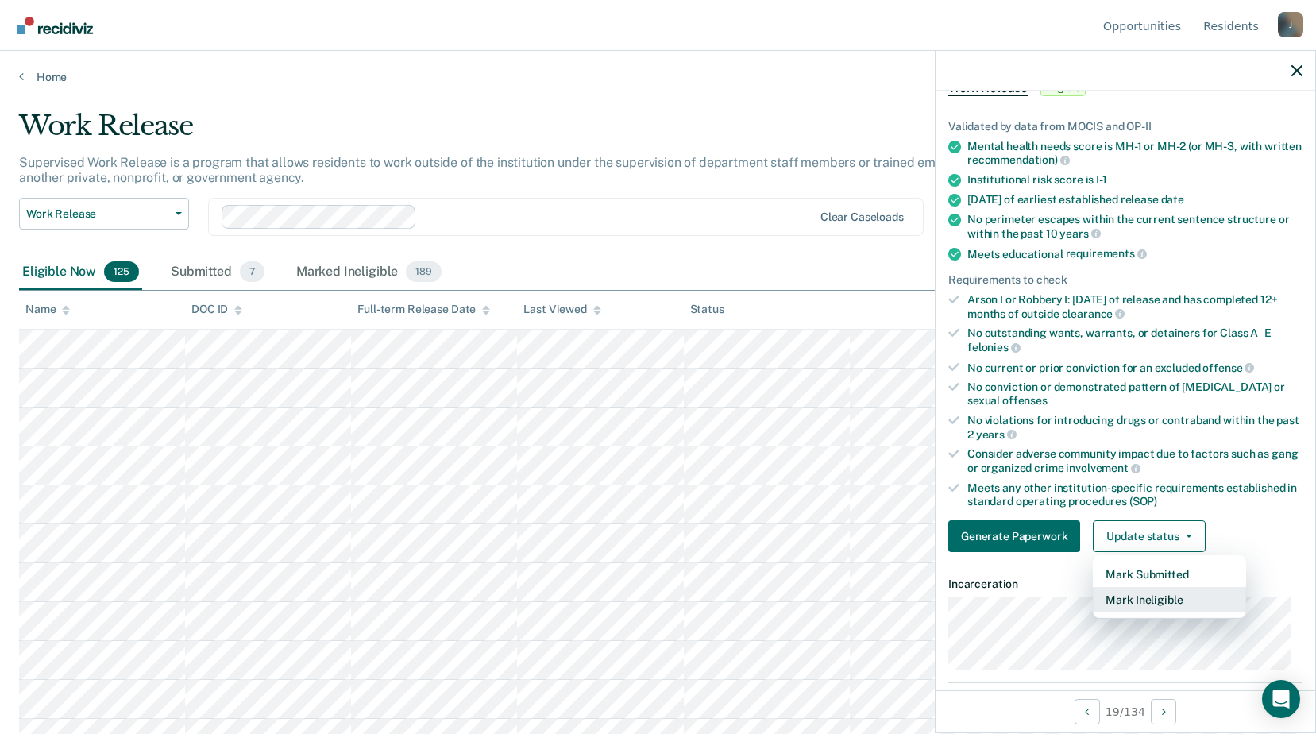
click at [1142, 606] on button "Mark Ineligible" at bounding box center [1169, 599] width 153 height 25
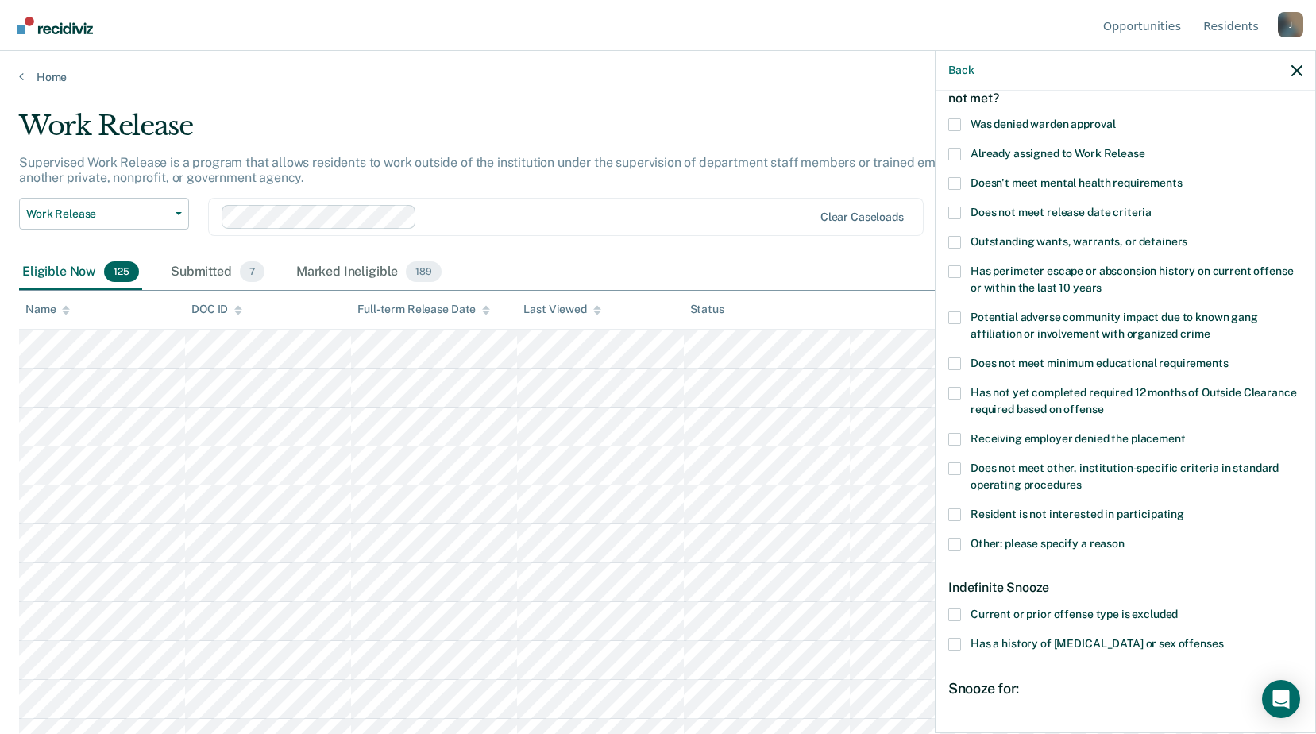
click at [961, 611] on label "Current or prior offense type is excluded" at bounding box center [1126, 617] width 354 height 17
click at [1178, 609] on input "Current or prior offense type is excluded" at bounding box center [1178, 609] width 0 height 0
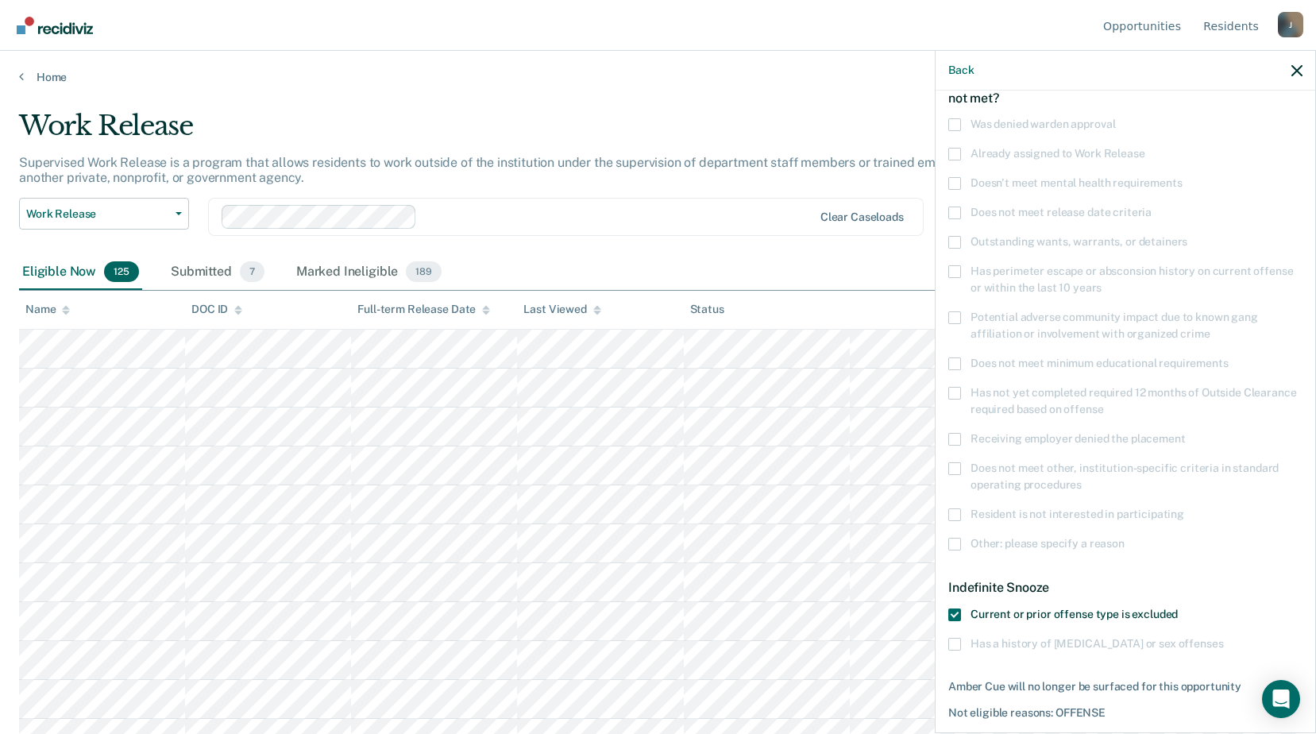
scroll to position [155, 0]
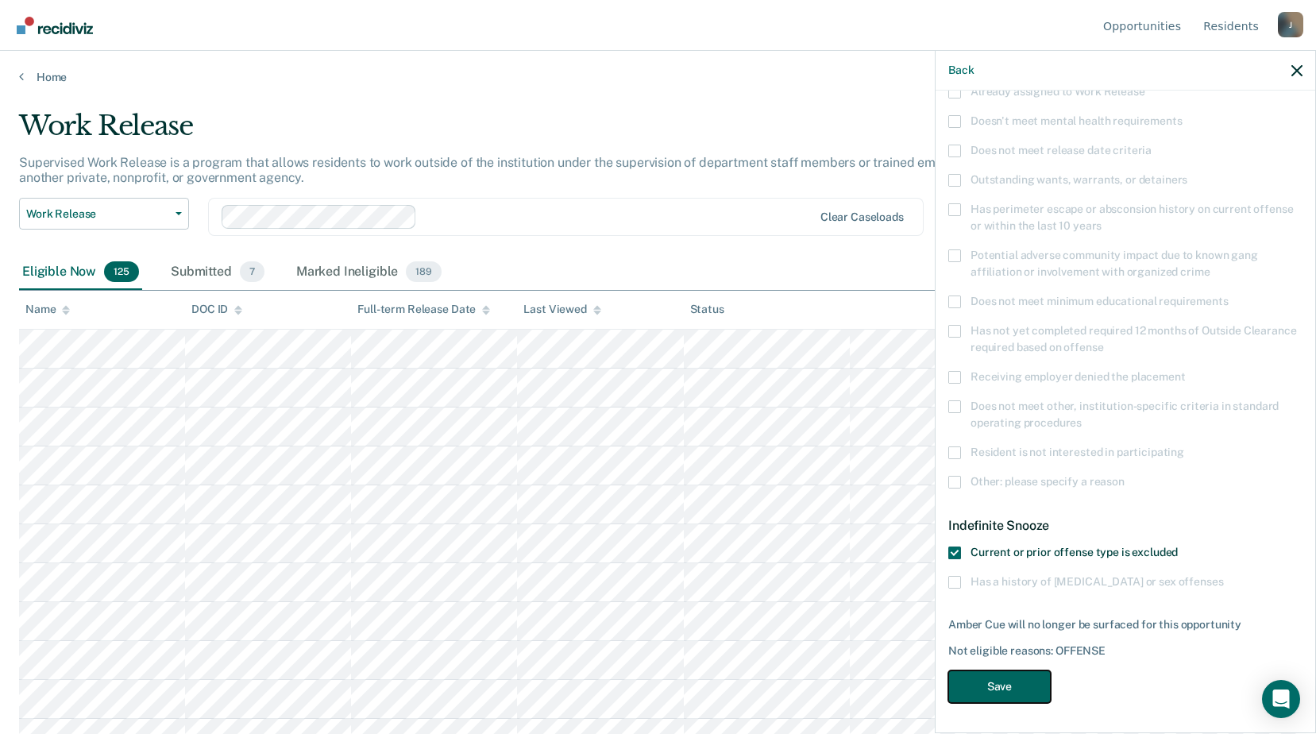
click at [1012, 677] on button "Save" at bounding box center [1000, 686] width 102 height 33
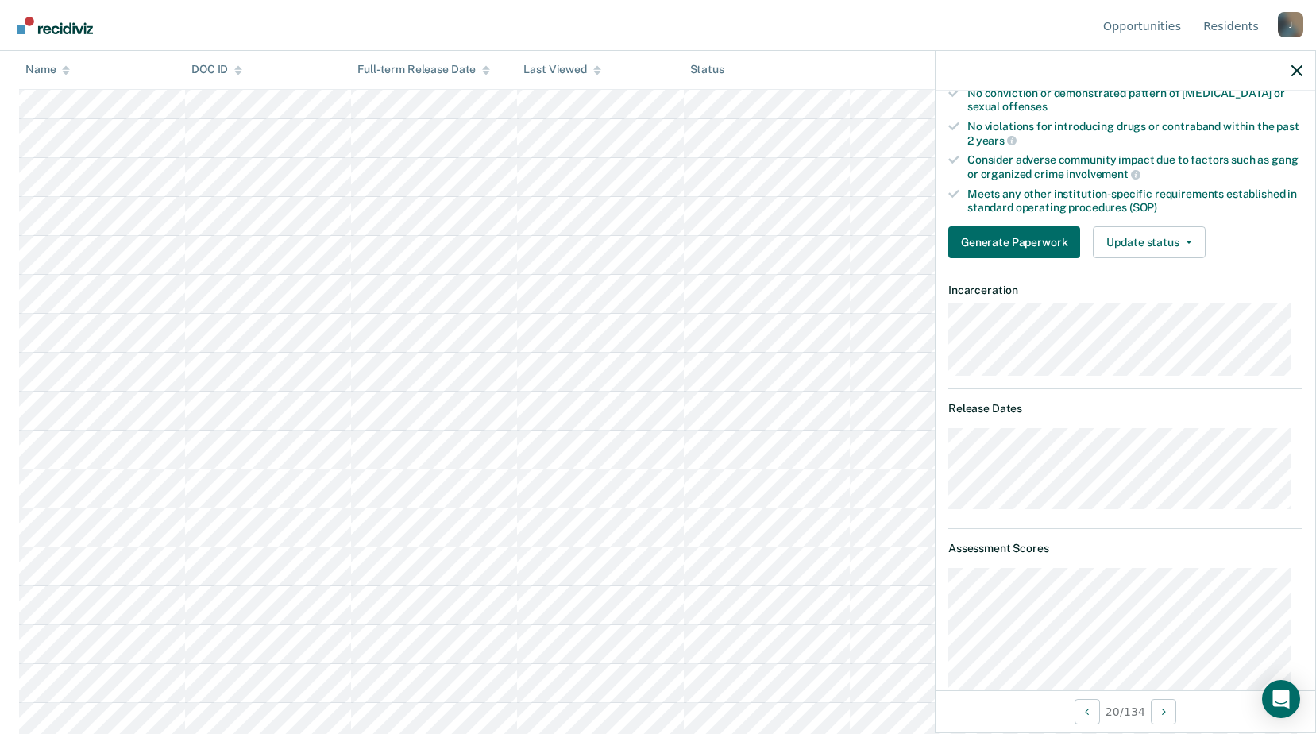
scroll to position [228, 0]
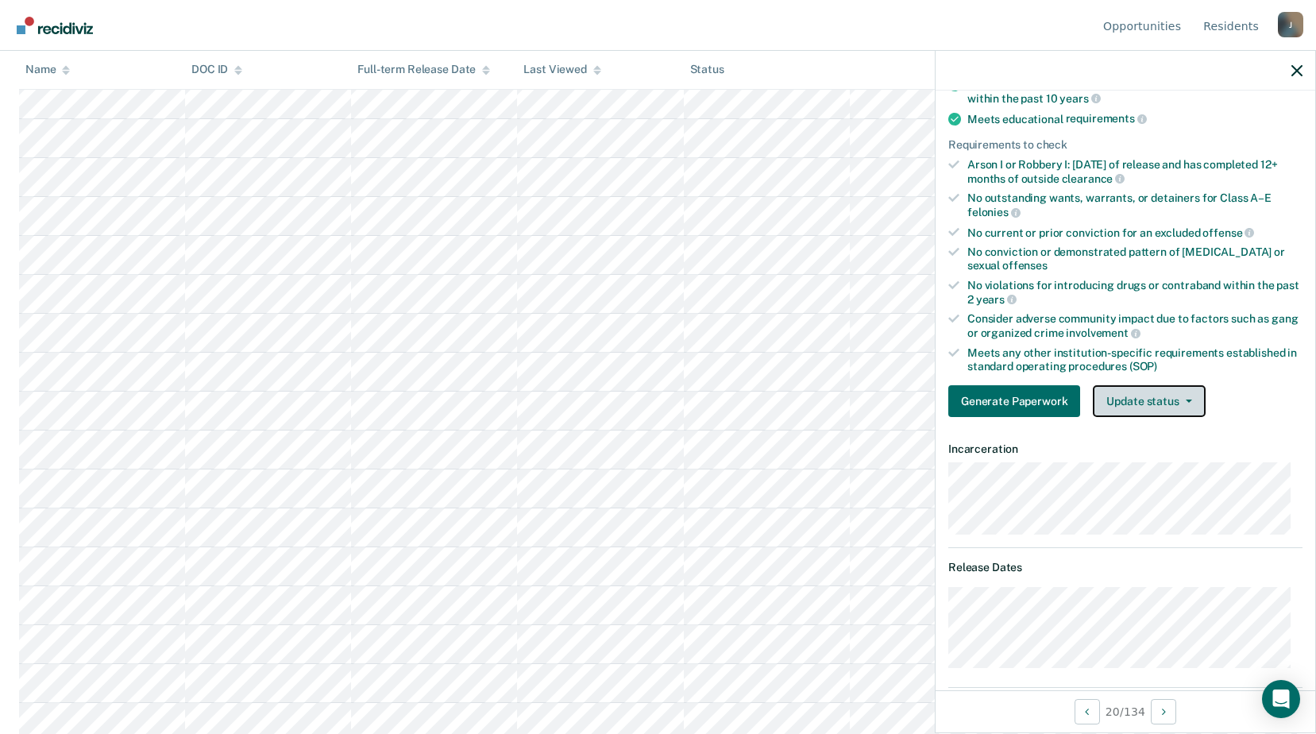
click at [1188, 404] on button "Update status" at bounding box center [1149, 401] width 112 height 32
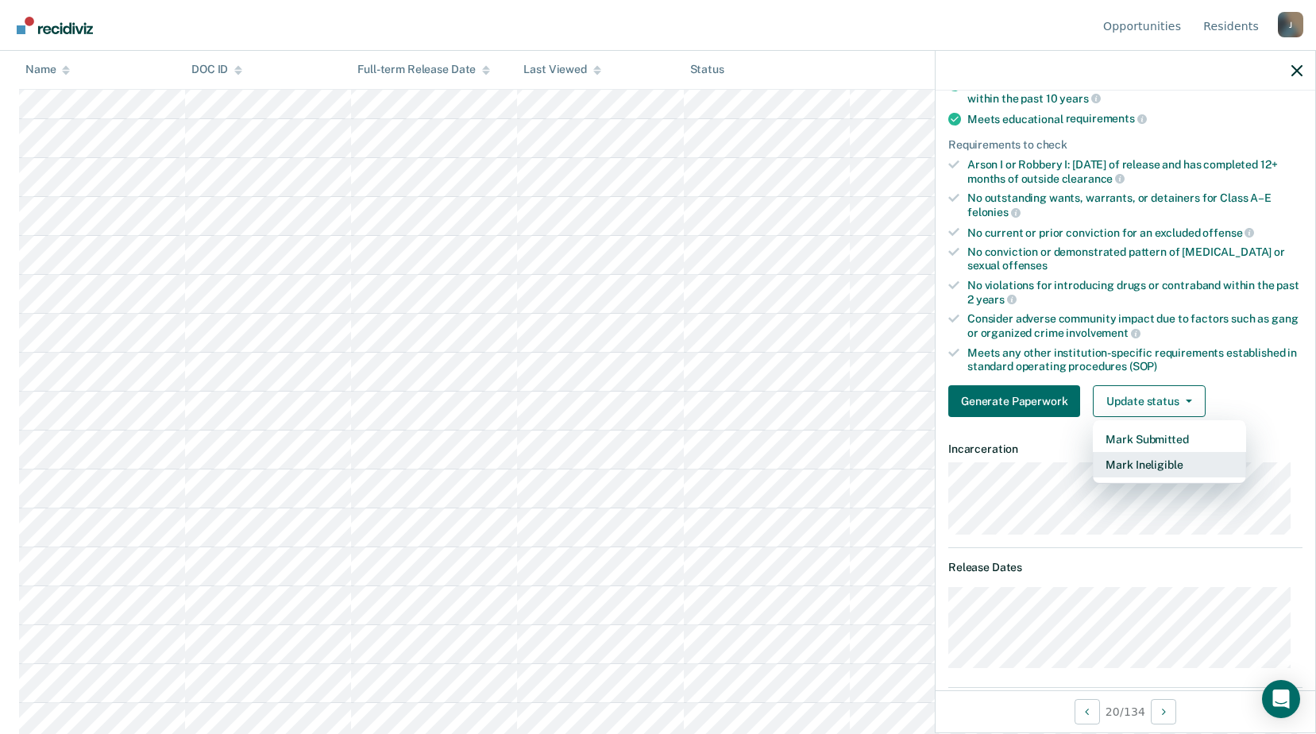
click at [1148, 465] on button "Mark Ineligible" at bounding box center [1169, 464] width 153 height 25
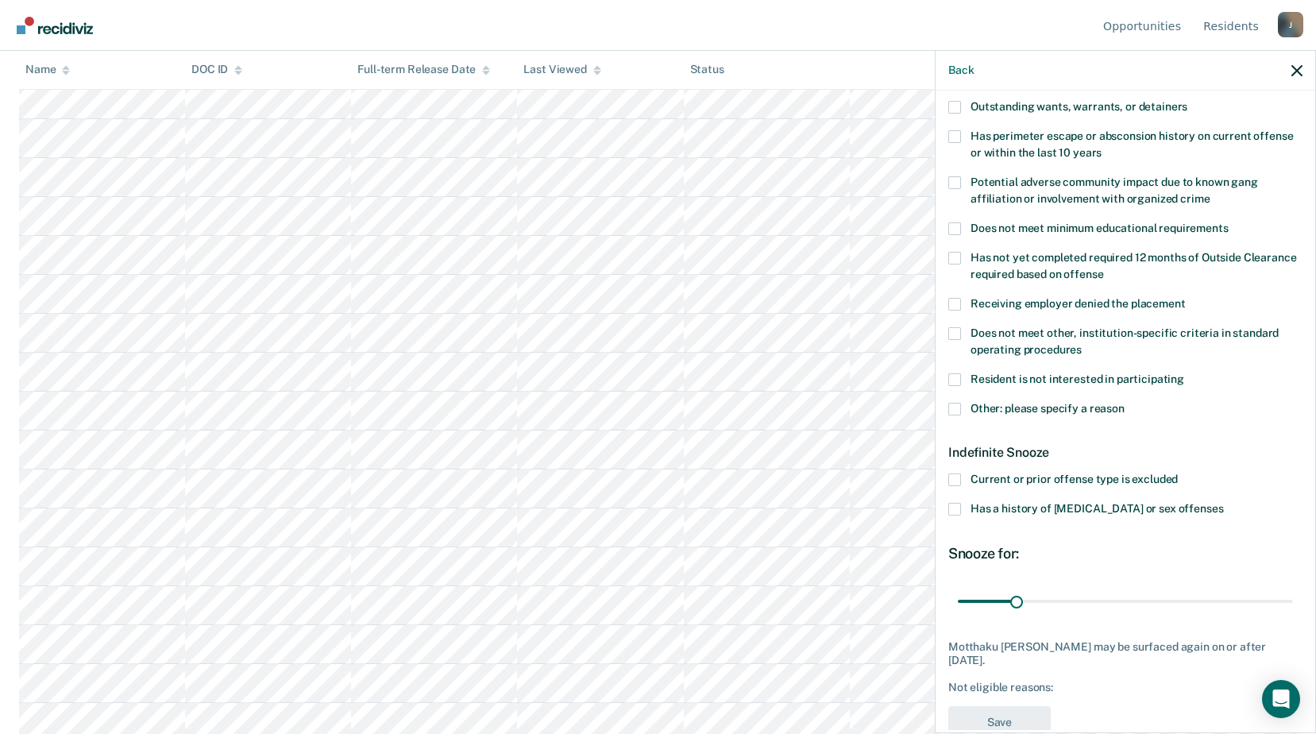
click at [956, 323] on div "Receiving employer denied the placement" at bounding box center [1126, 312] width 354 height 29
click at [954, 330] on span at bounding box center [955, 333] width 13 height 13
click at [1082, 344] on input "Does not meet other, institution-specific criteria in standard operating proced…" at bounding box center [1082, 344] width 0 height 0
type input "35"
click at [1024, 595] on input "range" at bounding box center [1125, 601] width 335 height 28
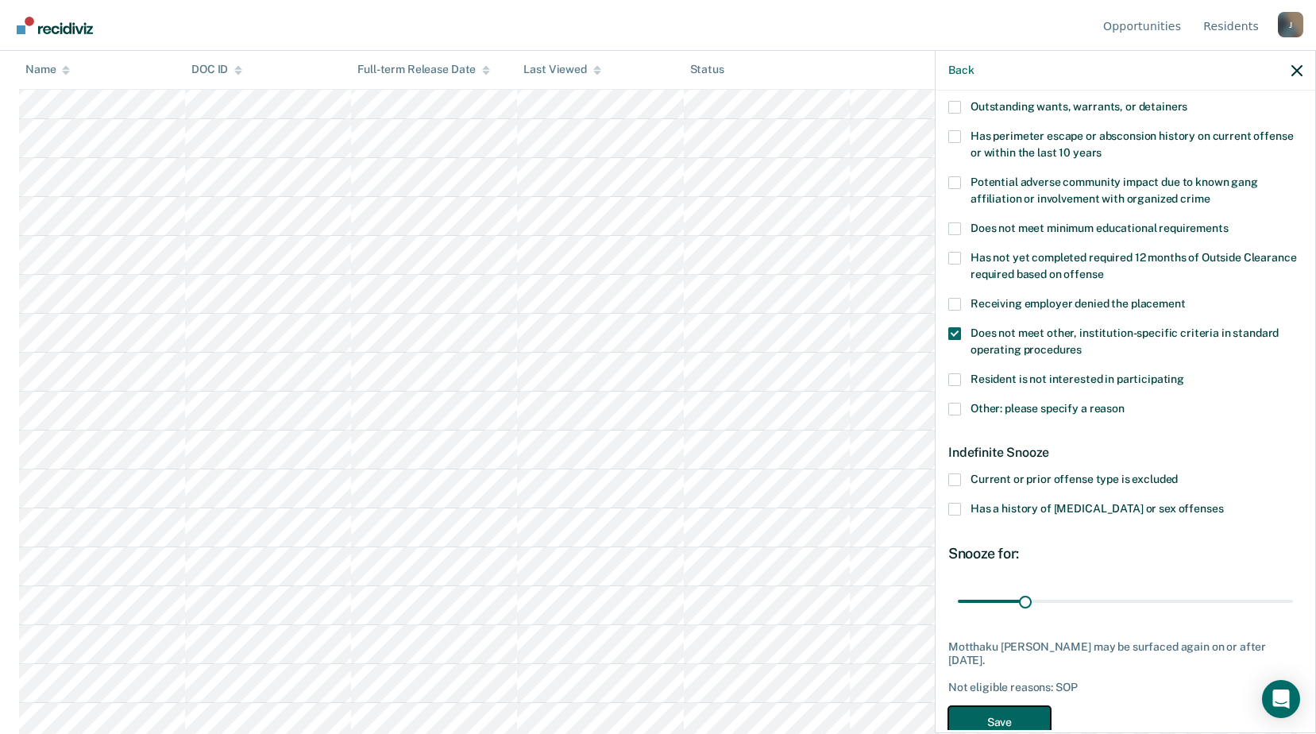
click at [1013, 715] on button "Save" at bounding box center [1000, 722] width 102 height 33
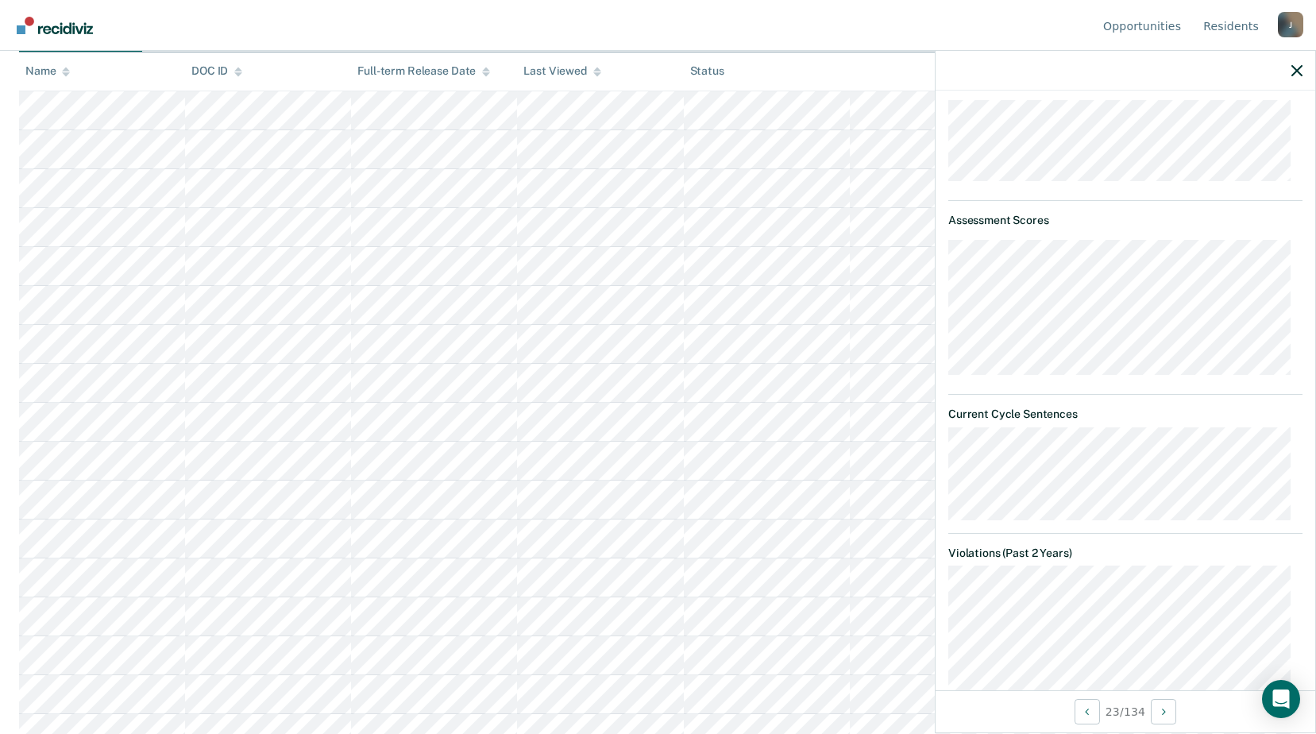
scroll to position [794, 0]
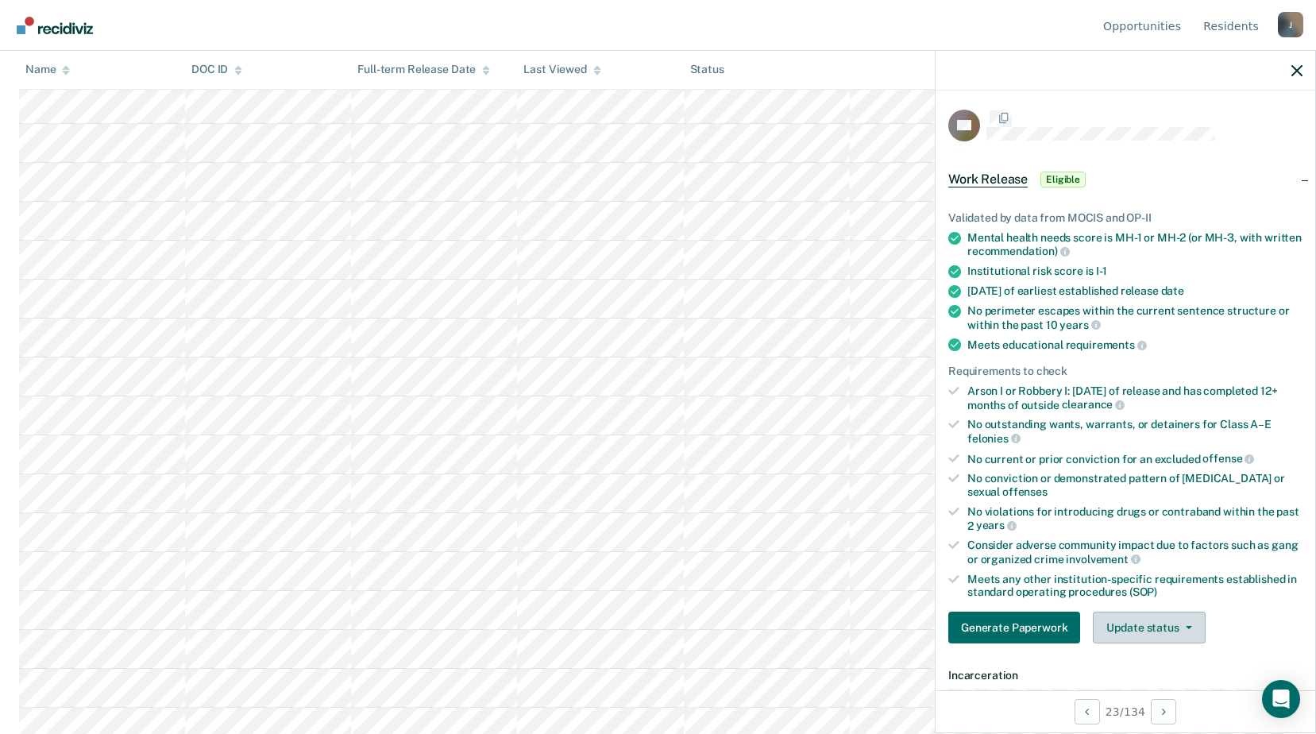
scroll to position [225, 0]
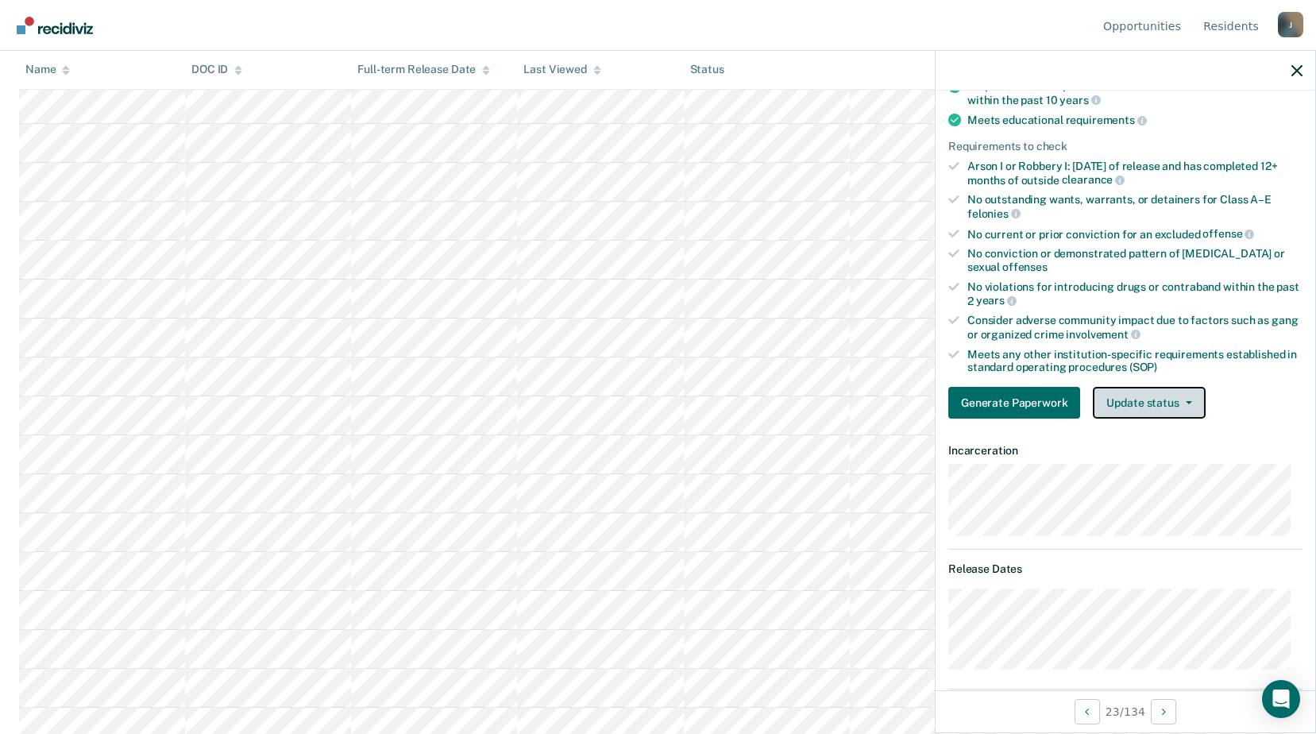
click at [1180, 405] on button "Update status" at bounding box center [1149, 403] width 112 height 32
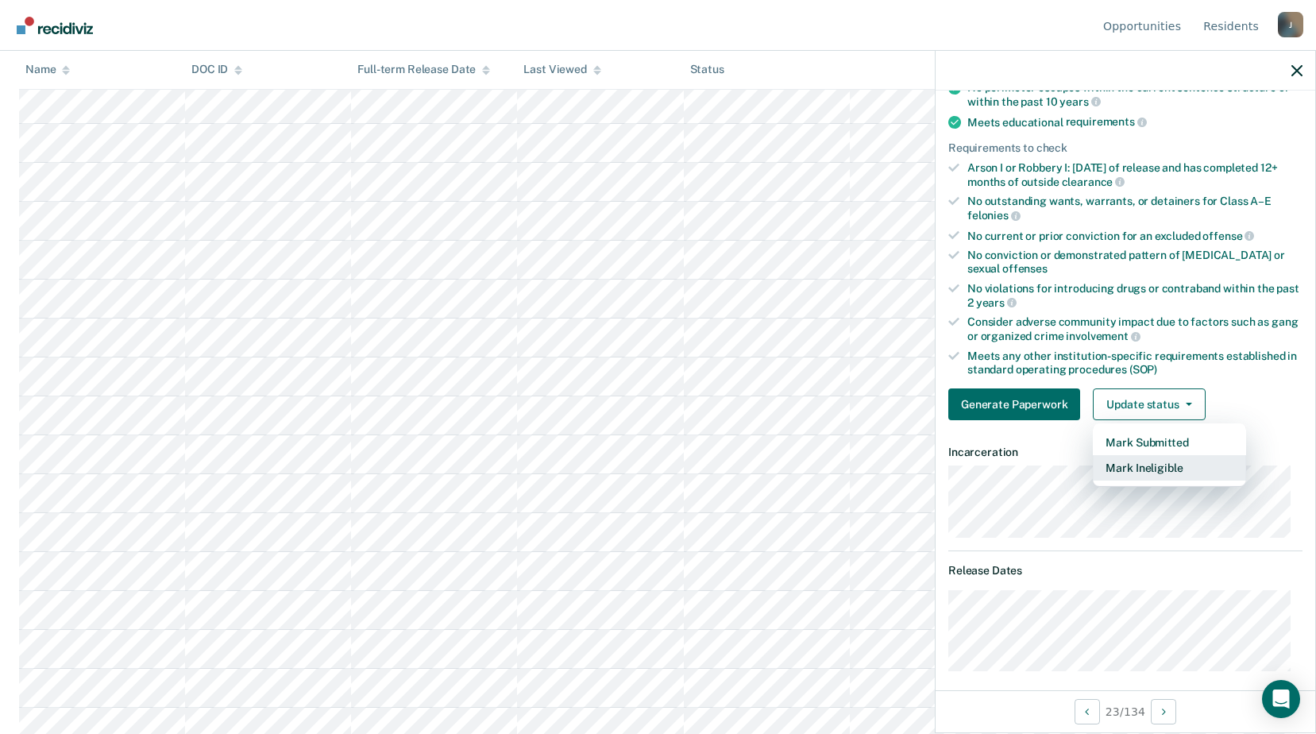
click at [1160, 470] on button "Mark Ineligible" at bounding box center [1169, 467] width 153 height 25
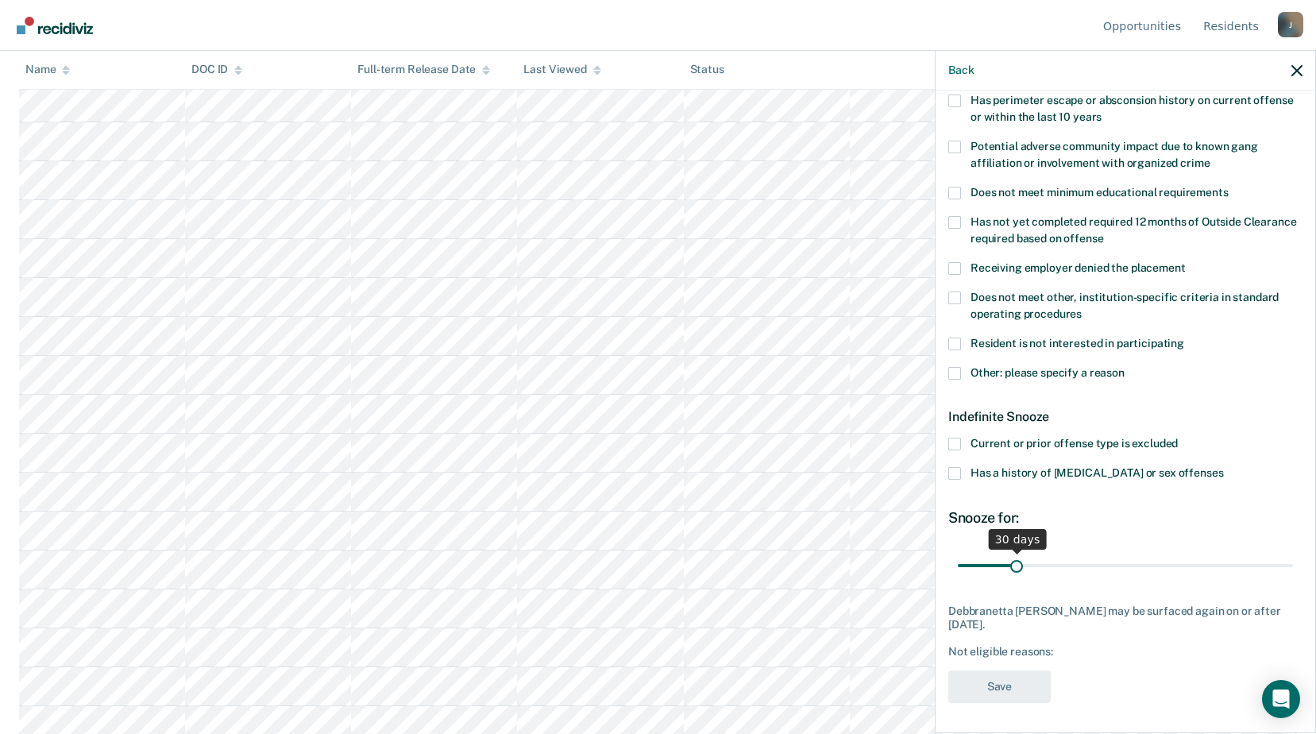
scroll to position [184, 0]
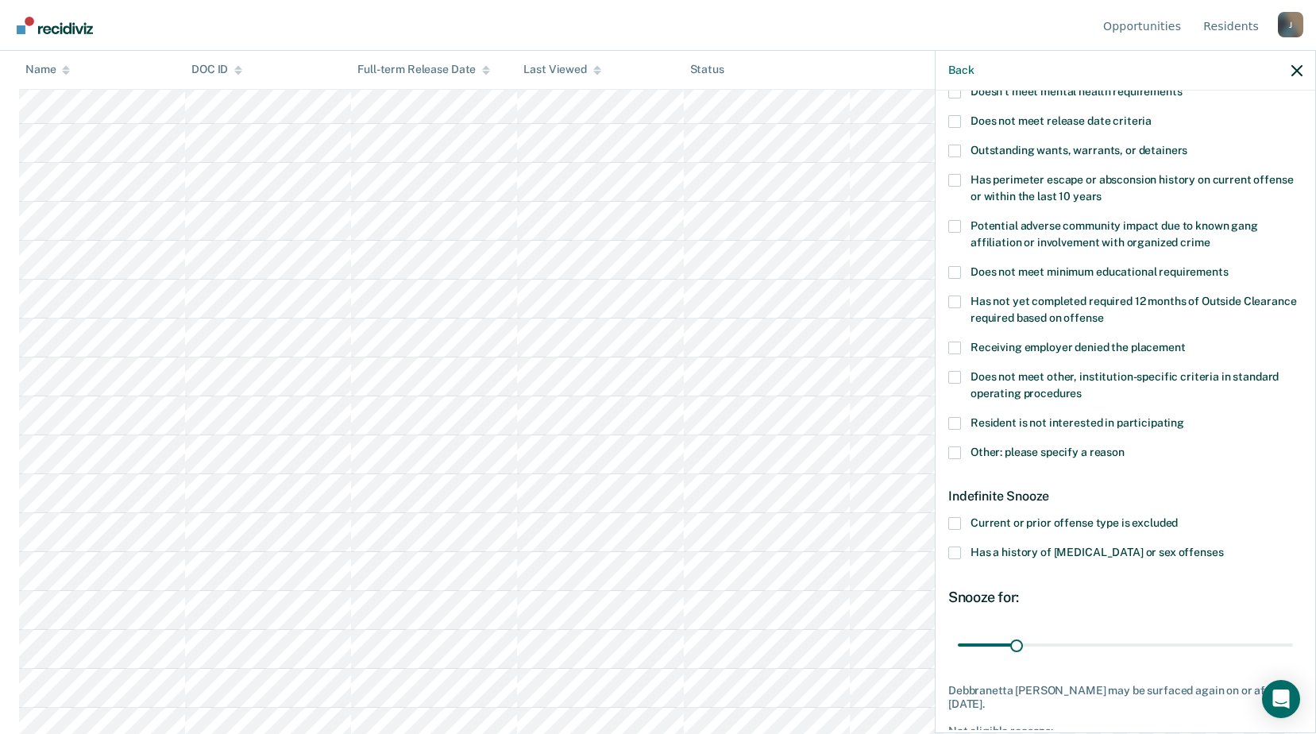
click at [956, 550] on span at bounding box center [955, 553] width 13 height 13
click at [1223, 547] on input "Has a history of [MEDICAL_DATA] or sex offenses" at bounding box center [1223, 547] width 0 height 0
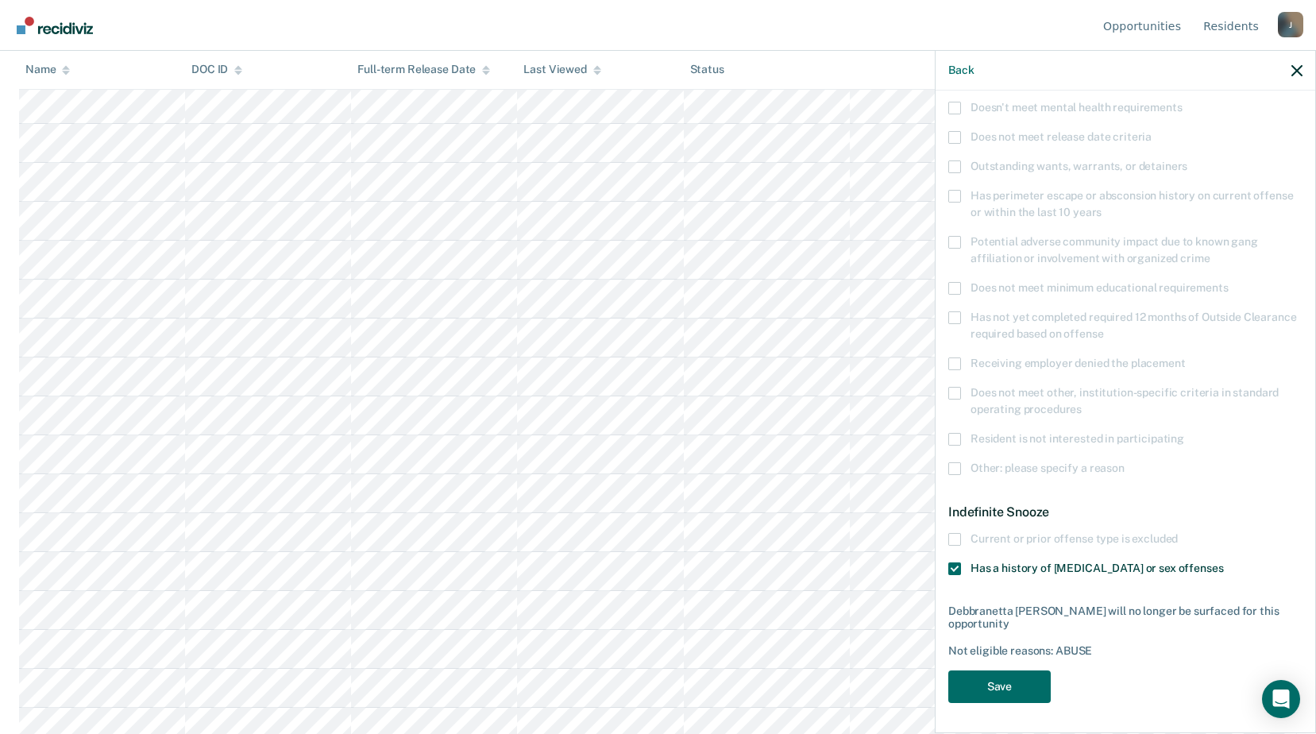
scroll to position [168, 0]
click at [1018, 680] on button "Save" at bounding box center [1000, 687] width 102 height 33
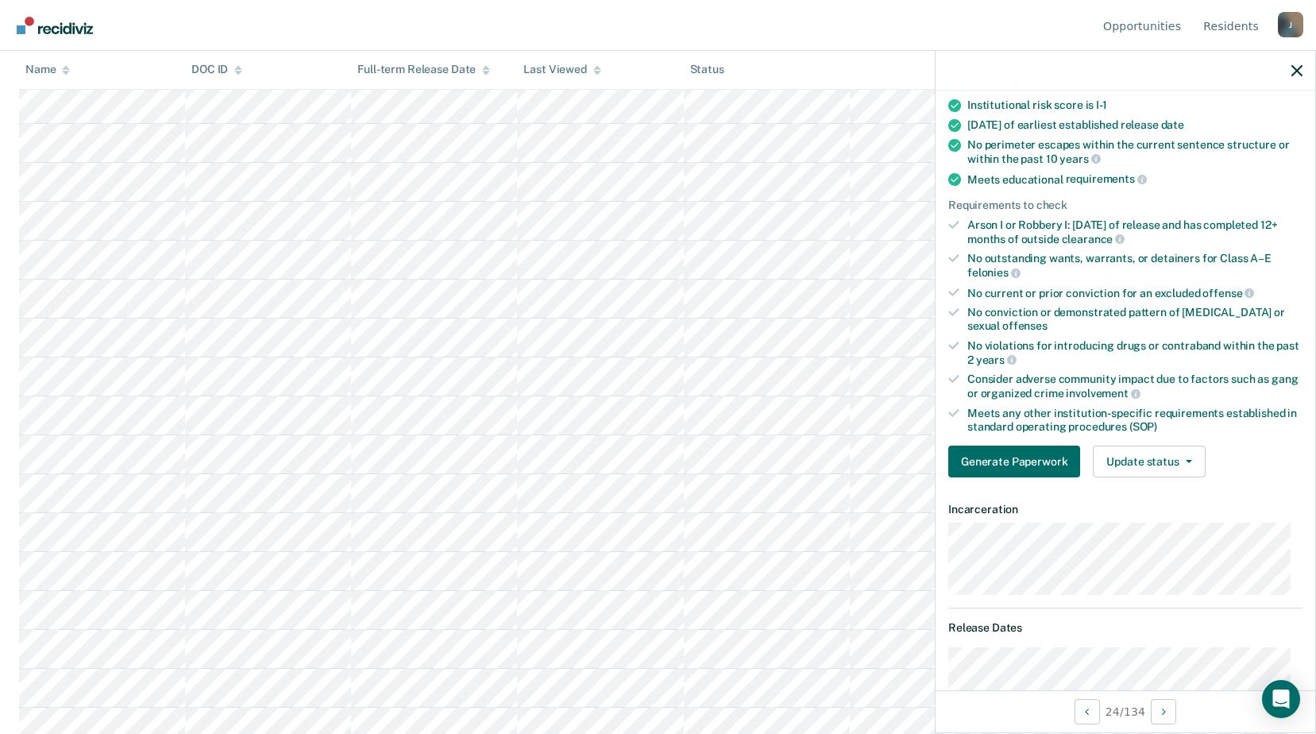
scroll to position [406, 0]
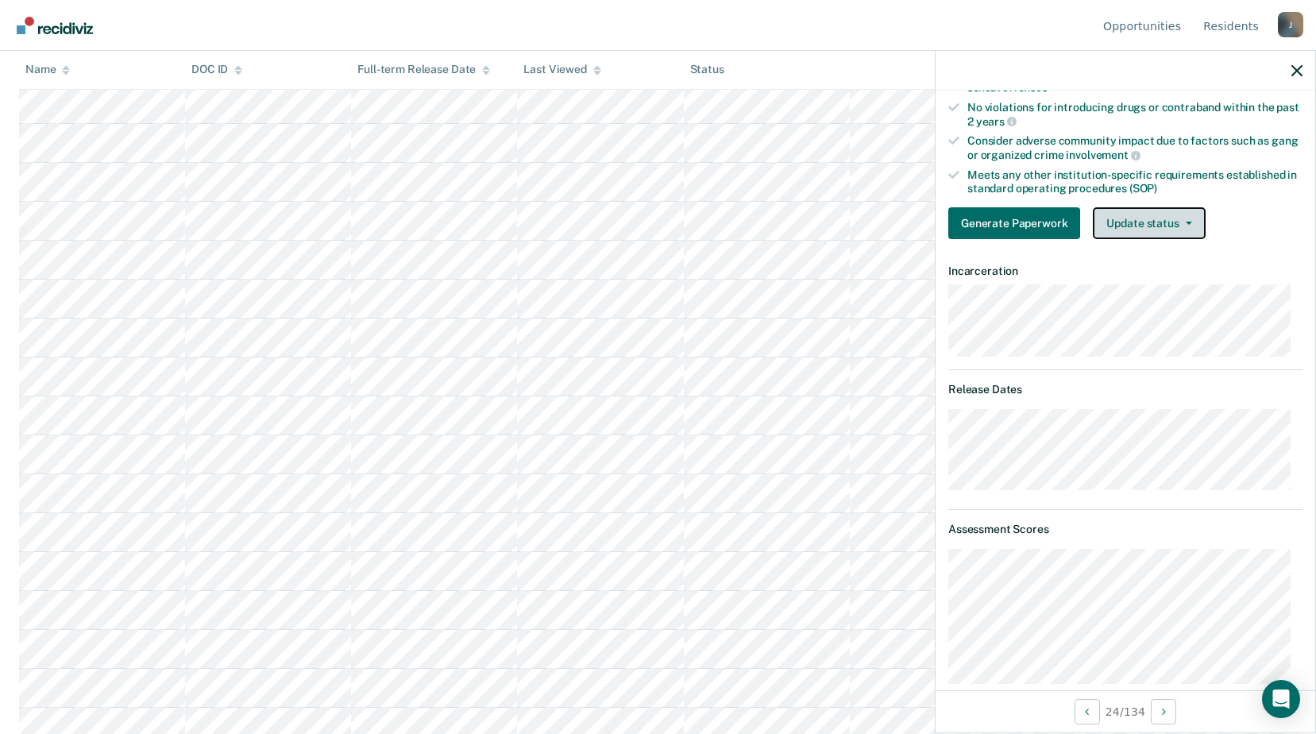
click at [1127, 213] on button "Update status" at bounding box center [1149, 223] width 112 height 32
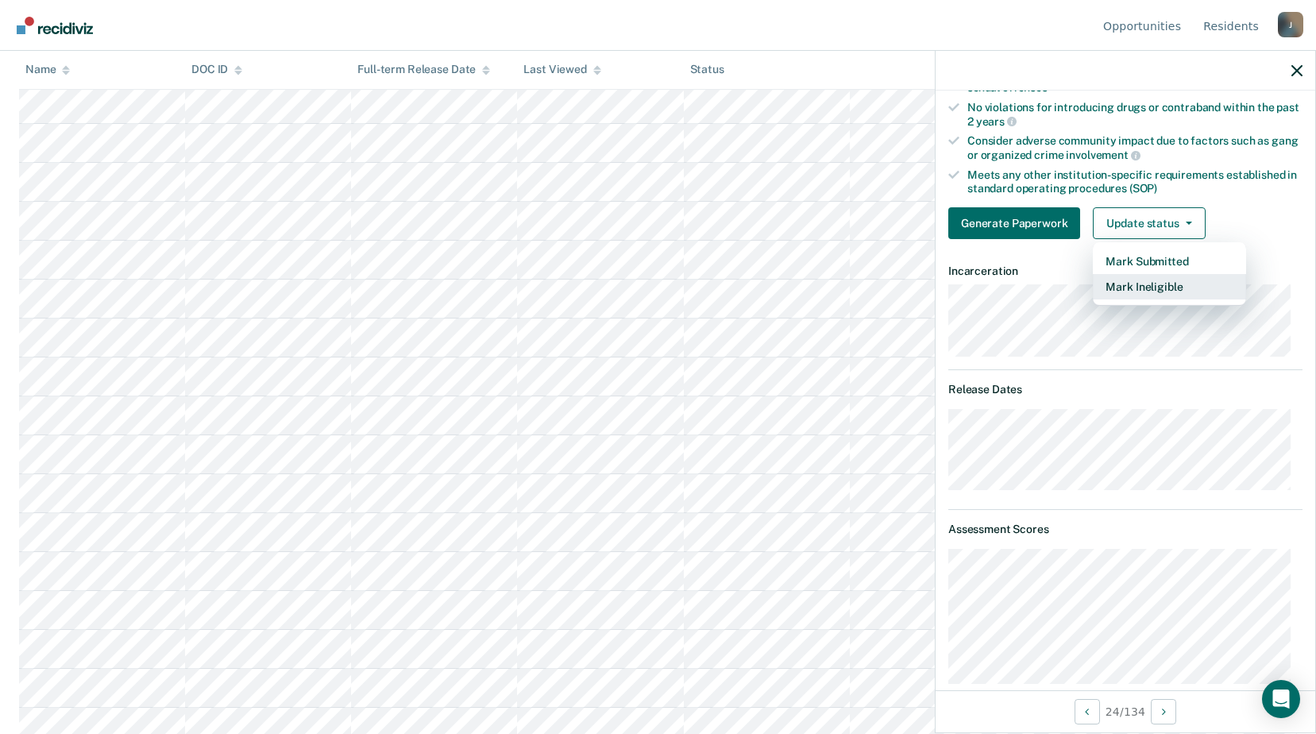
click at [1126, 285] on button "Mark Ineligible" at bounding box center [1169, 286] width 153 height 25
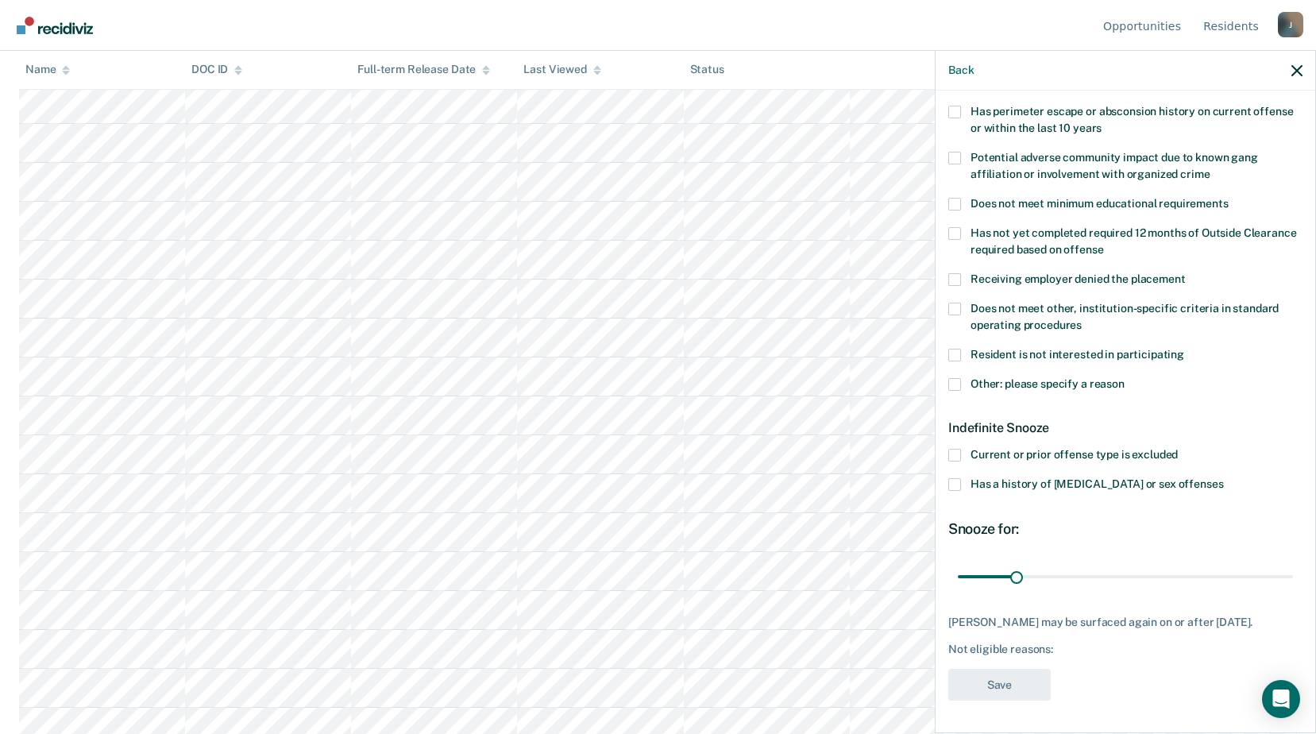
click at [959, 378] on span at bounding box center [955, 384] width 13 height 13
click at [1125, 378] on input "Other: please specify a reason" at bounding box center [1125, 378] width 0 height 0
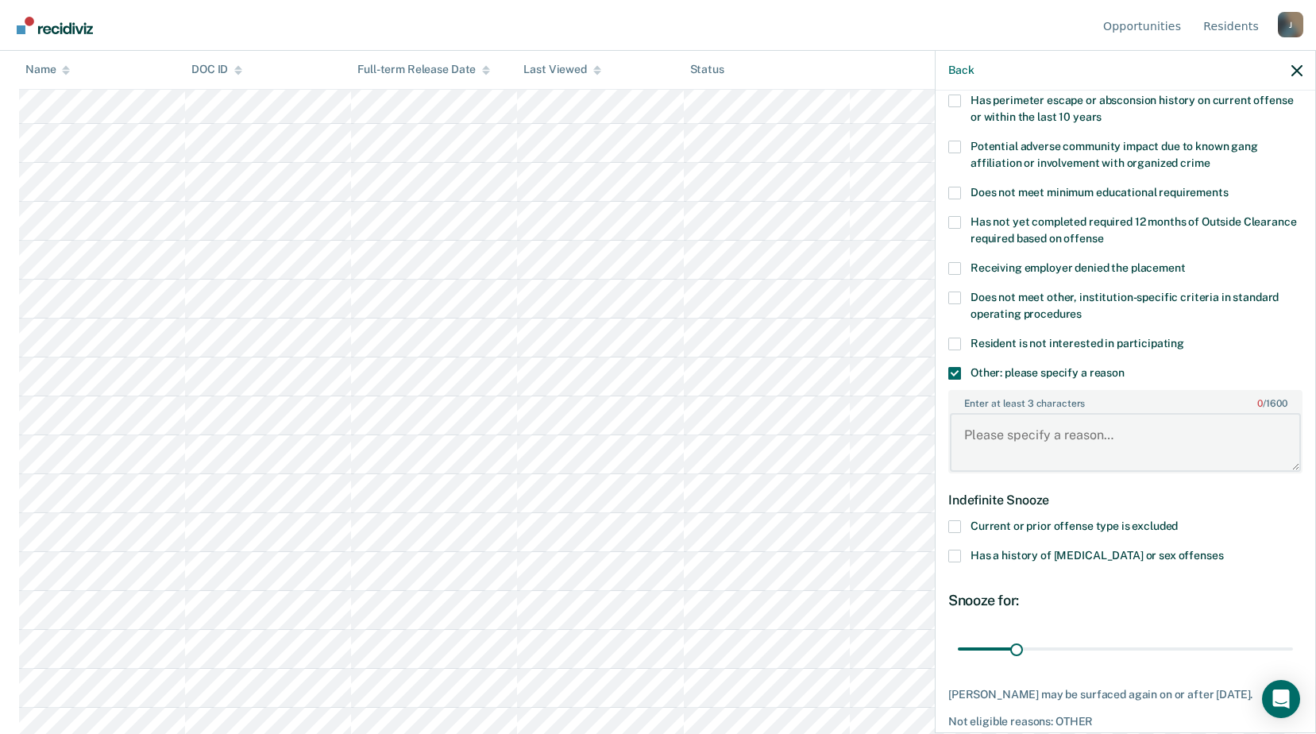
drag, startPoint x: 1001, startPoint y: 449, endPoint x: 1002, endPoint y: 439, distance: 9.6
click at [1002, 449] on textarea "Enter at least 3 characters 0 / 1600" at bounding box center [1125, 442] width 351 height 59
type textarea "Release date [DATE]"
drag, startPoint x: 1119, startPoint y: 678, endPoint x: 1311, endPoint y: 694, distance: 192.9
type input "180"
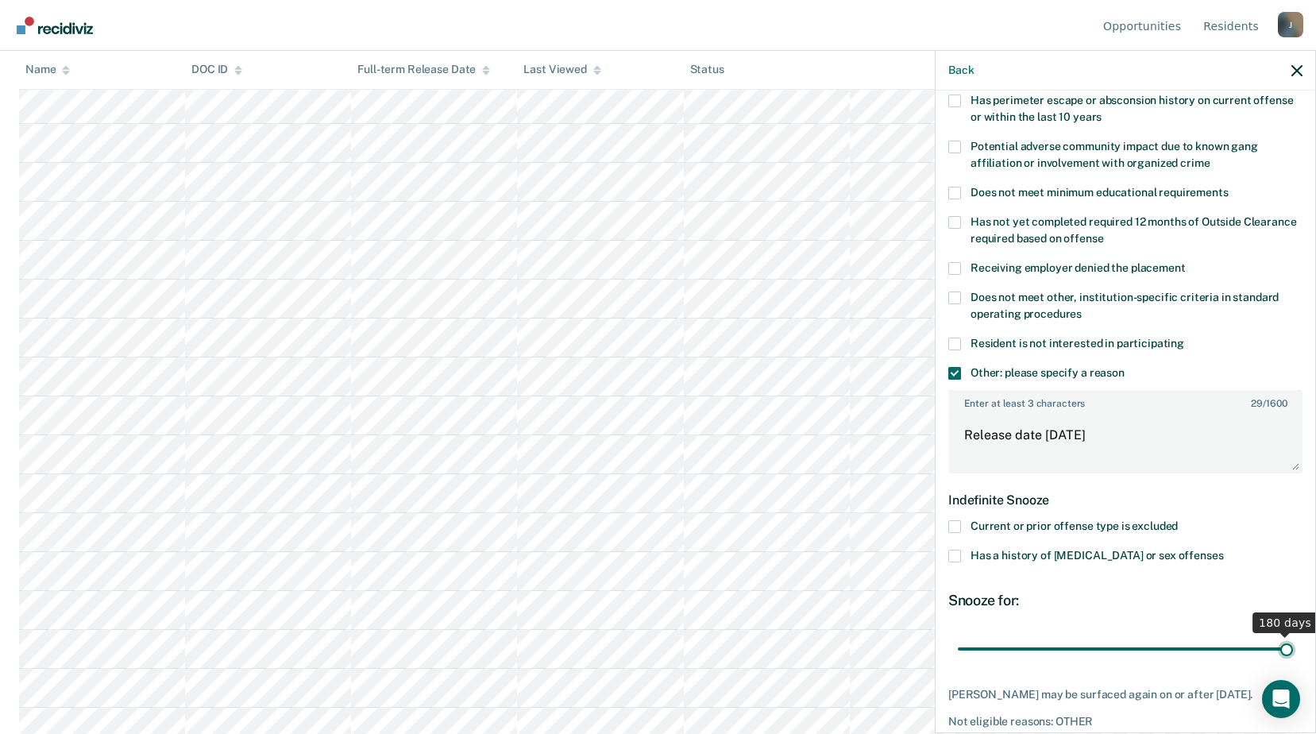
click at [1293, 663] on input "range" at bounding box center [1125, 649] width 335 height 28
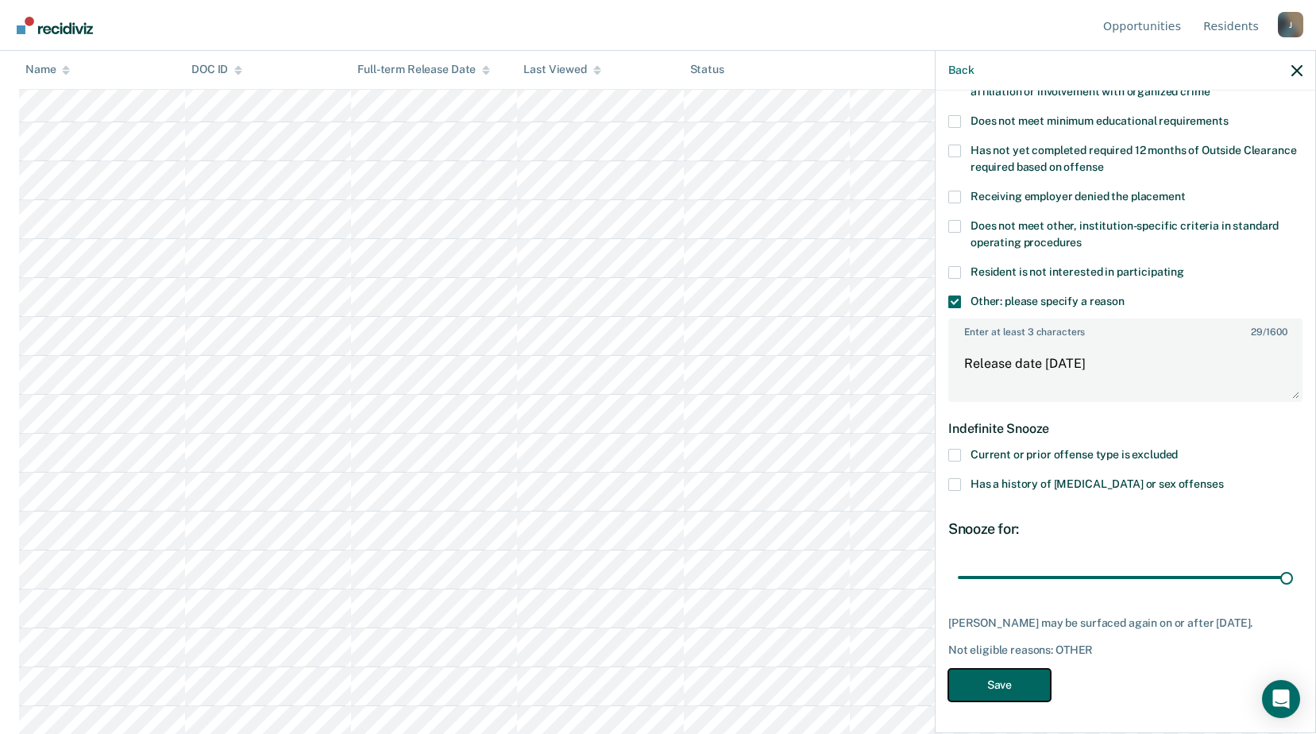
click at [1009, 689] on button "Save" at bounding box center [1000, 685] width 102 height 33
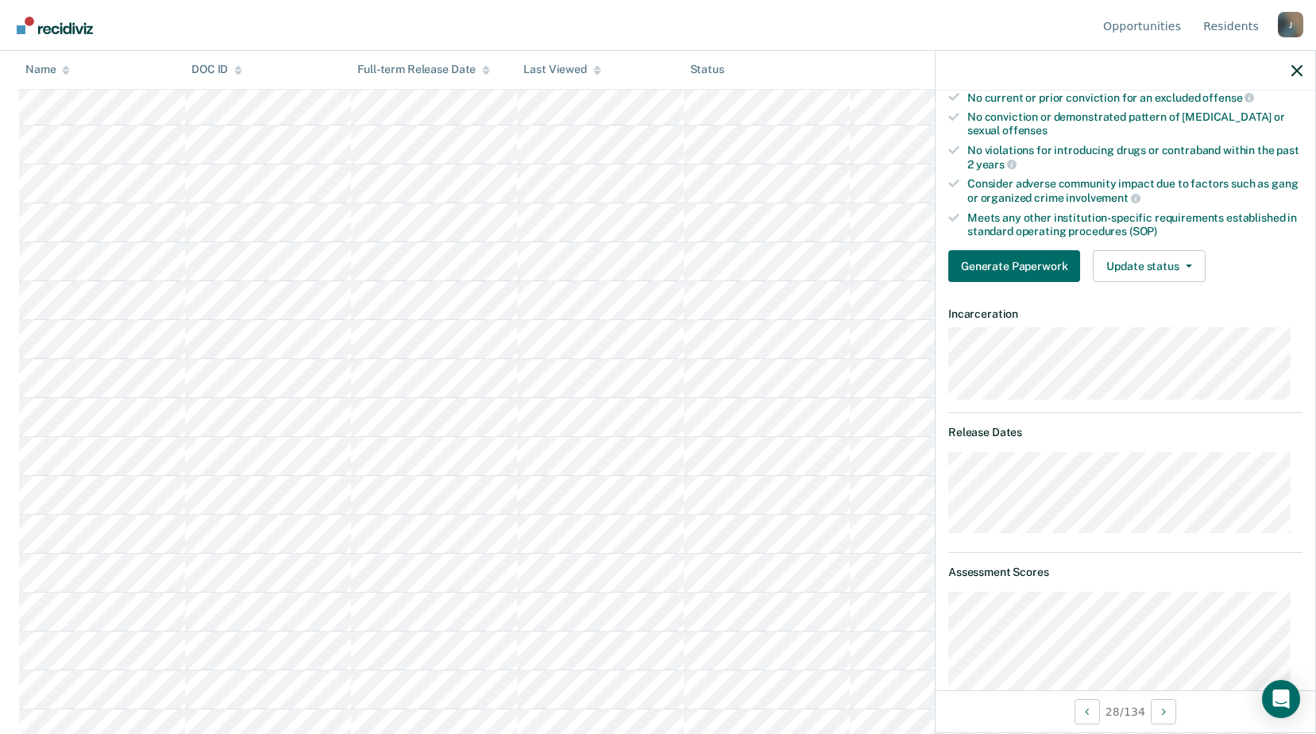
scroll to position [204, 0]
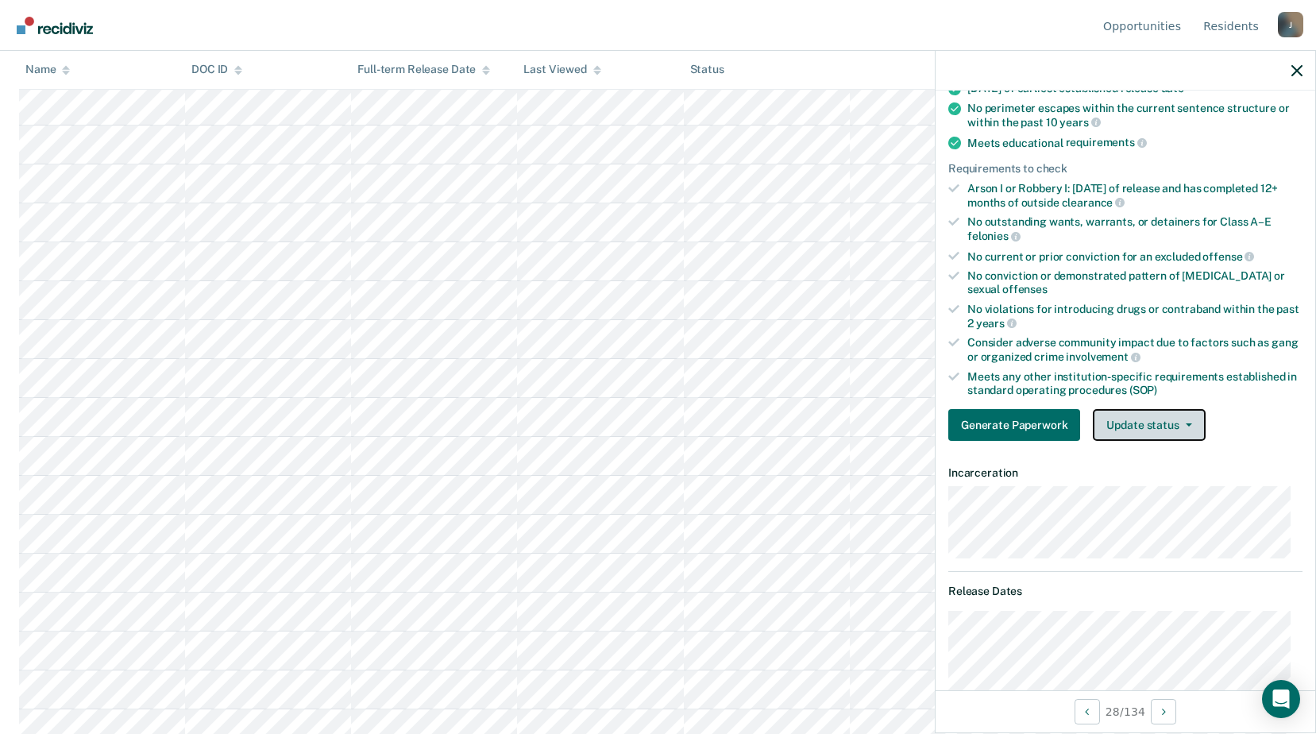
click at [1169, 432] on button "Update status" at bounding box center [1149, 425] width 112 height 32
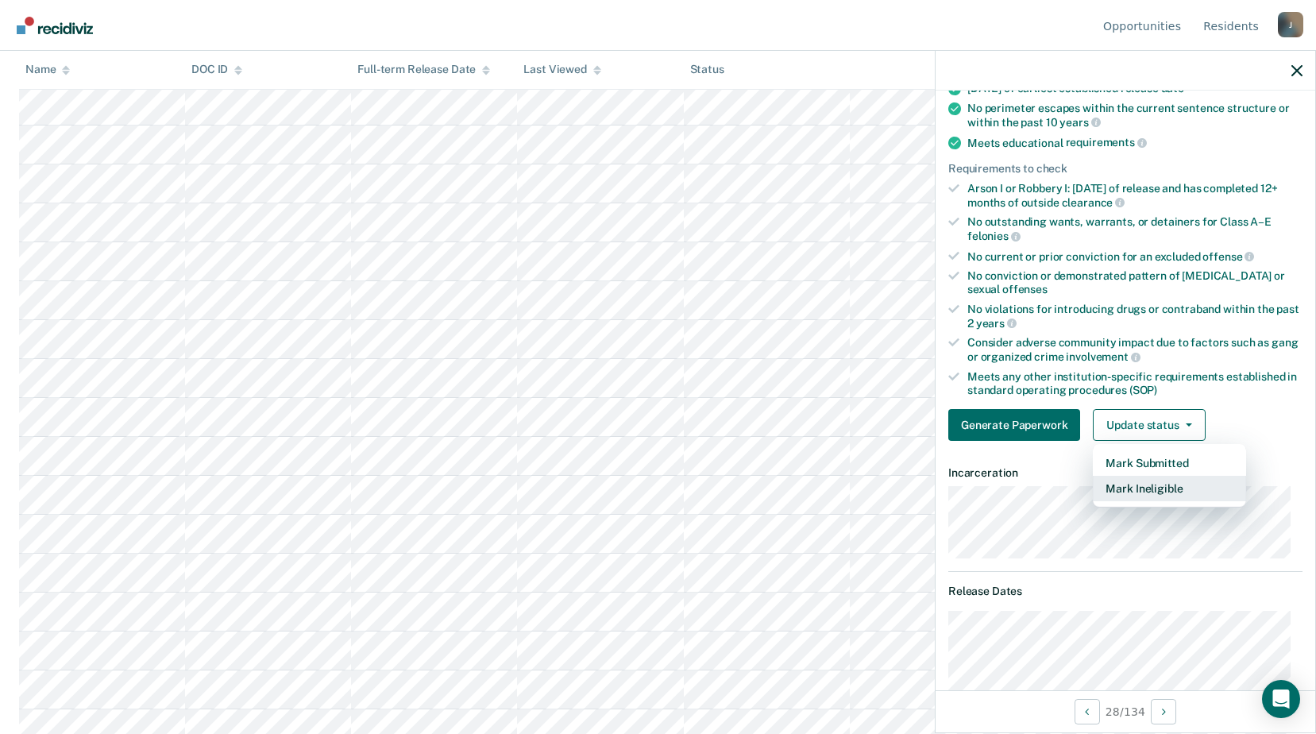
click at [1162, 487] on button "Mark Ineligible" at bounding box center [1169, 488] width 153 height 25
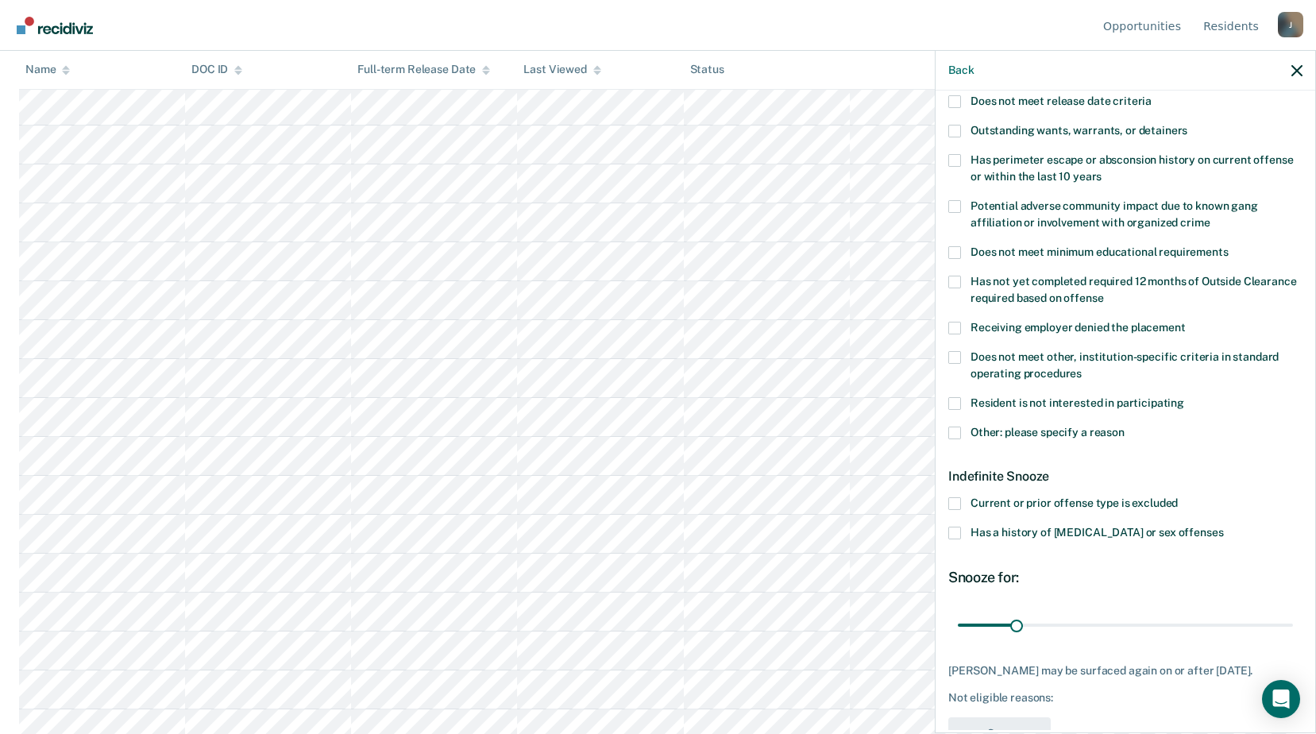
click at [962, 439] on label "Other: please specify a reason" at bounding box center [1126, 435] width 354 height 17
click at [1125, 427] on input "Other: please specify a reason" at bounding box center [1125, 427] width 0 height 0
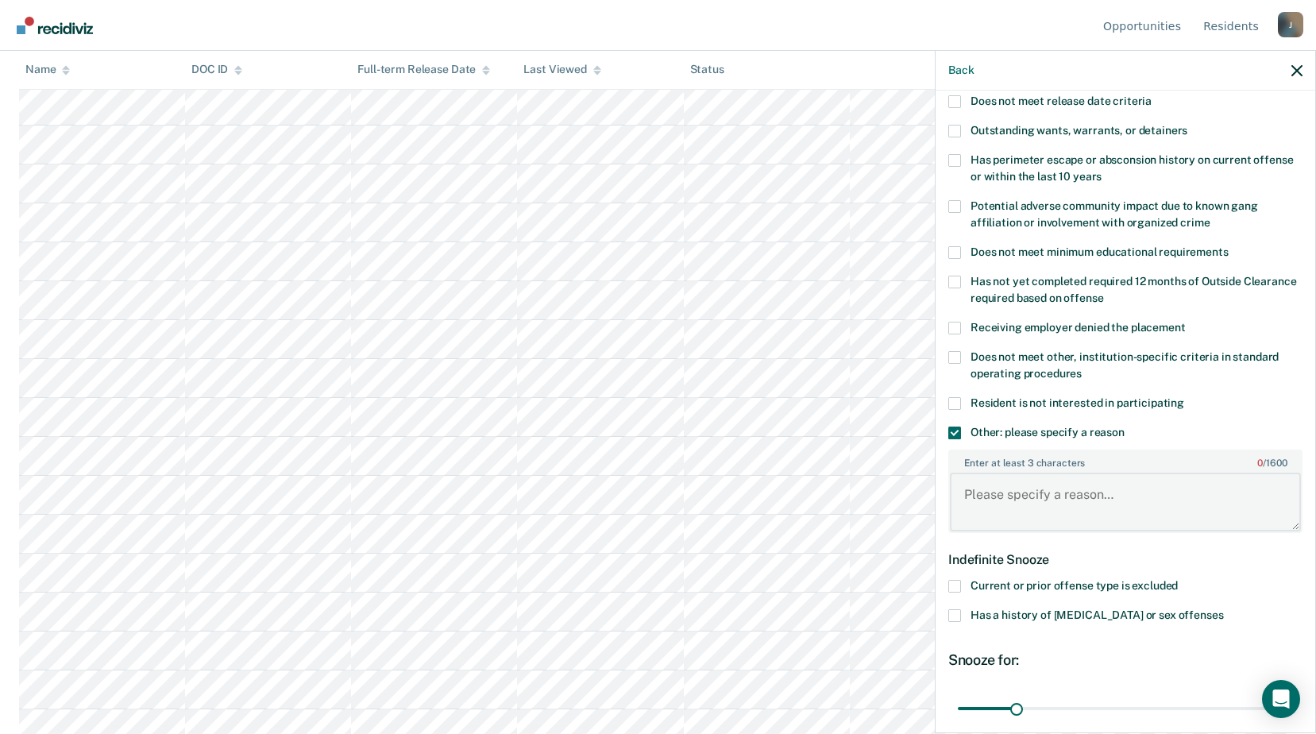
click at [1003, 521] on textarea "Enter at least 3 characters 0 / 1600" at bounding box center [1125, 502] width 351 height 59
type textarea "Long Term Treatment"
drag, startPoint x: 1016, startPoint y: 707, endPoint x: 1273, endPoint y: 706, distance: 256.6
type input "179"
click at [1273, 706] on input "range" at bounding box center [1125, 708] width 335 height 28
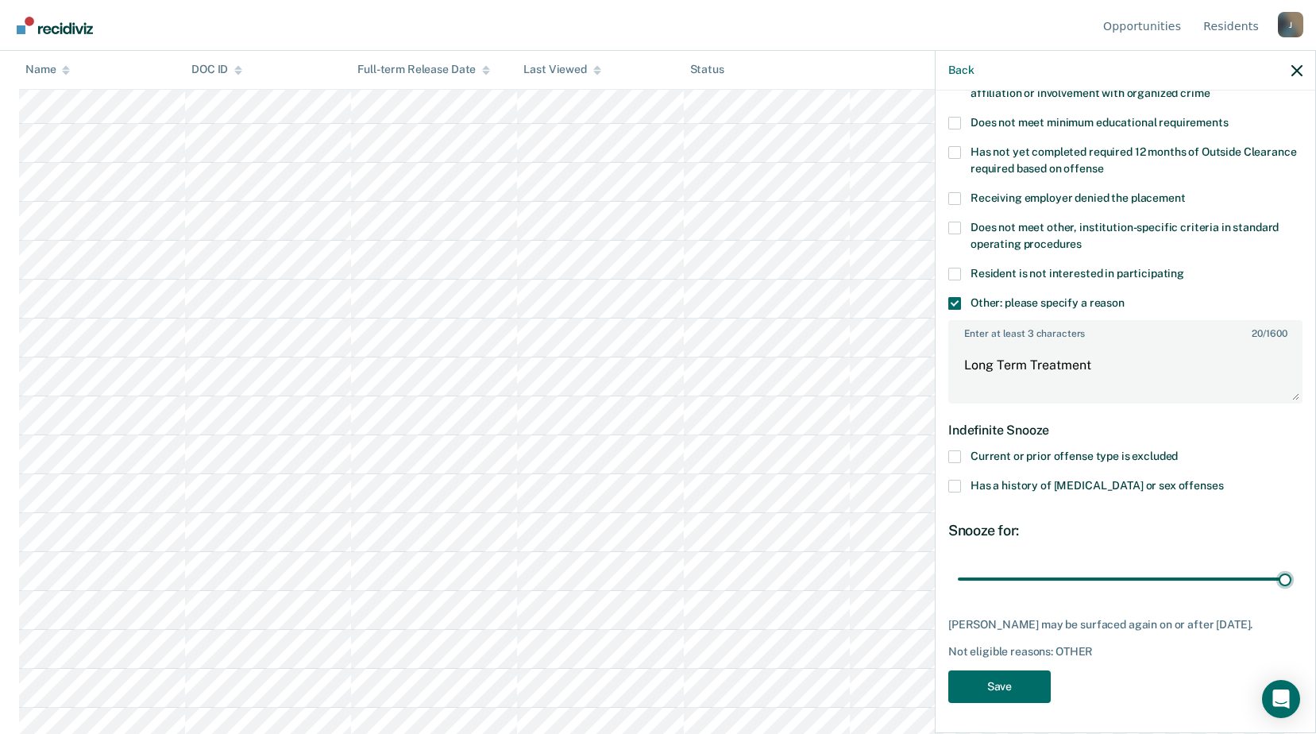
scroll to position [636, 0]
click at [981, 692] on button "Save" at bounding box center [1000, 686] width 102 height 33
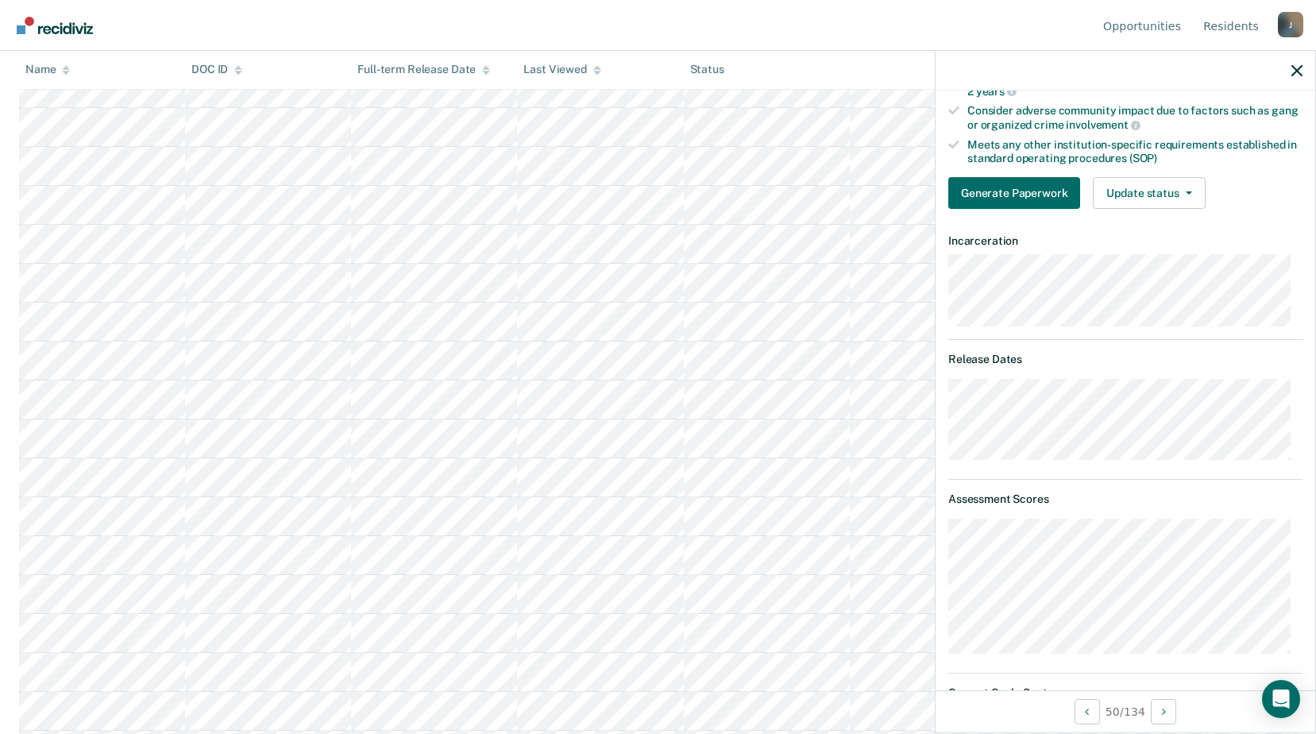
scroll to position [357, 0]
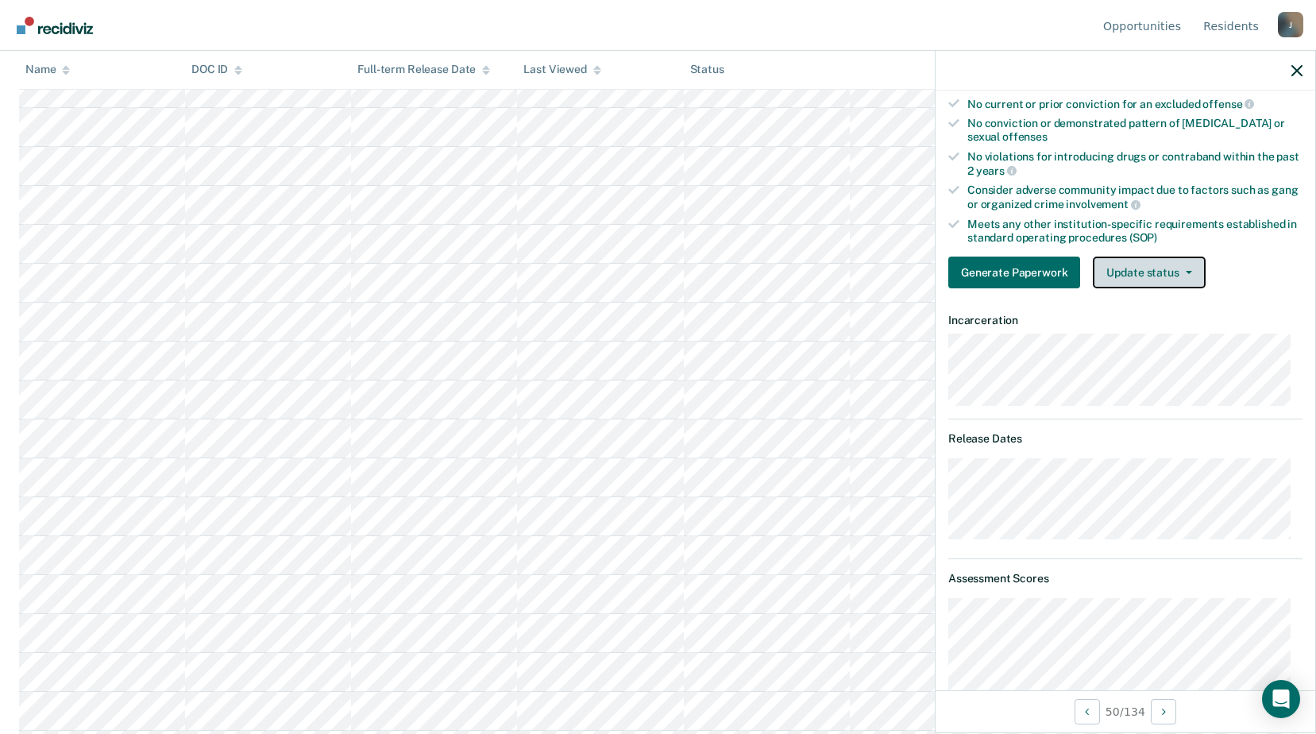
click at [1148, 278] on button "Update status" at bounding box center [1149, 273] width 112 height 32
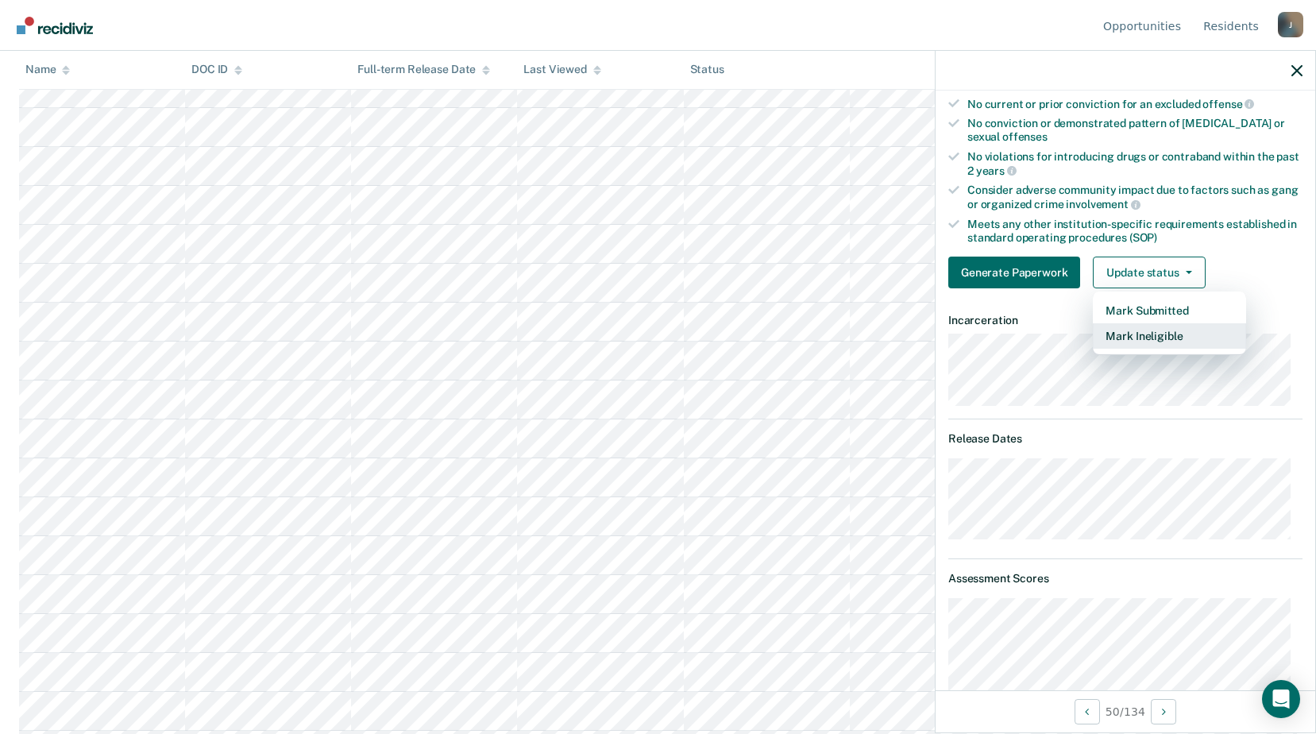
click at [1143, 340] on button "Mark Ineligible" at bounding box center [1169, 335] width 153 height 25
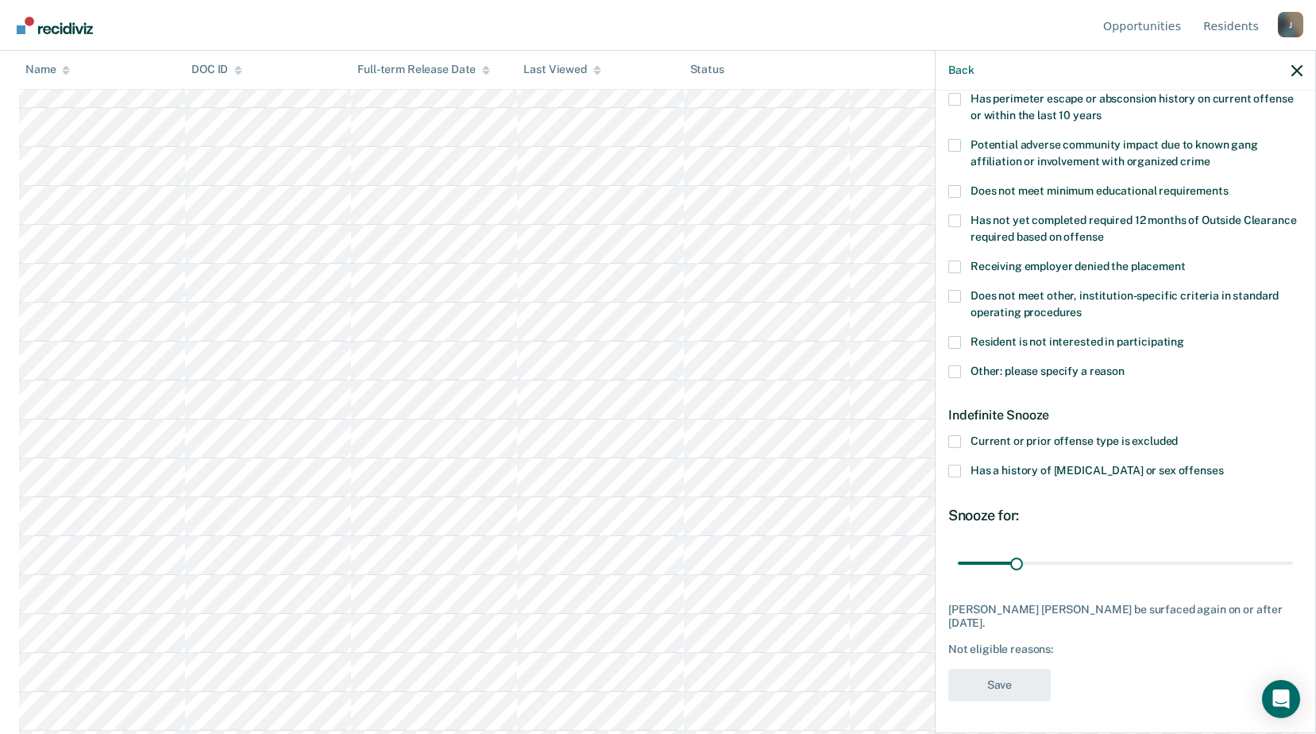
scroll to position [250, 0]
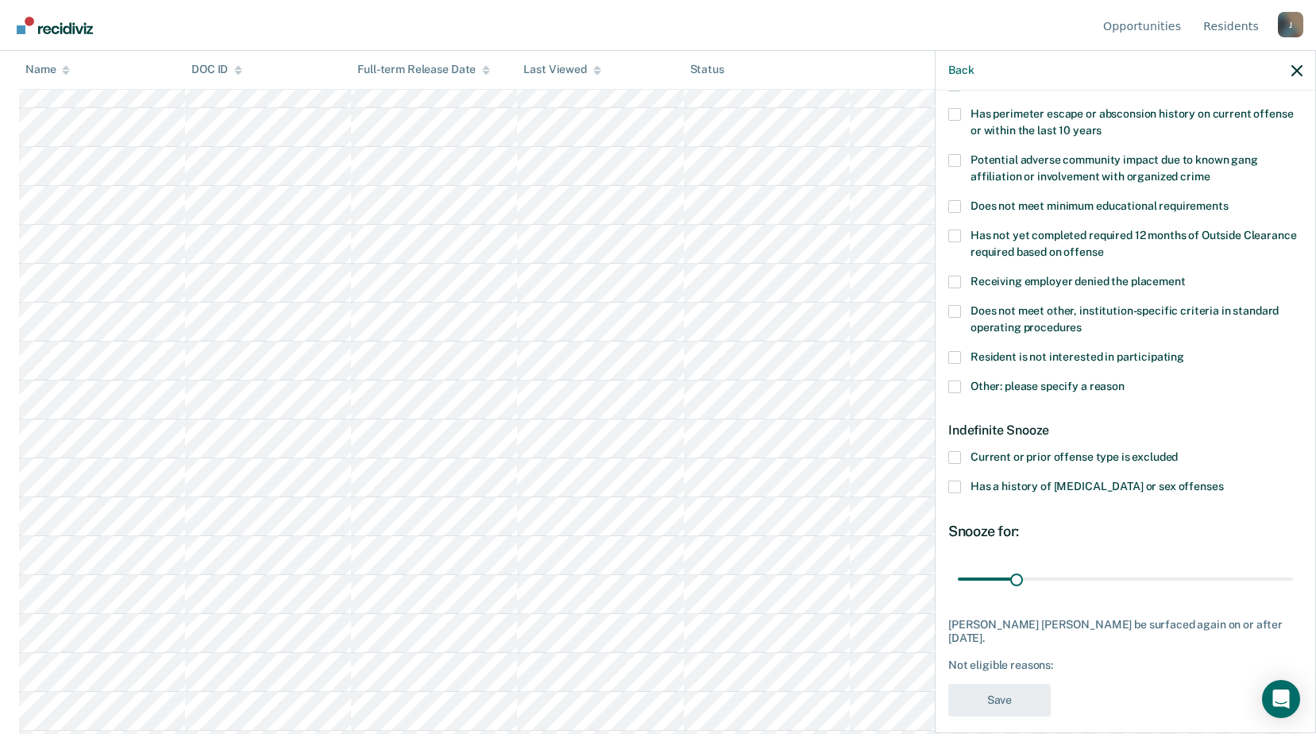
click at [951, 481] on span at bounding box center [955, 487] width 13 height 13
click at [1223, 481] on input "Has a history of [MEDICAL_DATA] or sex offenses" at bounding box center [1223, 481] width 0 height 0
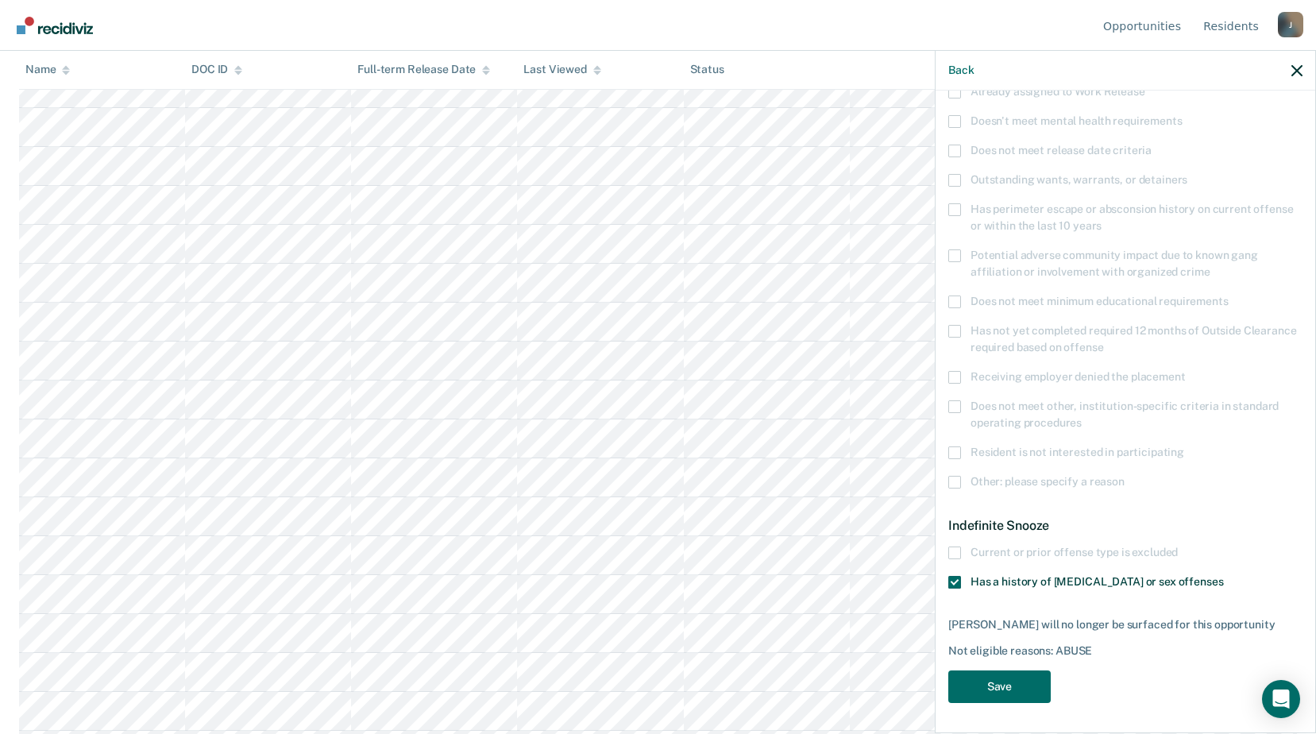
click at [961, 576] on label "Has a history of [MEDICAL_DATA] or sex offenses" at bounding box center [1126, 584] width 354 height 17
click at [1223, 576] on input "Has a history of [MEDICAL_DATA] or sex offenses" at bounding box center [1223, 576] width 0 height 0
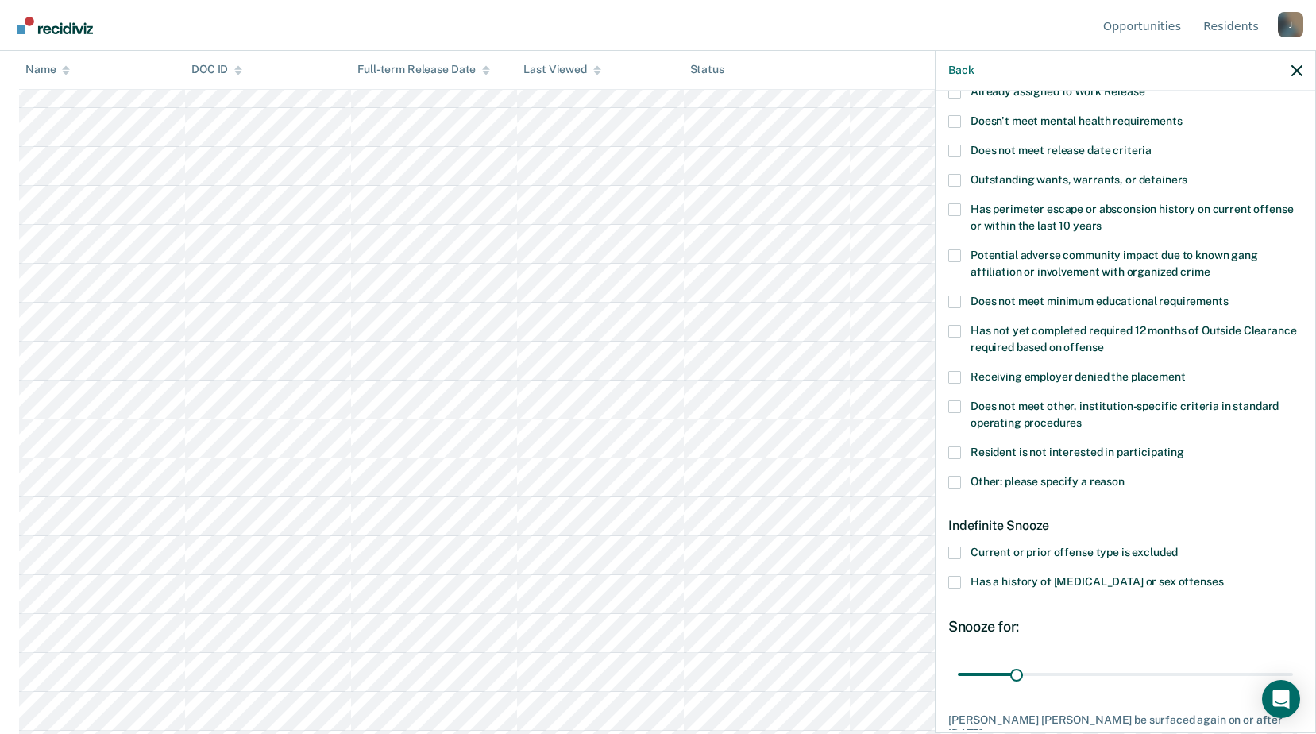
click at [955, 480] on span at bounding box center [955, 482] width 13 height 13
click at [1125, 476] on input "Other: please specify a reason" at bounding box center [1125, 476] width 0 height 0
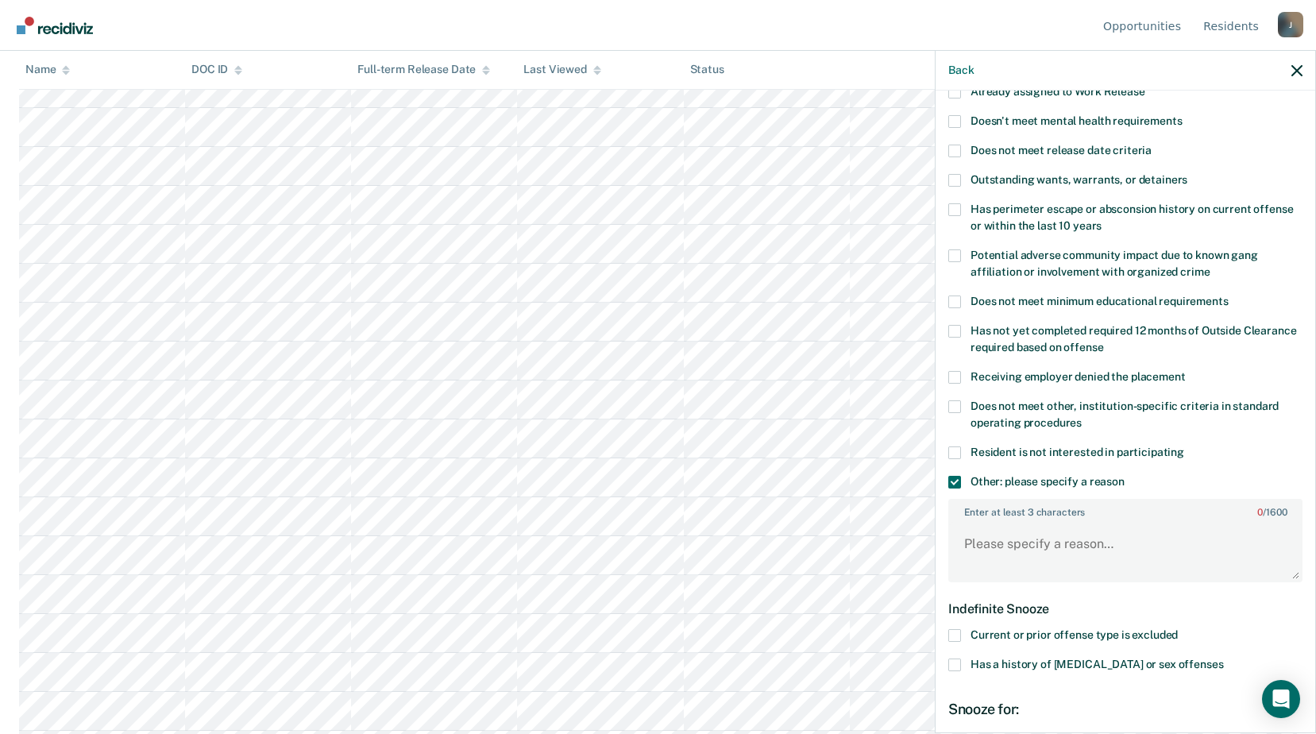
scroll to position [314, 0]
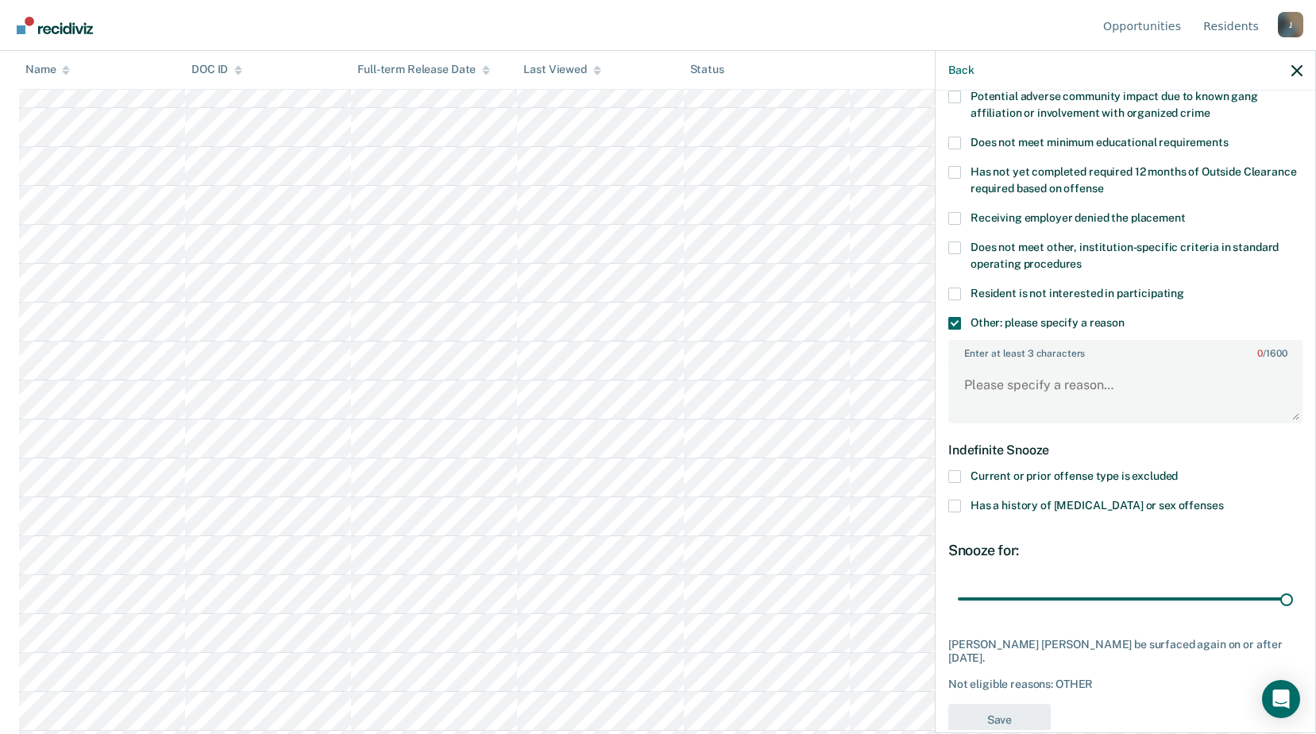
drag, startPoint x: 1015, startPoint y: 597, endPoint x: 1159, endPoint y: 475, distance: 188.8
type input "180"
click at [1293, 585] on input "range" at bounding box center [1125, 599] width 335 height 28
click at [1121, 398] on textarea "Enter at least 3 characters 0 / 1600" at bounding box center [1125, 392] width 351 height 59
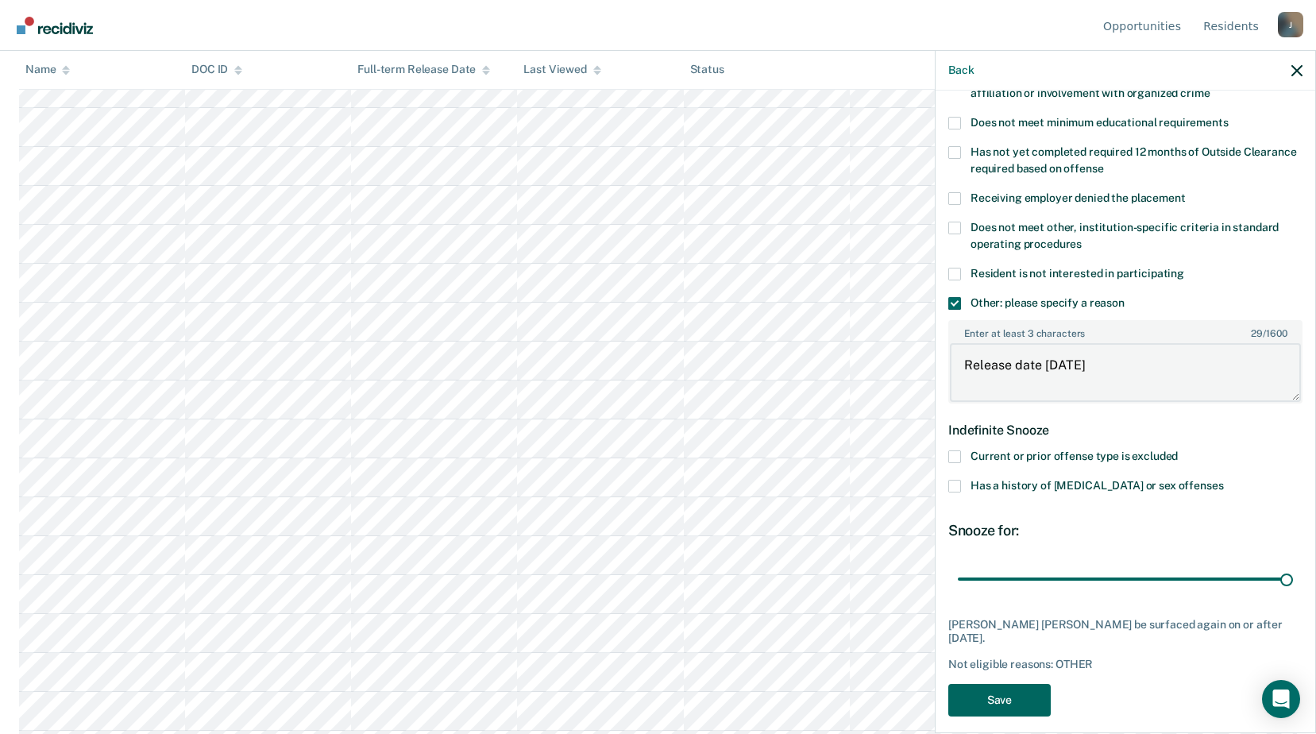
type textarea "Release date [DATE]"
click at [1007, 686] on button "Save" at bounding box center [1000, 700] width 102 height 33
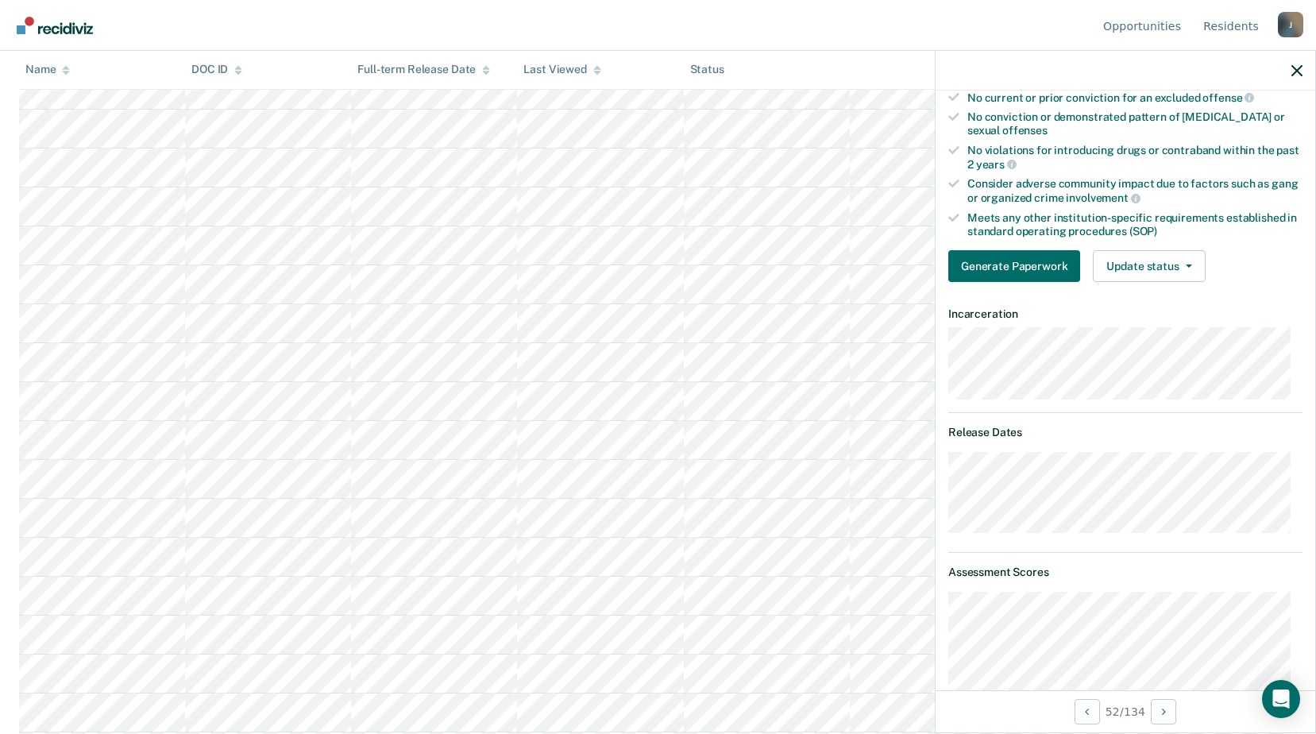
scroll to position [284, 0]
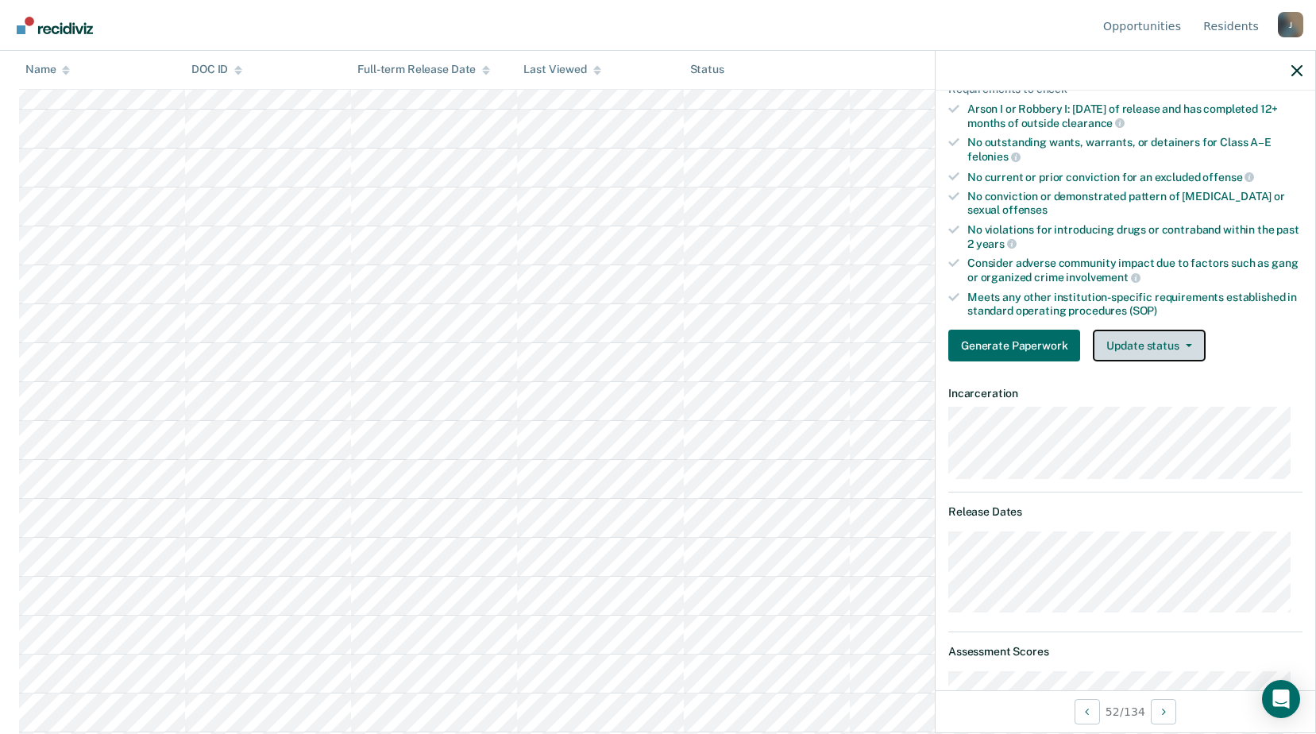
click at [1175, 337] on button "Update status" at bounding box center [1149, 346] width 112 height 32
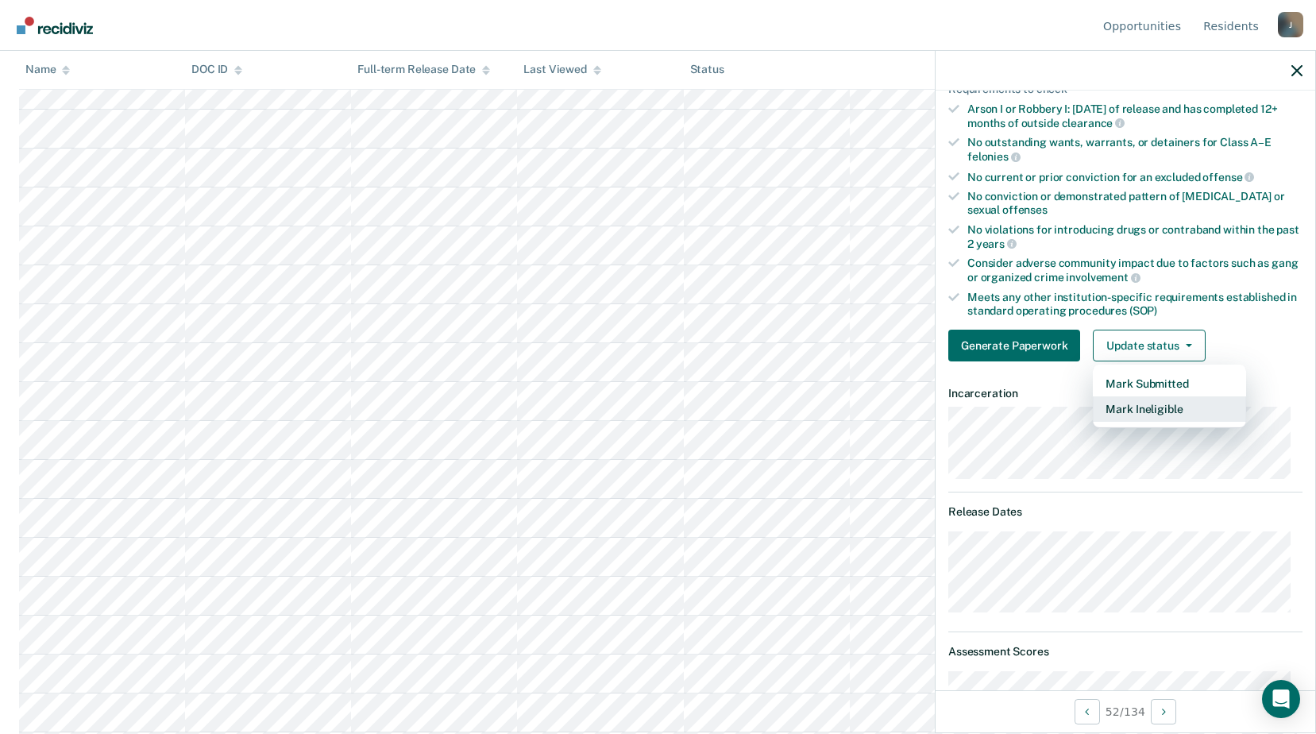
click at [1146, 409] on button "Mark Ineligible" at bounding box center [1169, 408] width 153 height 25
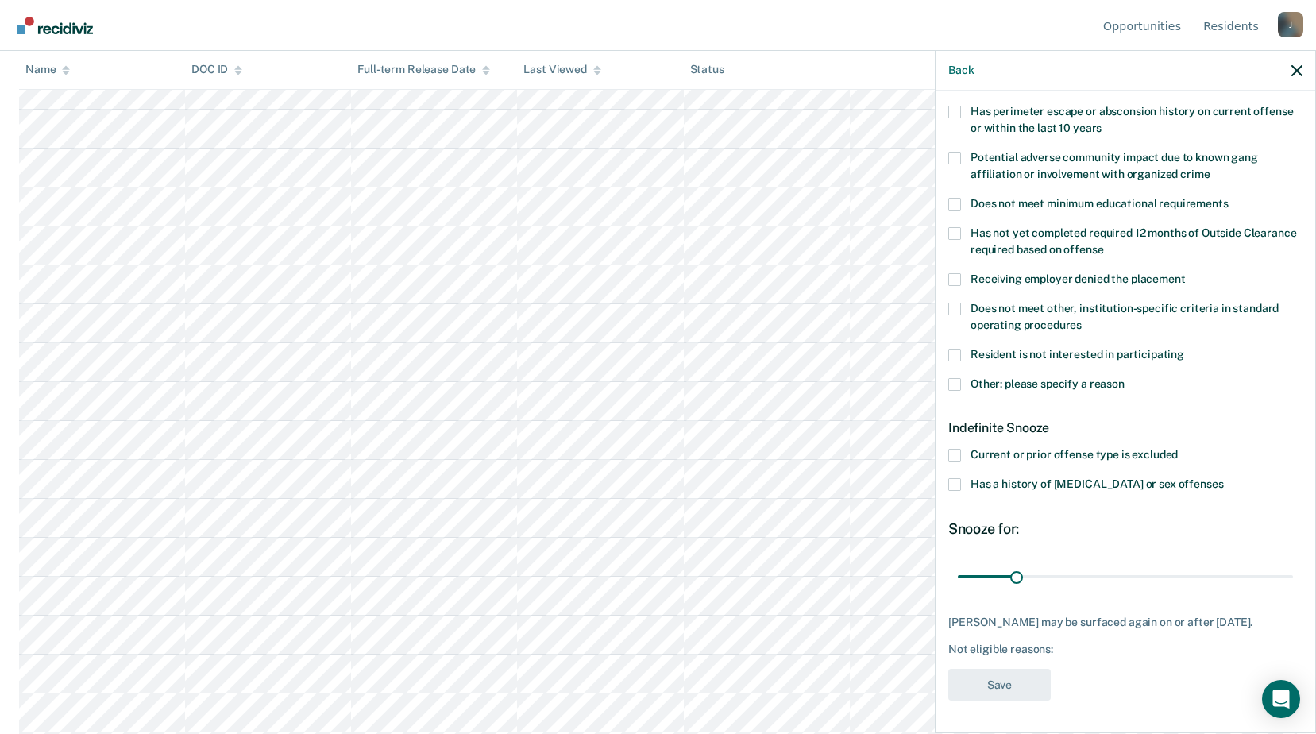
click at [960, 303] on span at bounding box center [955, 309] width 13 height 13
click at [1082, 319] on input "Does not meet other, institution-specific criteria in standard operating proced…" at bounding box center [1082, 319] width 0 height 0
drag, startPoint x: 1015, startPoint y: 558, endPoint x: 1069, endPoint y: 566, distance: 54.5
type input "61"
click at [1069, 566] on input "range" at bounding box center [1125, 576] width 335 height 28
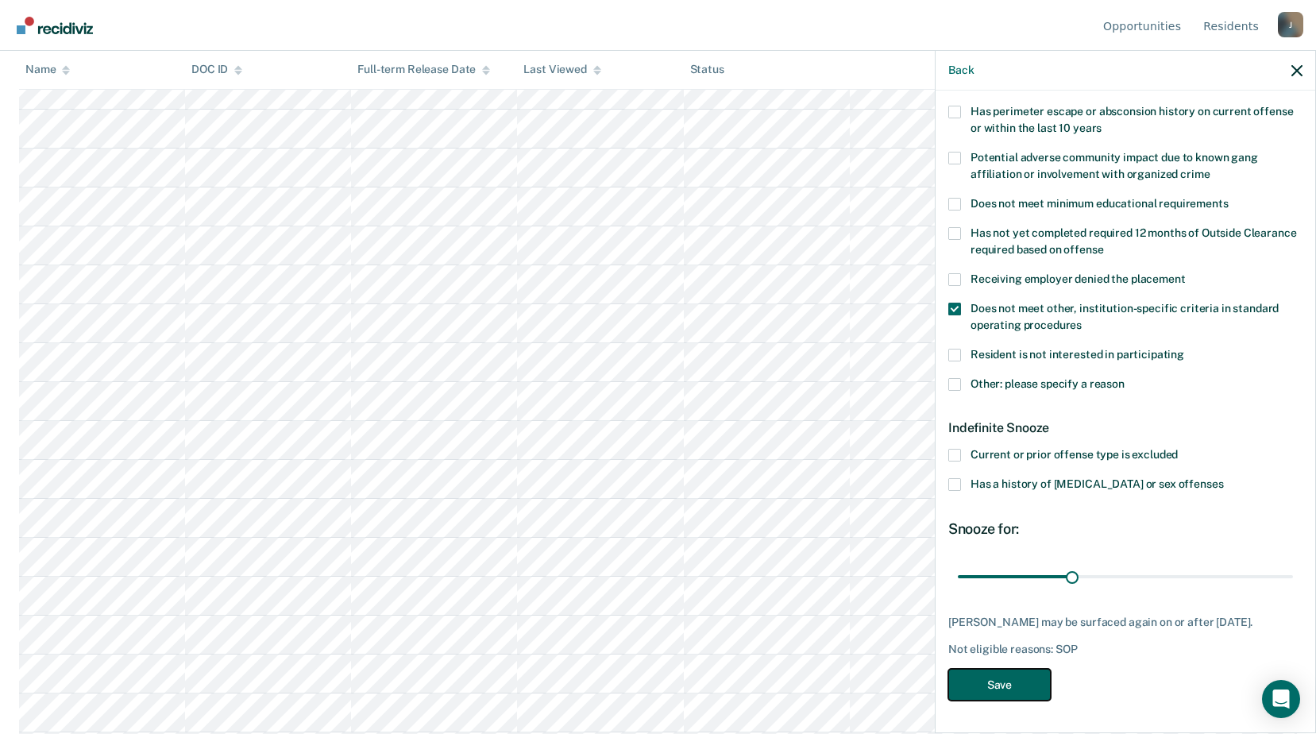
click at [1011, 676] on button "Save" at bounding box center [1000, 685] width 102 height 33
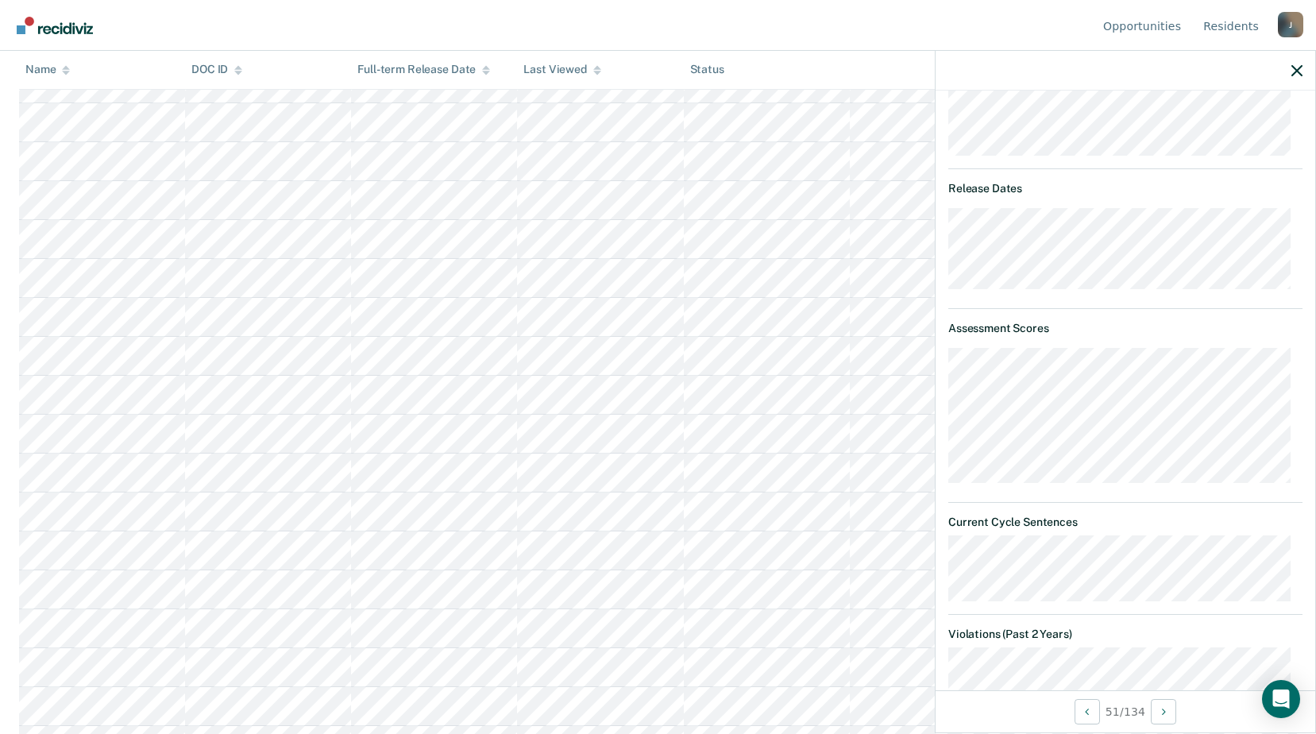
scroll to position [448, 0]
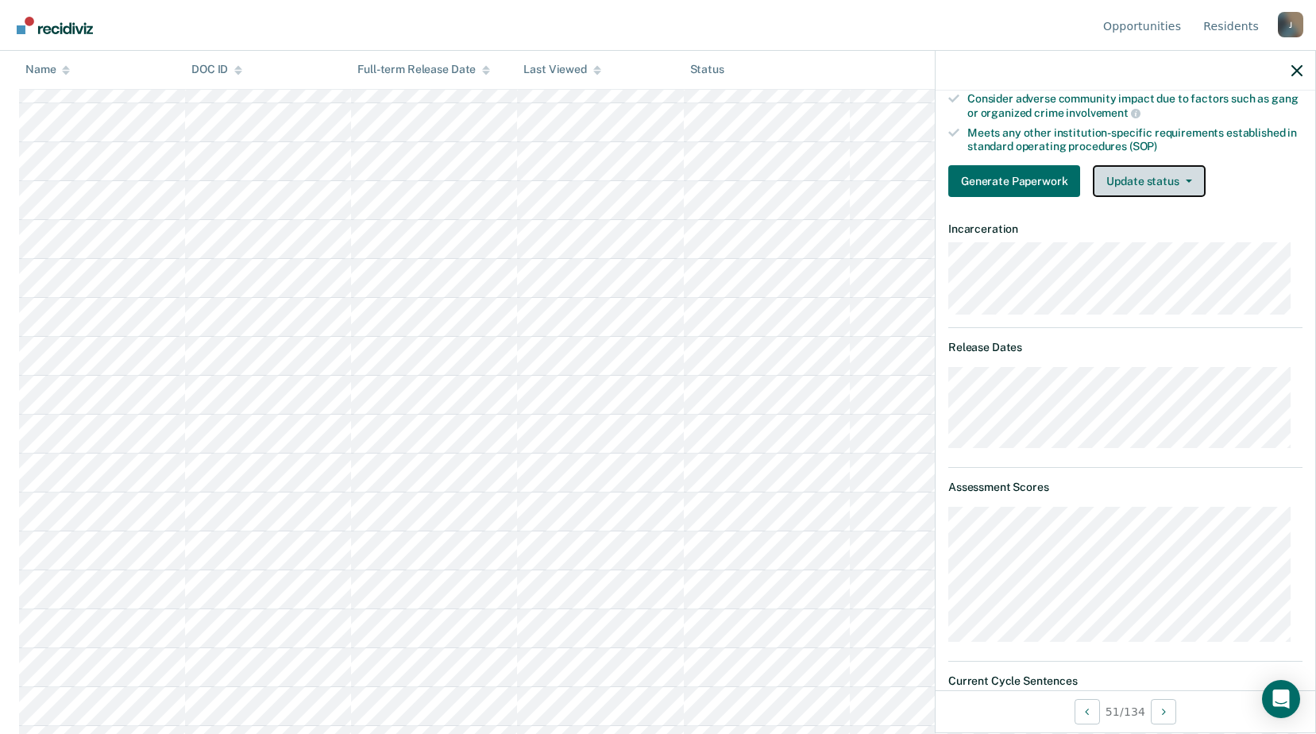
click at [1162, 177] on button "Update status" at bounding box center [1149, 181] width 112 height 32
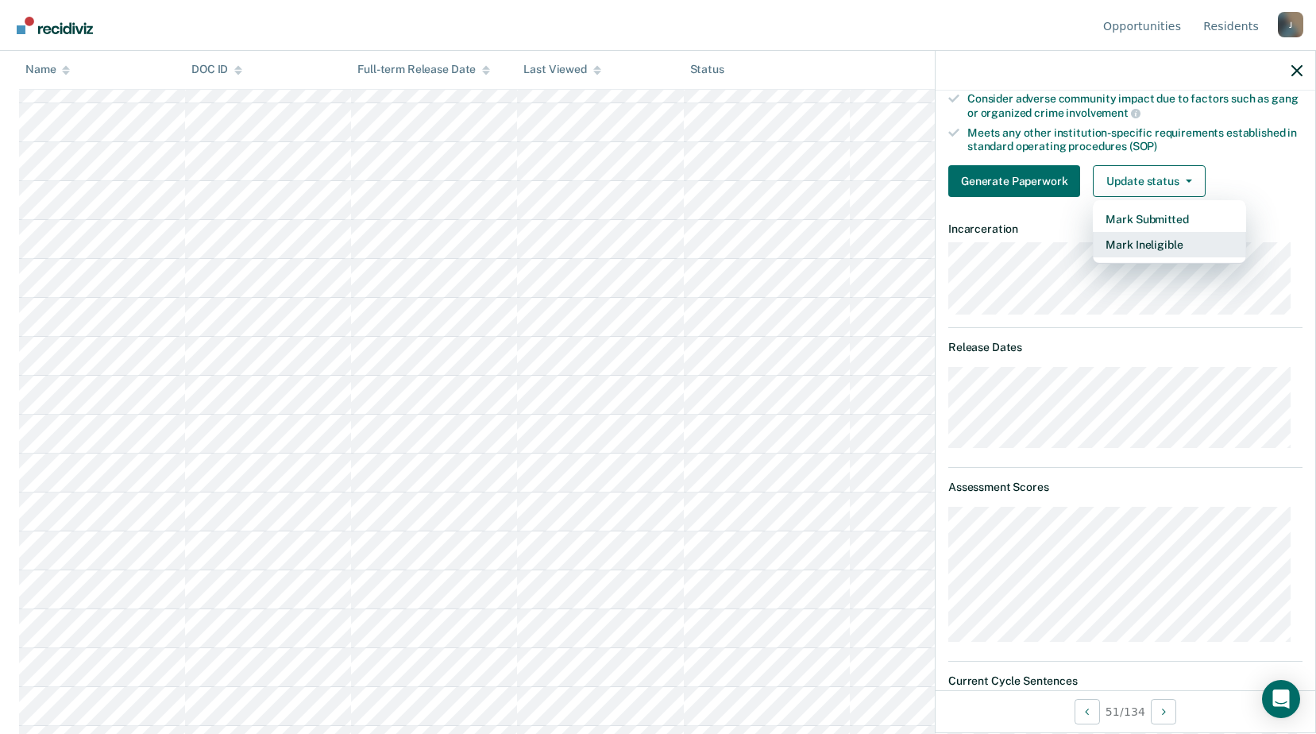
click at [1140, 242] on button "Mark Ineligible" at bounding box center [1169, 244] width 153 height 25
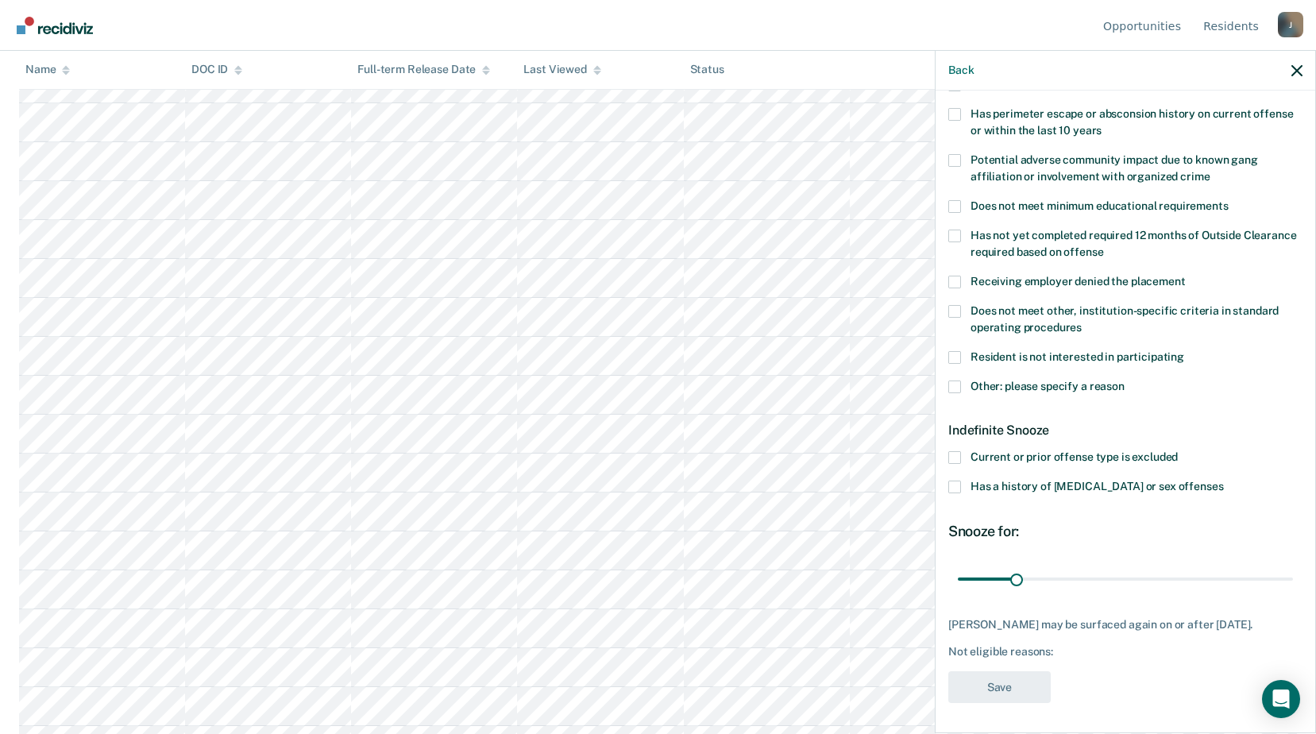
click at [952, 382] on span at bounding box center [955, 387] width 13 height 13
click at [1125, 381] on input "Other: please specify a reason" at bounding box center [1125, 381] width 0 height 0
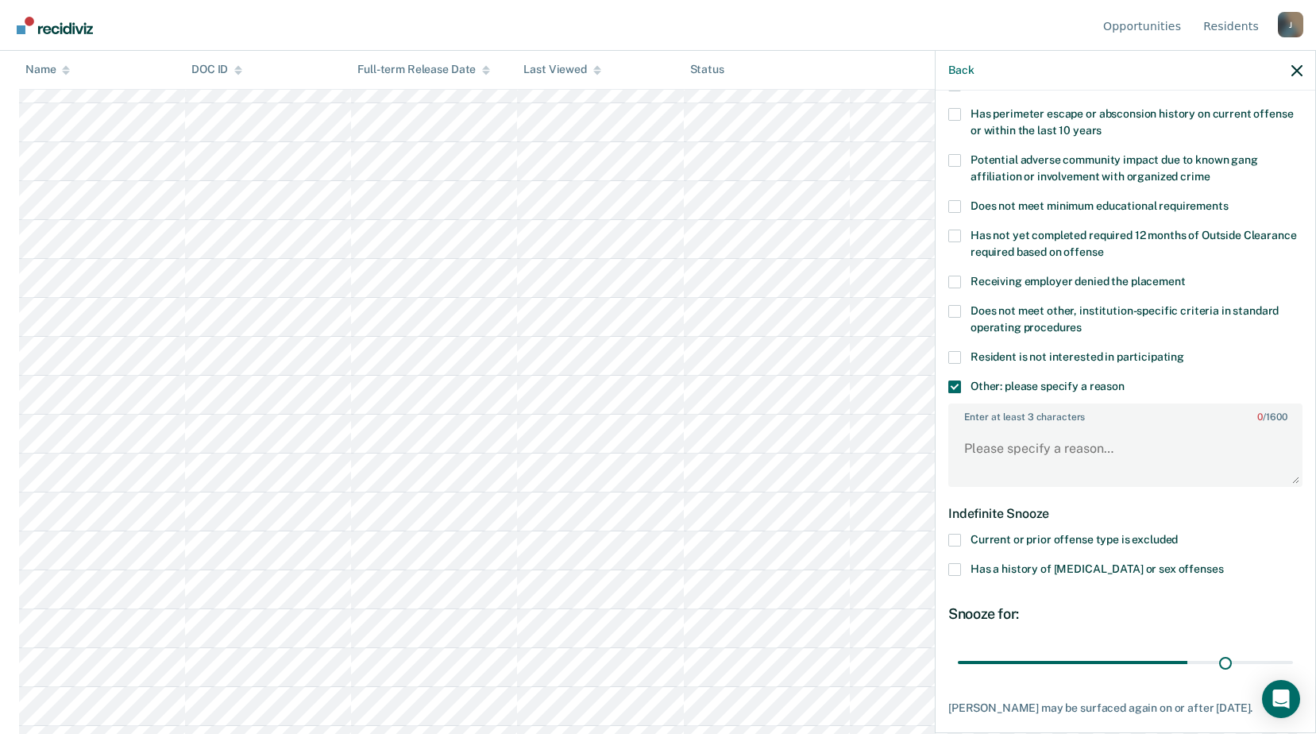
drag, startPoint x: 1043, startPoint y: 659, endPoint x: 1218, endPoint y: 589, distance: 188.2
type input "147"
click at [1218, 648] on input "range" at bounding box center [1125, 662] width 335 height 28
click at [1052, 461] on textarea "Enter at least 3 characters 0 / 1600" at bounding box center [1125, 456] width 351 height 59
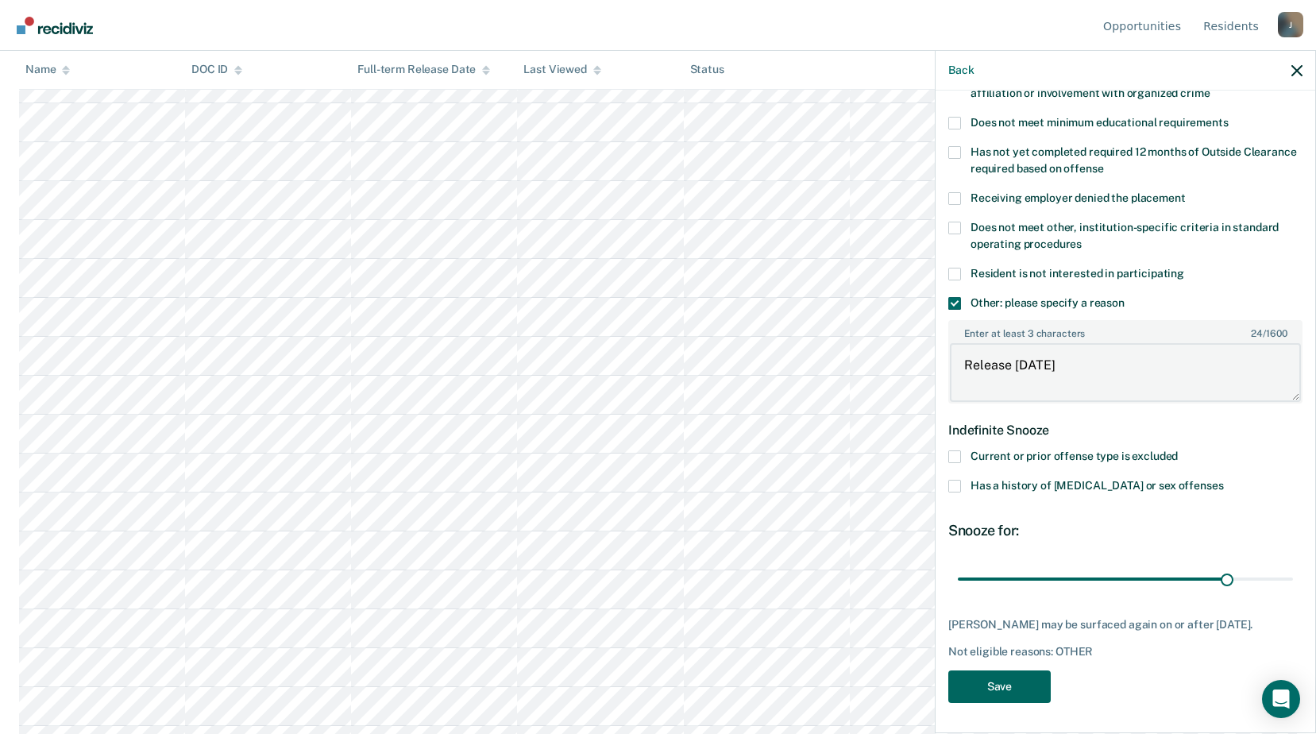
type textarea "Release [DATE]"
click at [1033, 677] on button "Save" at bounding box center [1000, 686] width 102 height 33
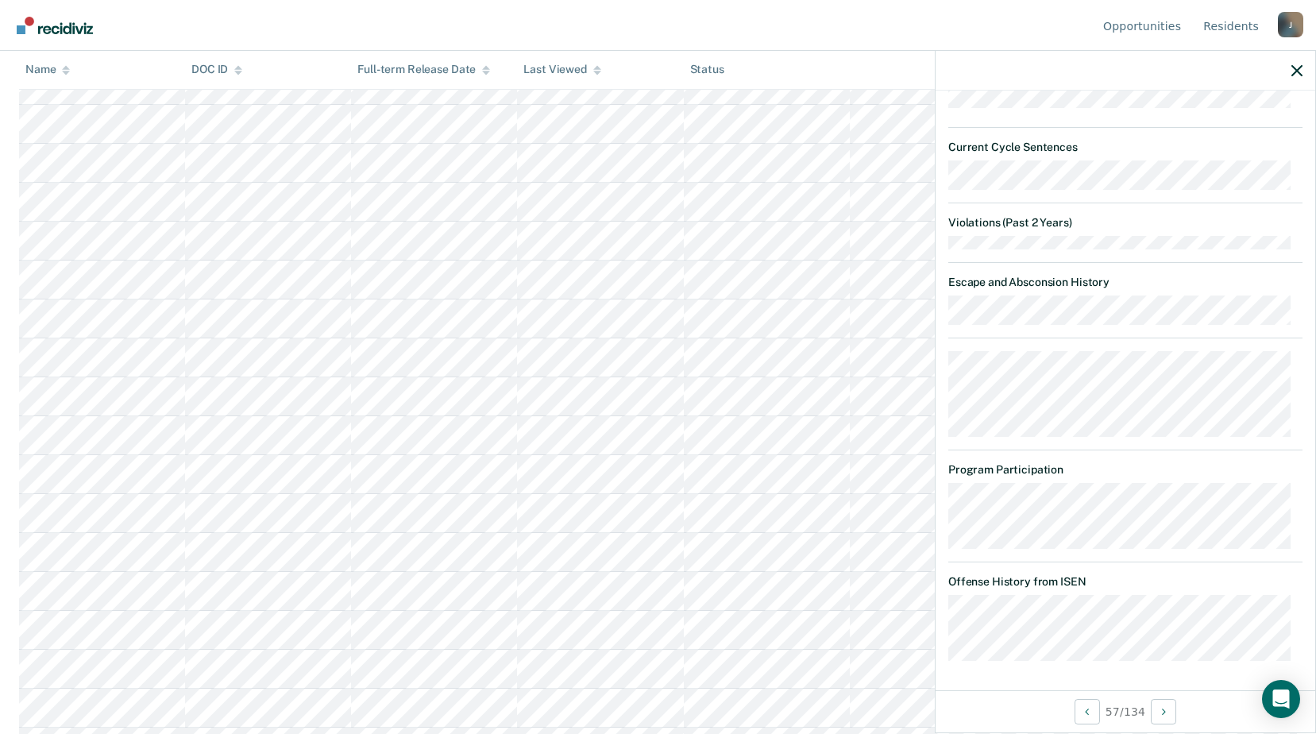
scroll to position [983, 0]
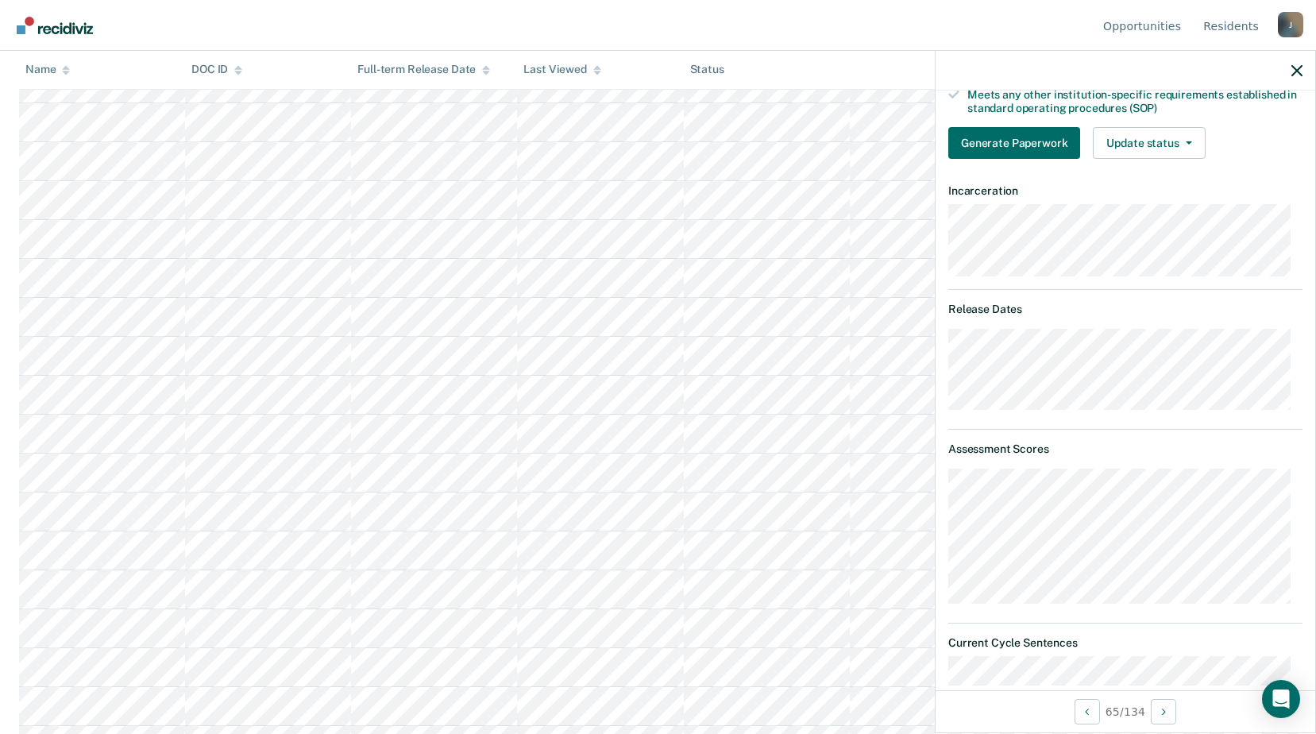
scroll to position [407, 0]
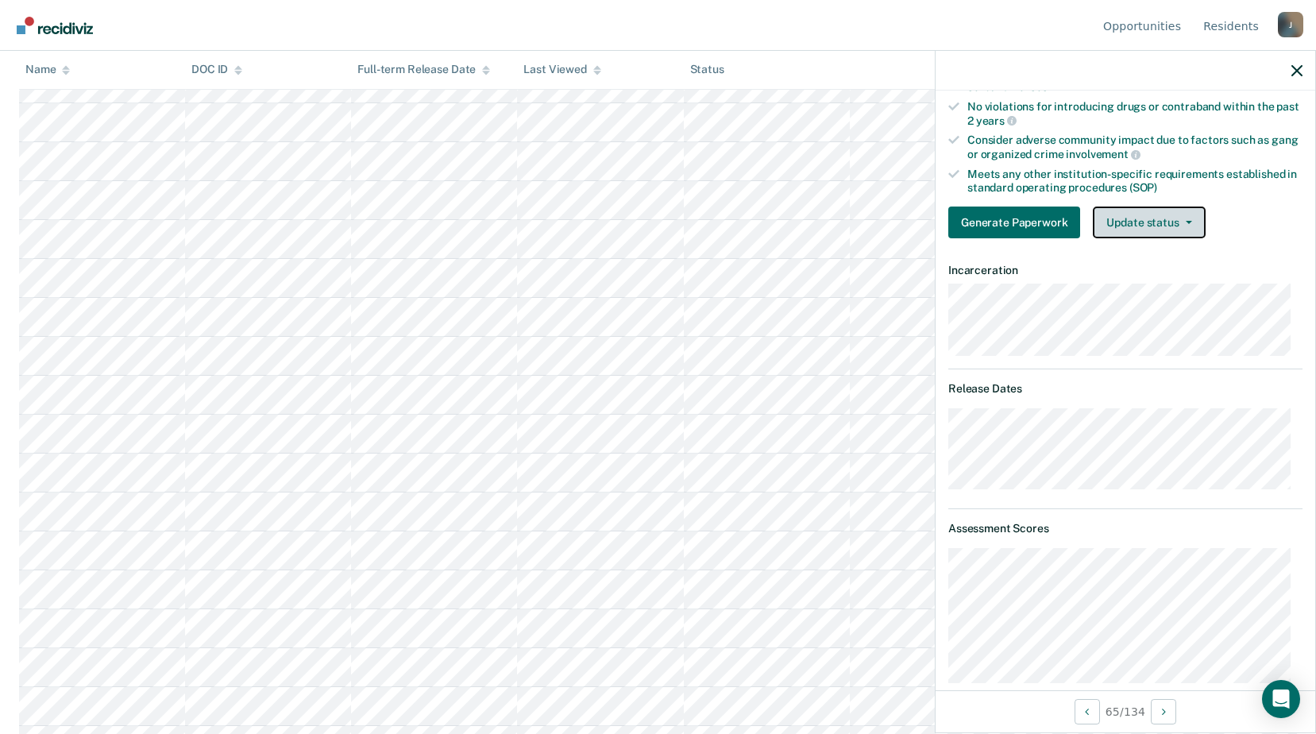
drag, startPoint x: 1168, startPoint y: 226, endPoint x: 1165, endPoint y: 234, distance: 9.3
click at [1167, 230] on button "Update status" at bounding box center [1149, 223] width 112 height 32
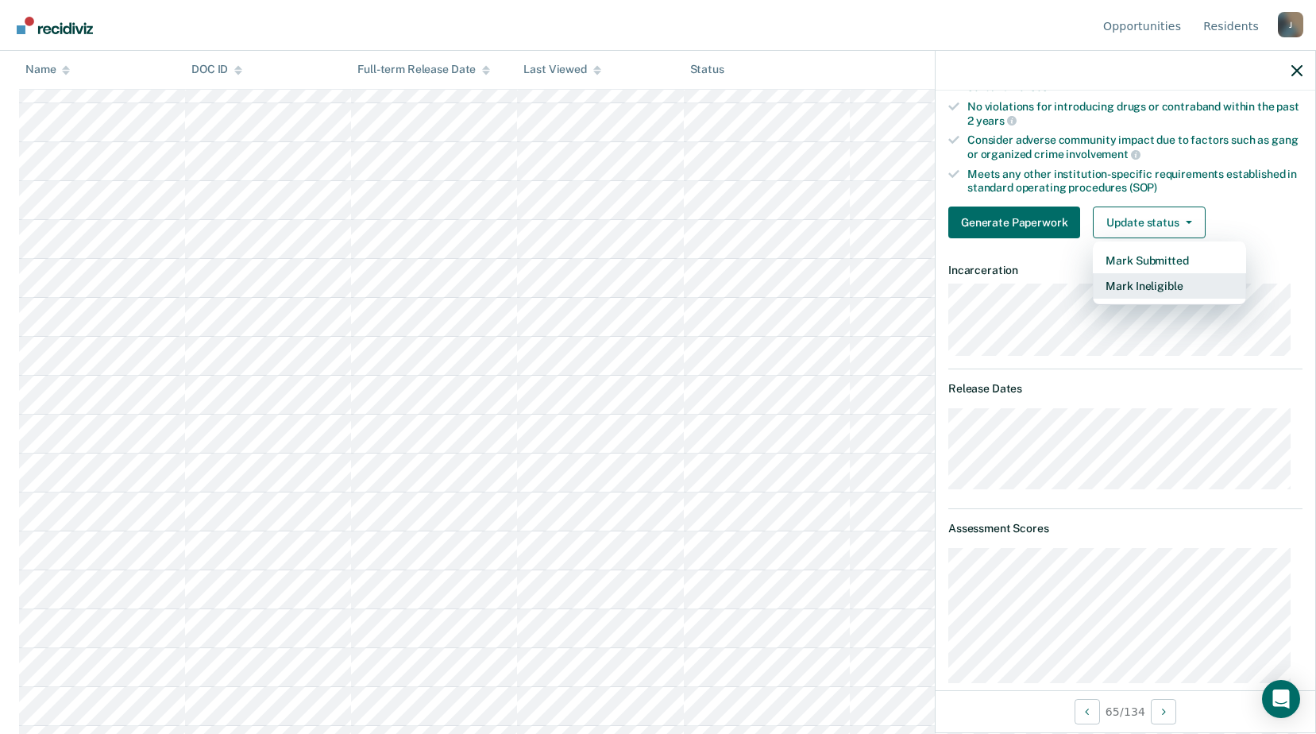
click at [1128, 281] on button "Mark Ineligible" at bounding box center [1169, 285] width 153 height 25
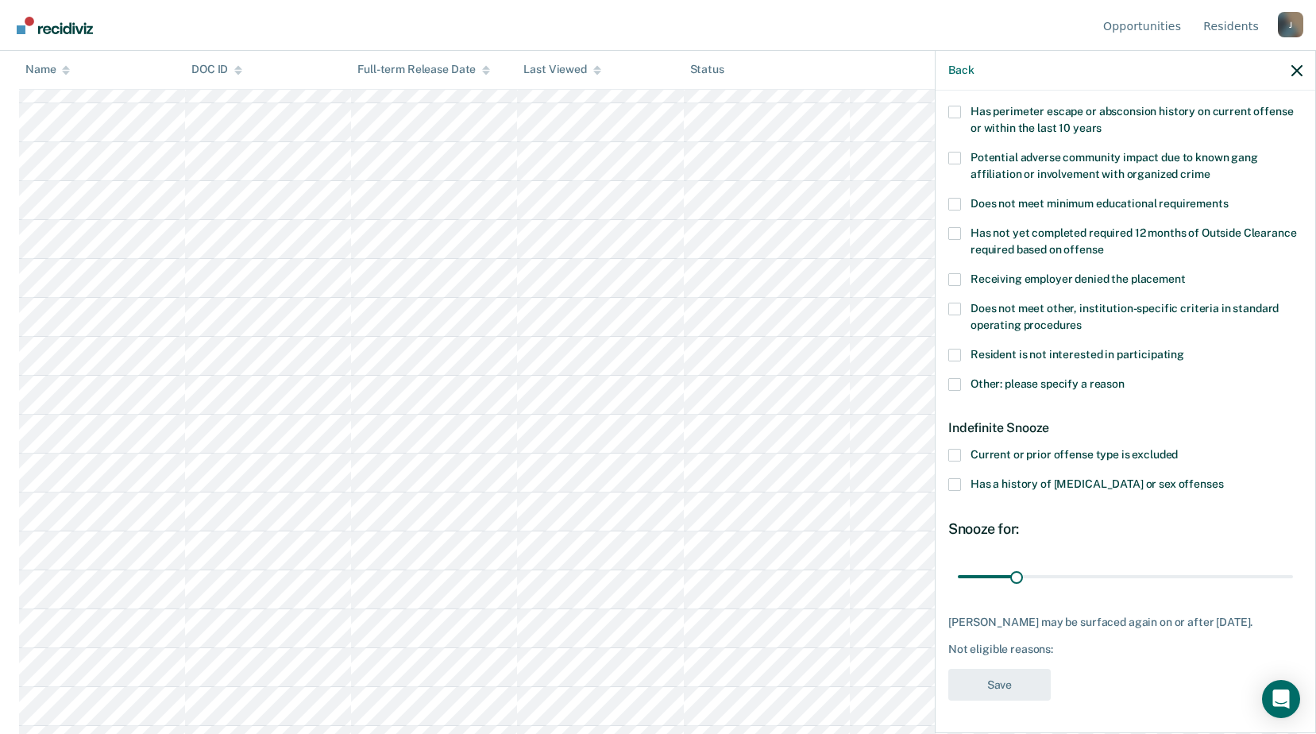
click at [960, 378] on span at bounding box center [955, 384] width 13 height 13
click at [1125, 378] on input "Other: please specify a reason" at bounding box center [1125, 378] width 0 height 0
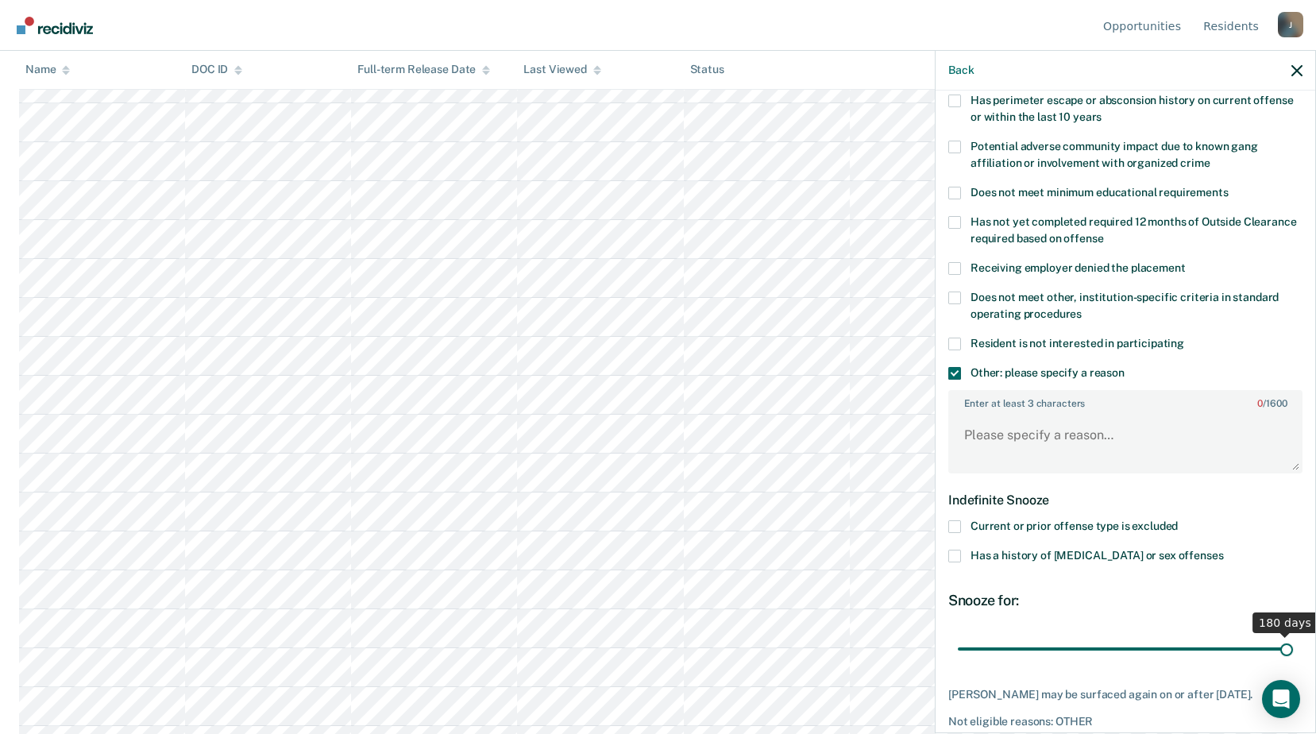
drag, startPoint x: 1011, startPoint y: 647, endPoint x: 1214, endPoint y: 535, distance: 232.6
type input "180"
click at [1293, 640] on input "range" at bounding box center [1125, 649] width 335 height 28
click at [1099, 457] on textarea "Enter at least 3 characters 0 / 1600" at bounding box center [1125, 442] width 351 height 59
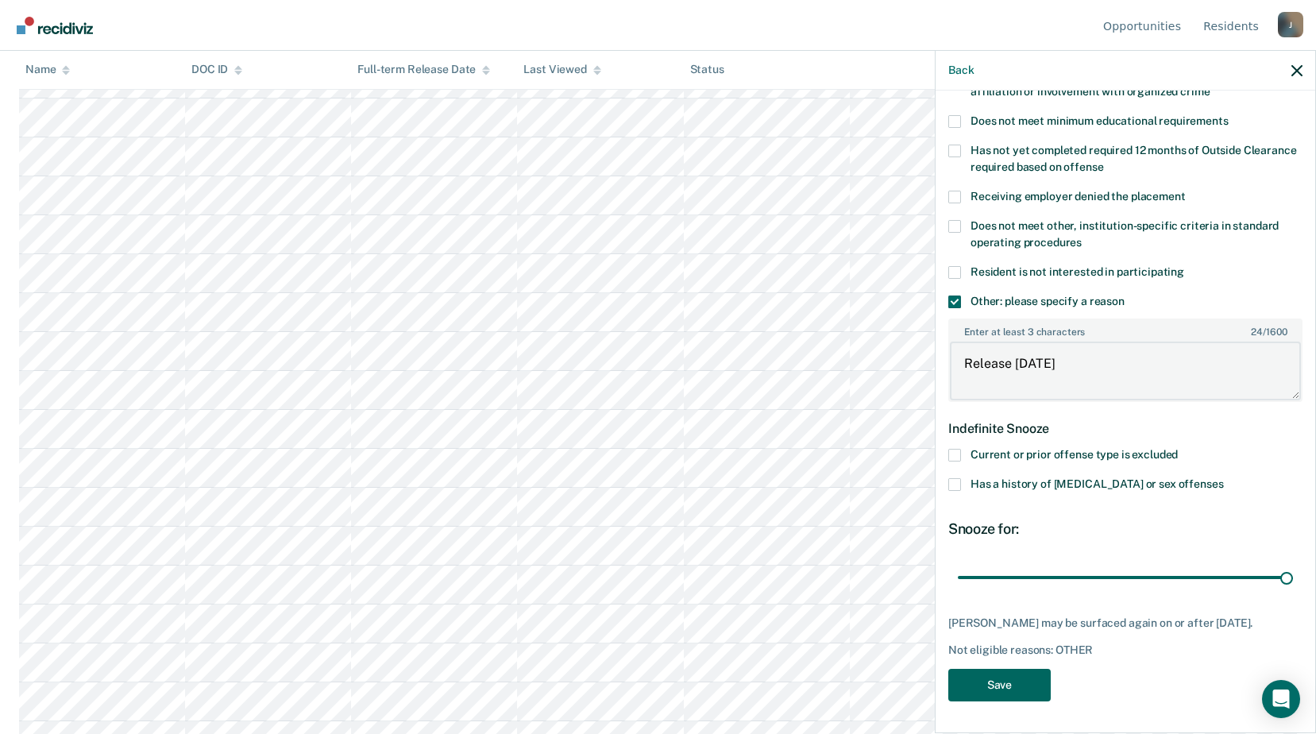
type textarea "Release [DATE]"
click at [988, 683] on button "Save" at bounding box center [1000, 685] width 102 height 33
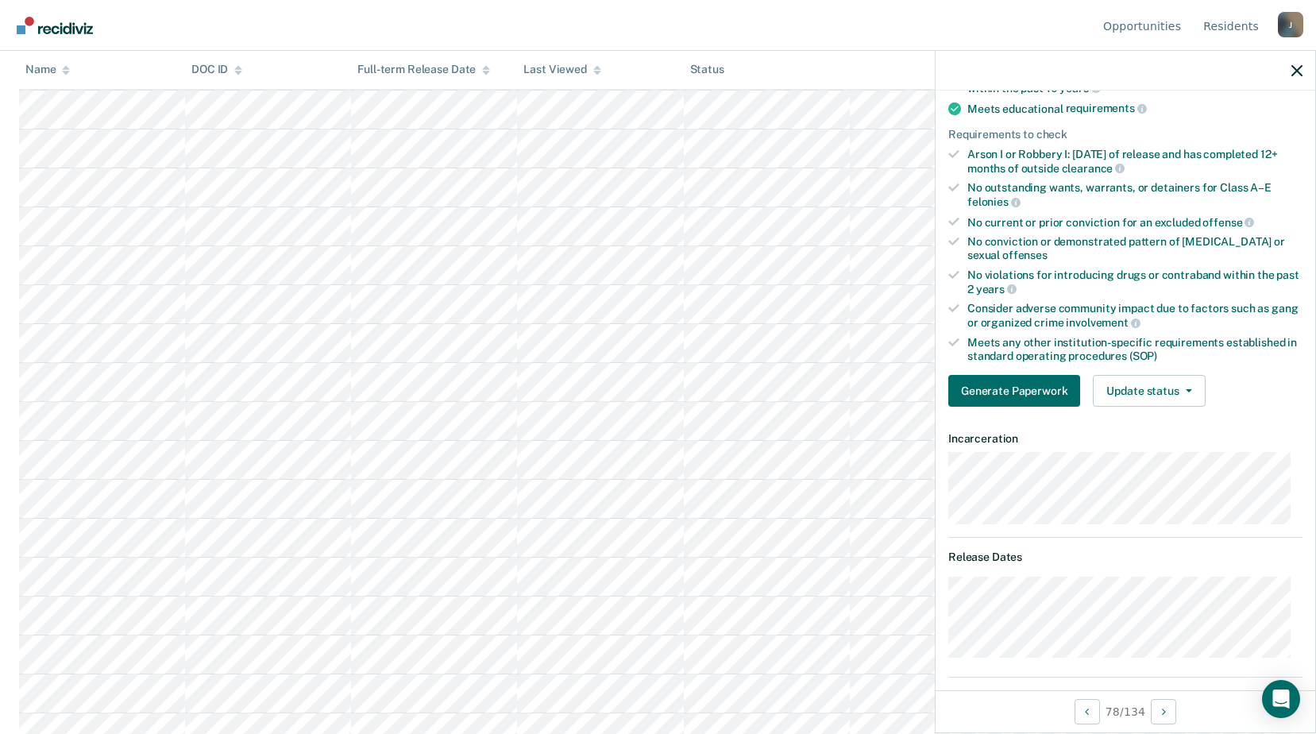
scroll to position [318, 0]
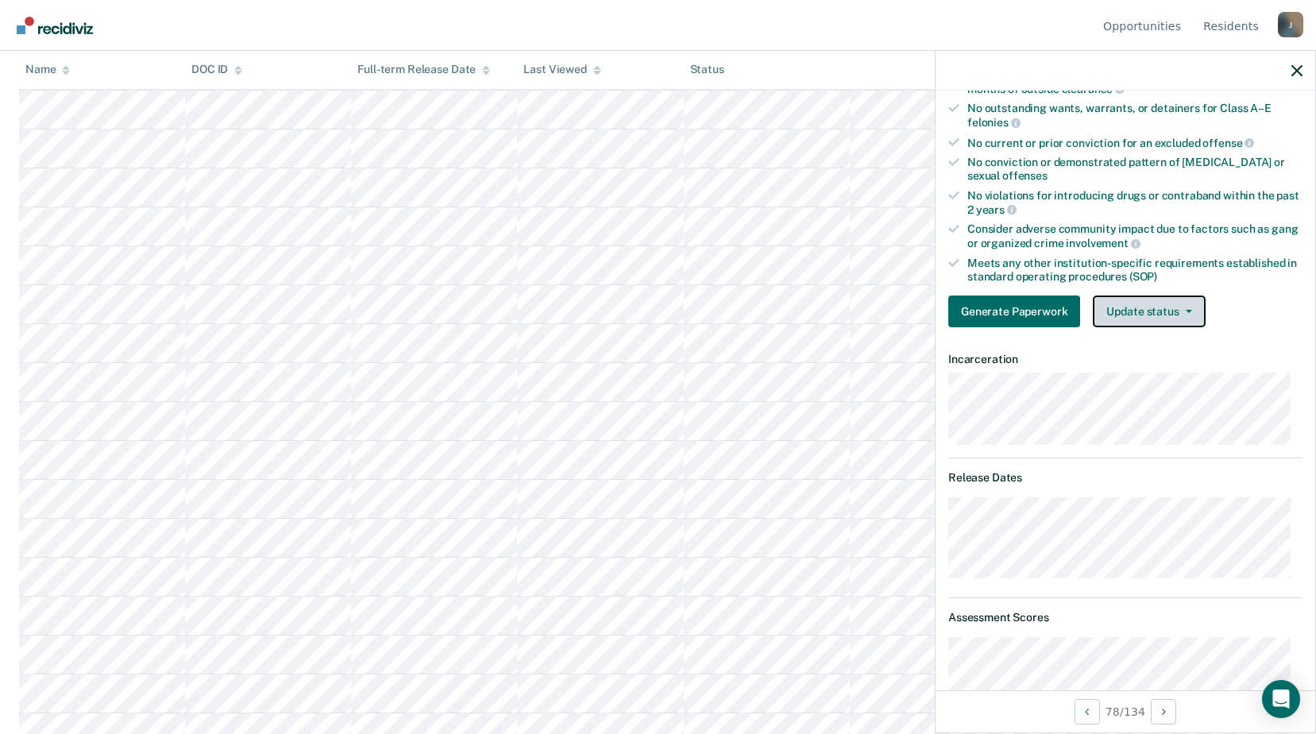
click at [1166, 321] on button "Update status" at bounding box center [1149, 312] width 112 height 32
click at [1138, 316] on button "Update status" at bounding box center [1149, 312] width 112 height 32
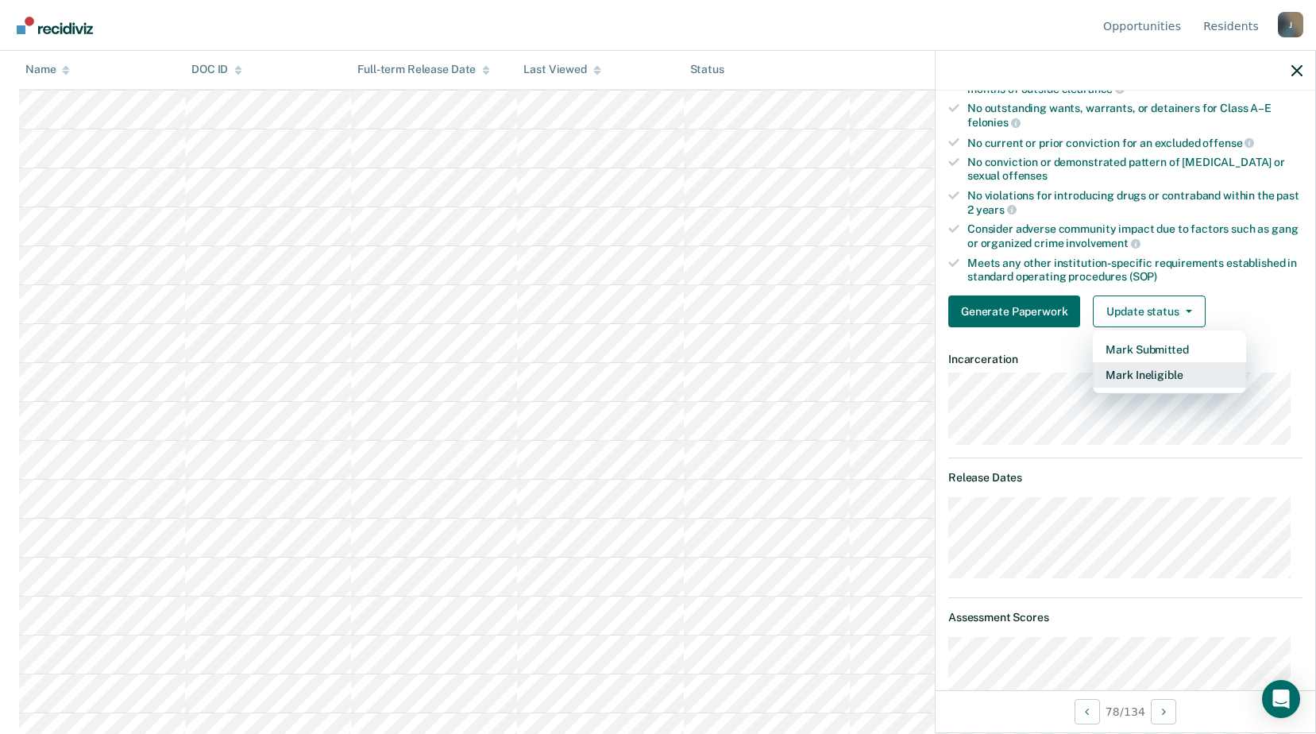
click at [1136, 381] on button "Mark Ineligible" at bounding box center [1169, 374] width 153 height 25
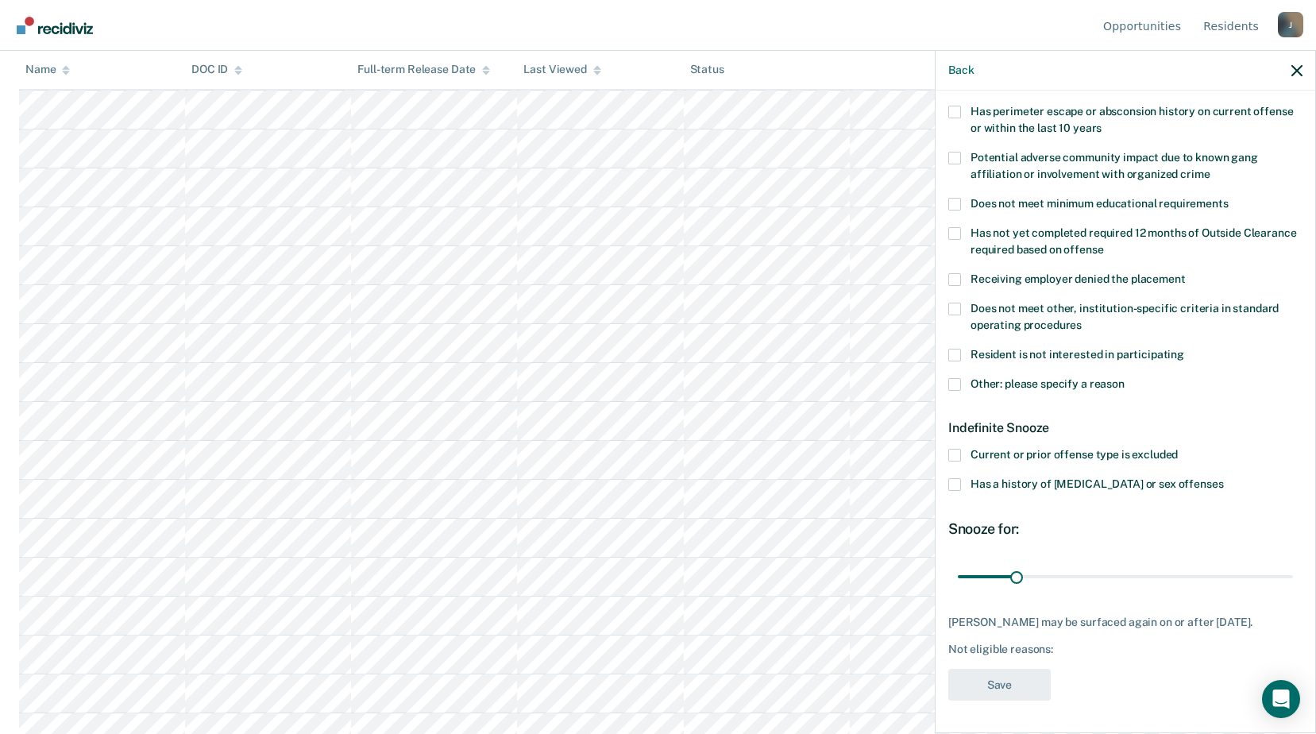
scroll to position [250, 0]
click at [963, 392] on label "Other: please specify a reason" at bounding box center [1126, 389] width 354 height 17
click at [1125, 381] on input "Other: please specify a reason" at bounding box center [1125, 381] width 0 height 0
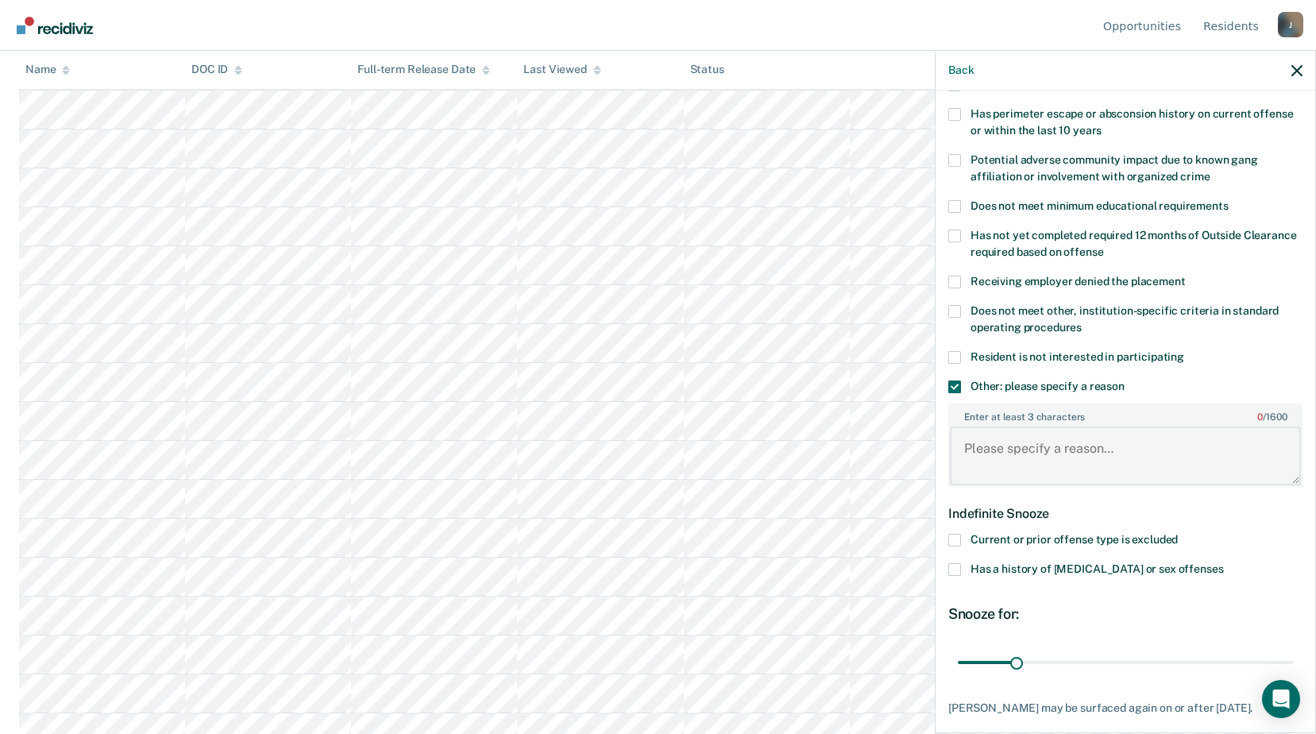
click at [999, 464] on textarea "Enter at least 3 characters 0 / 1600" at bounding box center [1125, 456] width 351 height 59
type textarea "Release [DATE]"
drag, startPoint x: 1011, startPoint y: 661, endPoint x: 1331, endPoint y: 670, distance: 319.5
type input "180"
click at [1293, 670] on input "range" at bounding box center [1125, 662] width 335 height 28
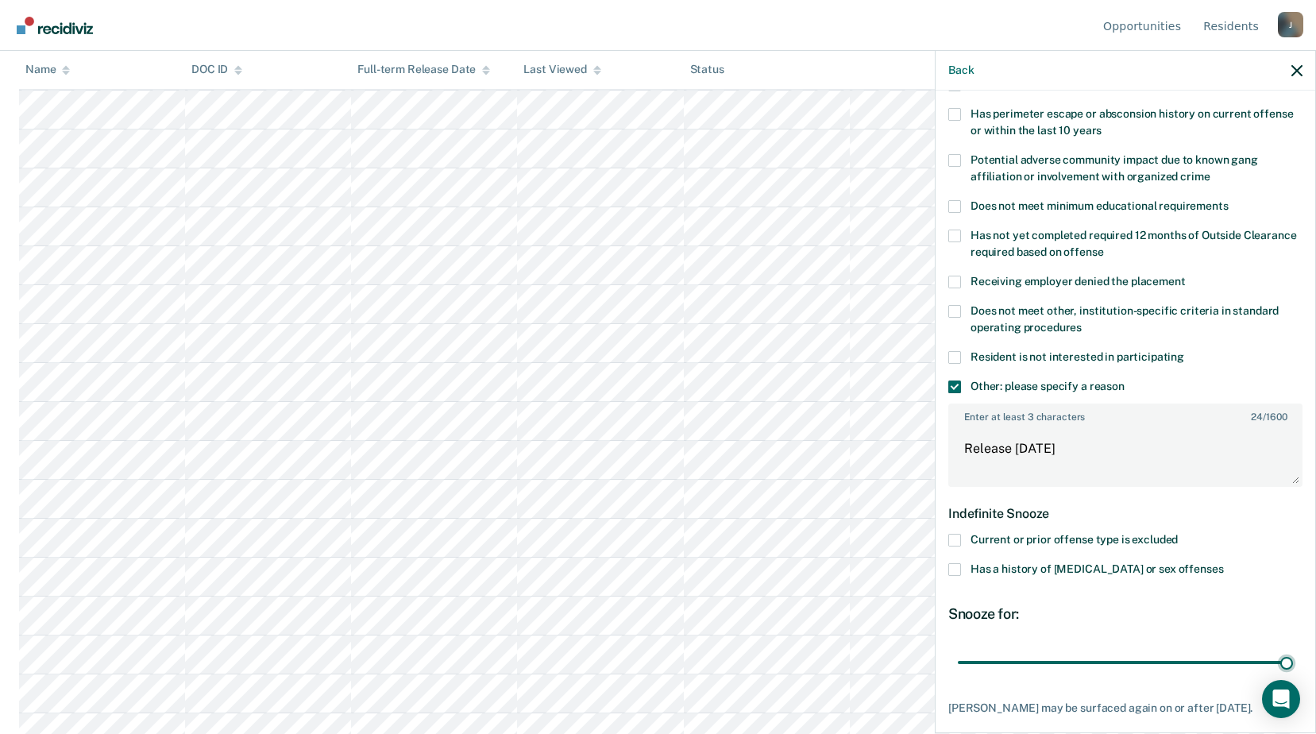
scroll to position [334, 0]
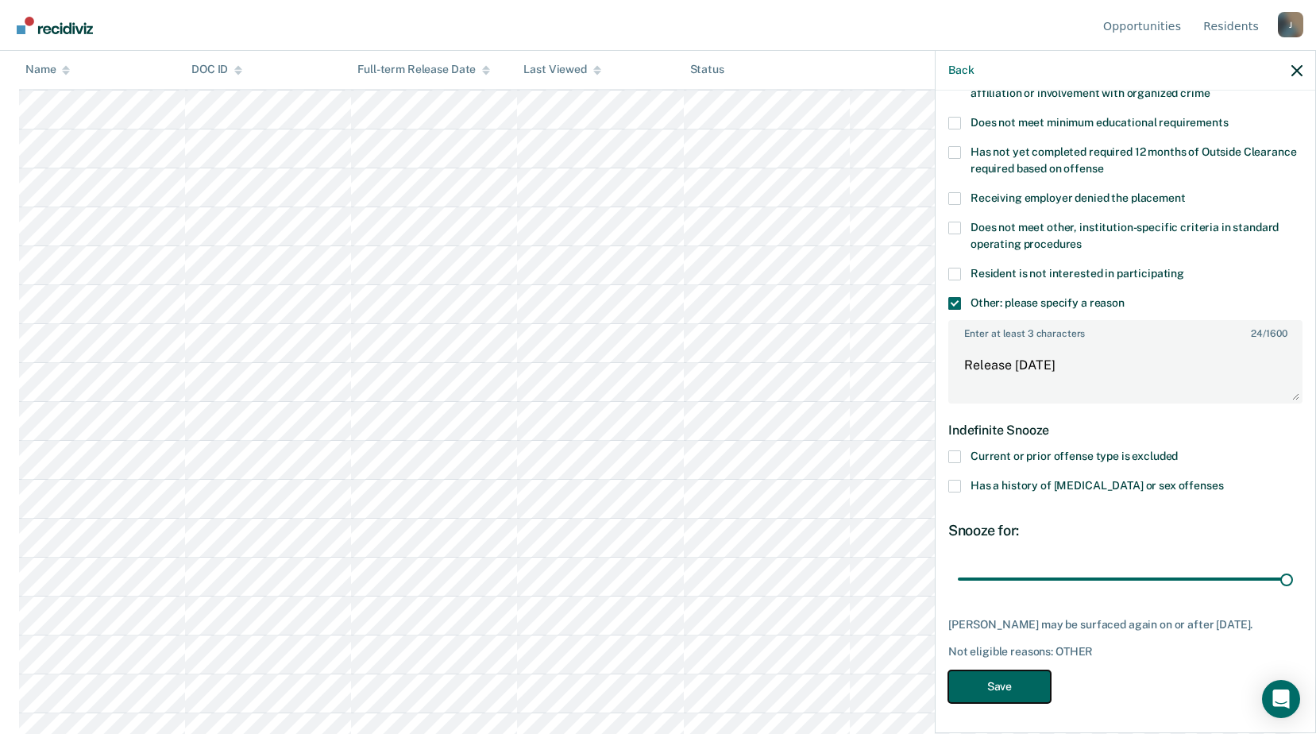
click at [1009, 690] on button "Save" at bounding box center [1000, 686] width 102 height 33
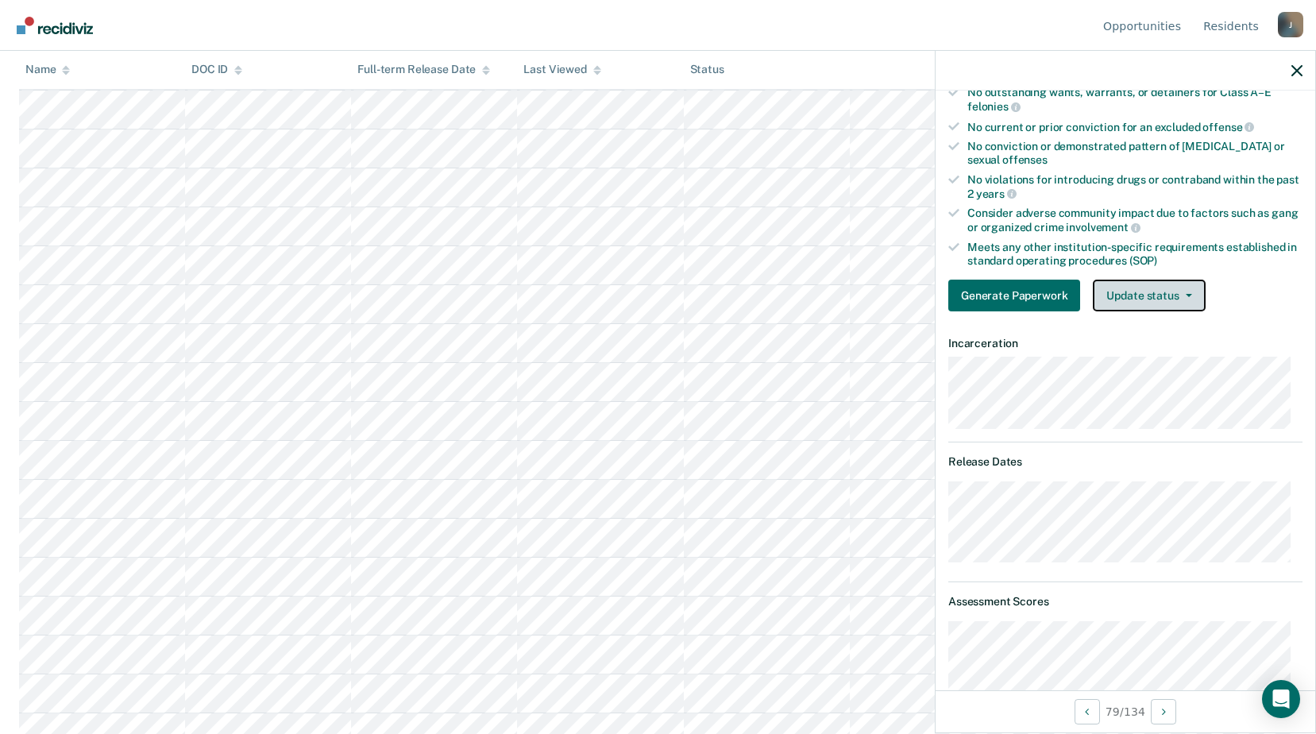
click at [1165, 307] on button "Update status" at bounding box center [1149, 296] width 112 height 32
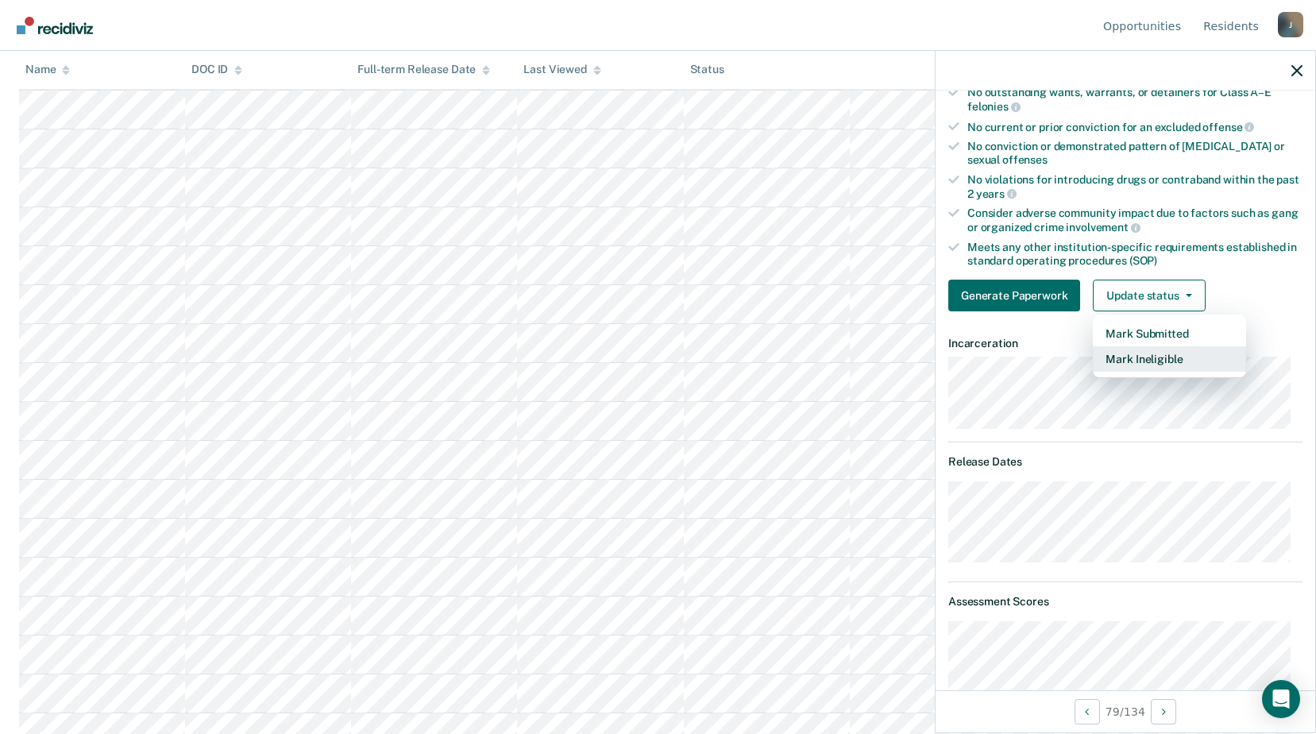
click at [1147, 365] on button "Mark Ineligible" at bounding box center [1169, 358] width 153 height 25
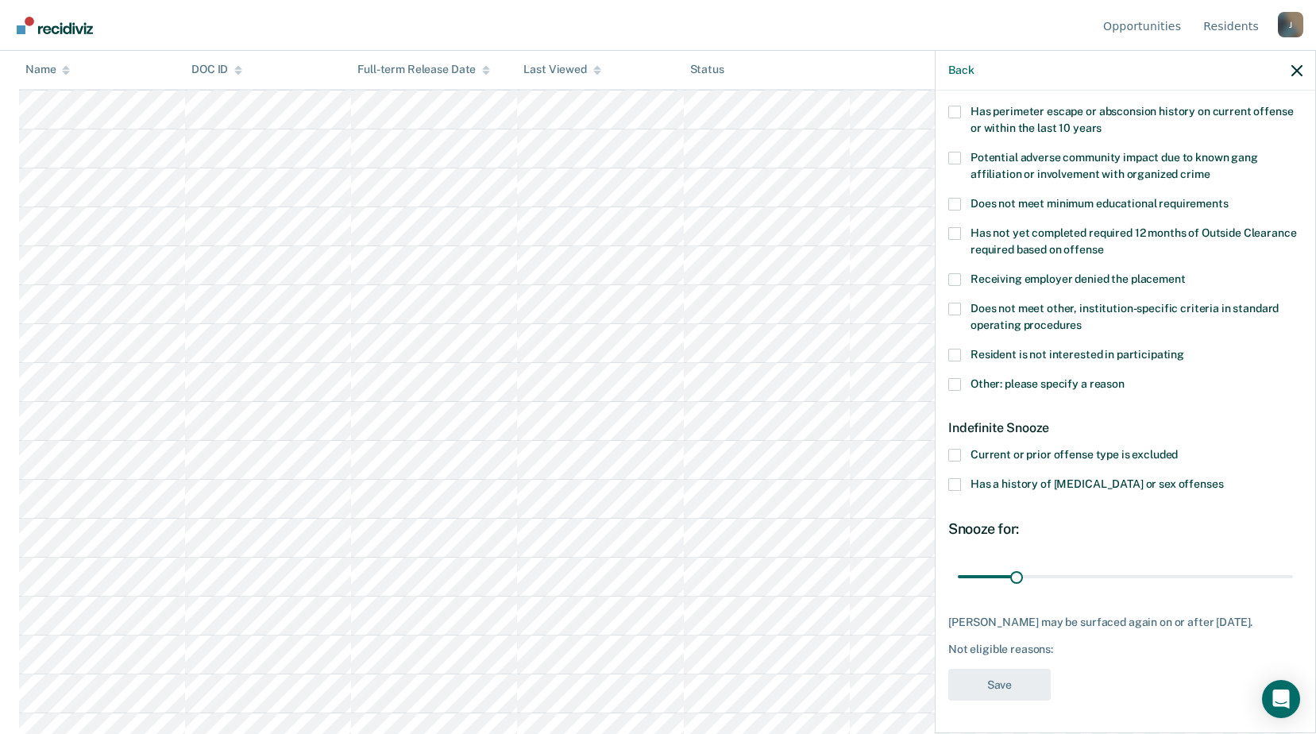
click at [957, 378] on span at bounding box center [955, 384] width 13 height 13
click at [1125, 378] on input "Other: please specify a reason" at bounding box center [1125, 378] width 0 height 0
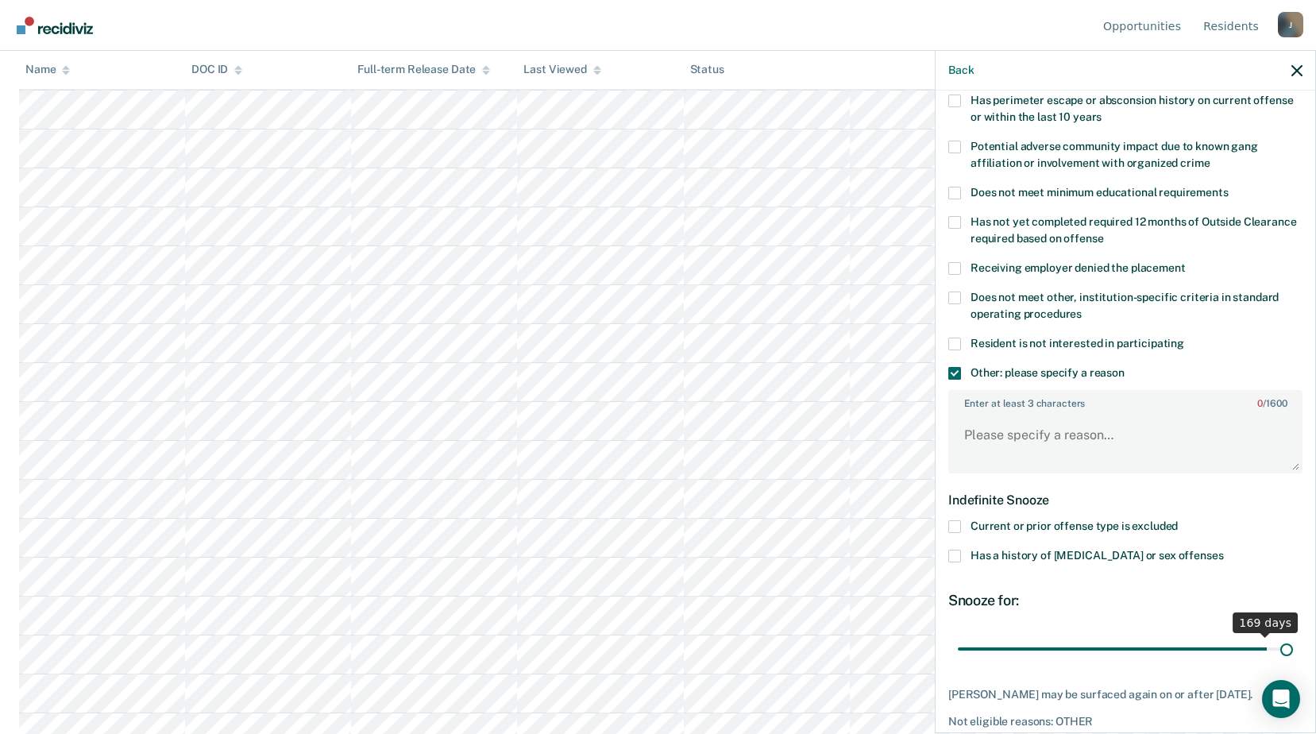
drag, startPoint x: 1011, startPoint y: 641, endPoint x: 1315, endPoint y: 627, distance: 303.8
type input "180"
click at [1293, 635] on input "range" at bounding box center [1125, 649] width 335 height 28
click at [999, 435] on textarea "Enter at least 3 characters 0 / 1600" at bounding box center [1125, 442] width 351 height 59
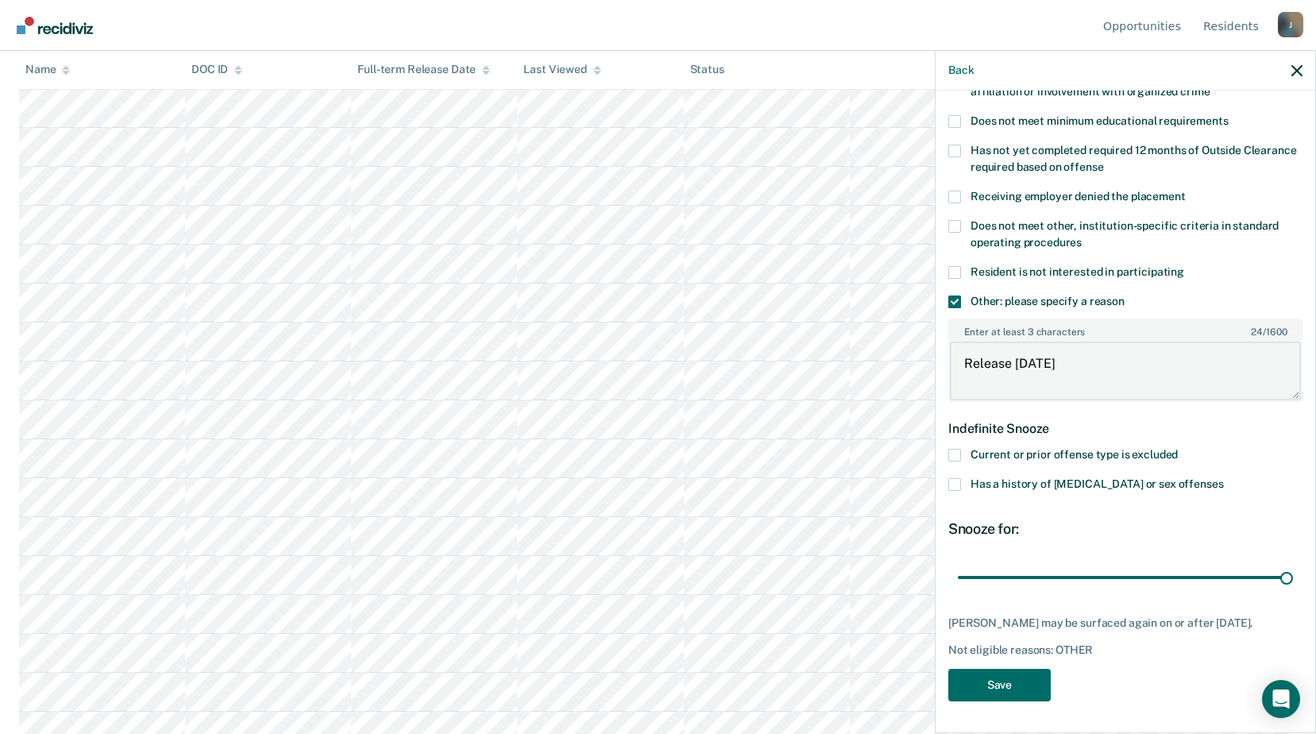
scroll to position [2463, 0]
type textarea "Release [DATE]"
click at [1003, 675] on button "Save" at bounding box center [1000, 685] width 102 height 33
